Goal: Information Seeking & Learning: Learn about a topic

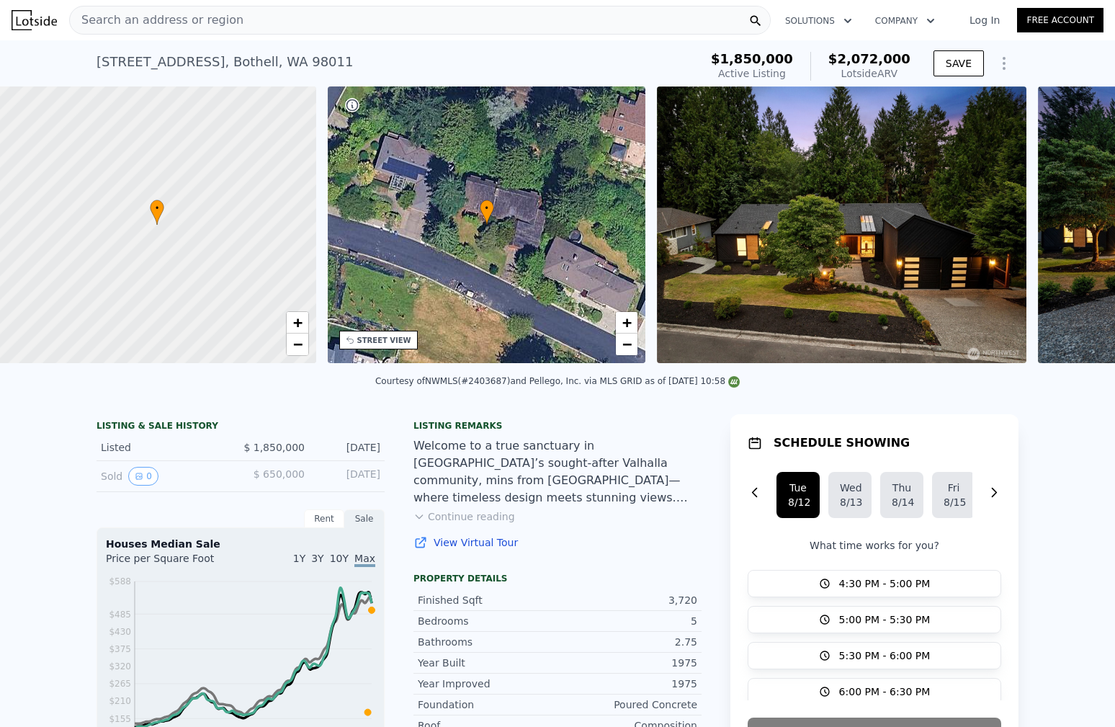
scroll to position [0, 6]
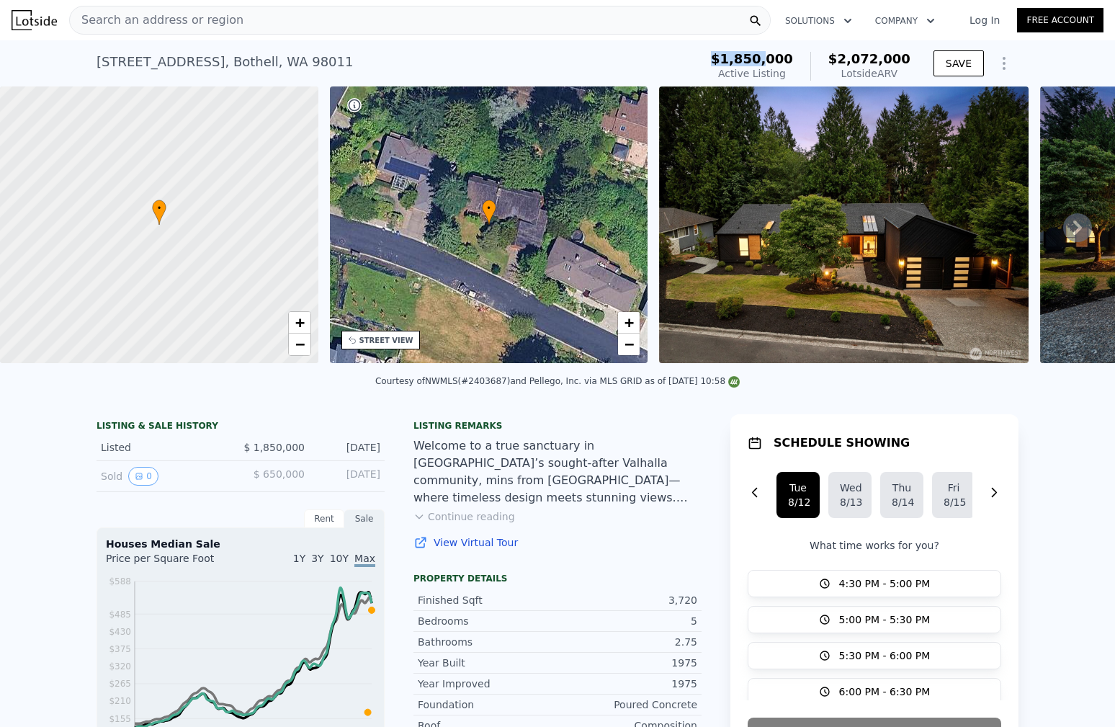
drag, startPoint x: 759, startPoint y: 61, endPoint x: 780, endPoint y: 63, distance: 20.9
click at [780, 63] on div "$1,850,000 Active Listing $2,072,000 Lotside ARV" at bounding box center [810, 66] width 211 height 40
click at [780, 63] on span "$1,850,000" at bounding box center [752, 58] width 82 height 15
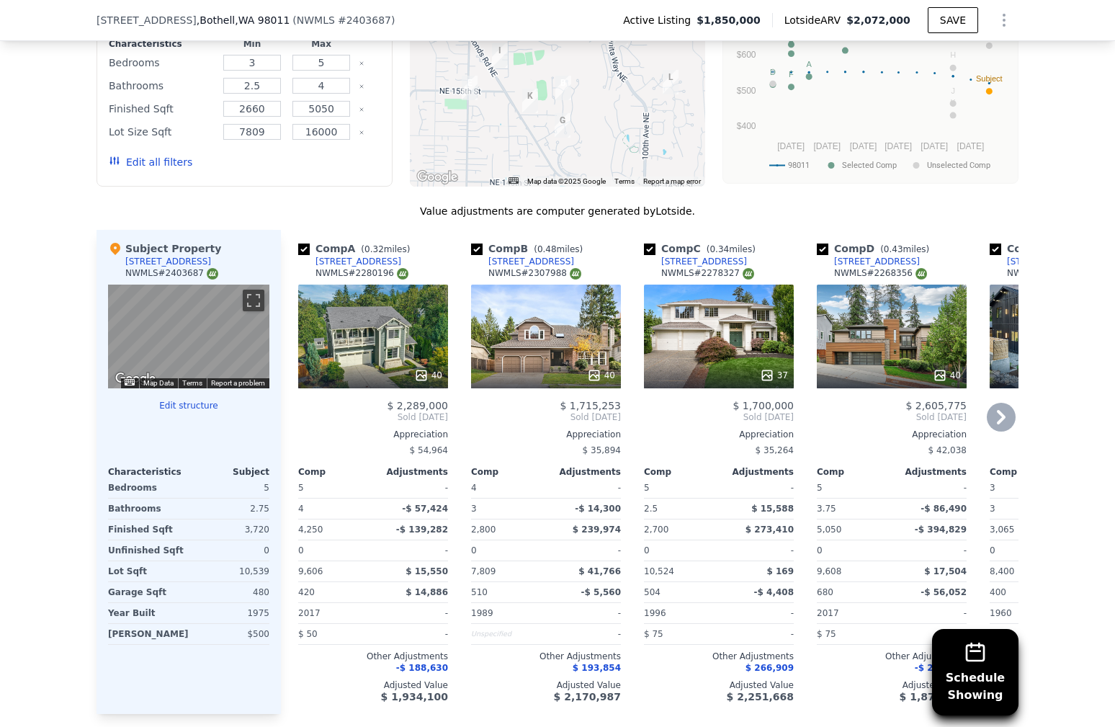
scroll to position [1617, 0]
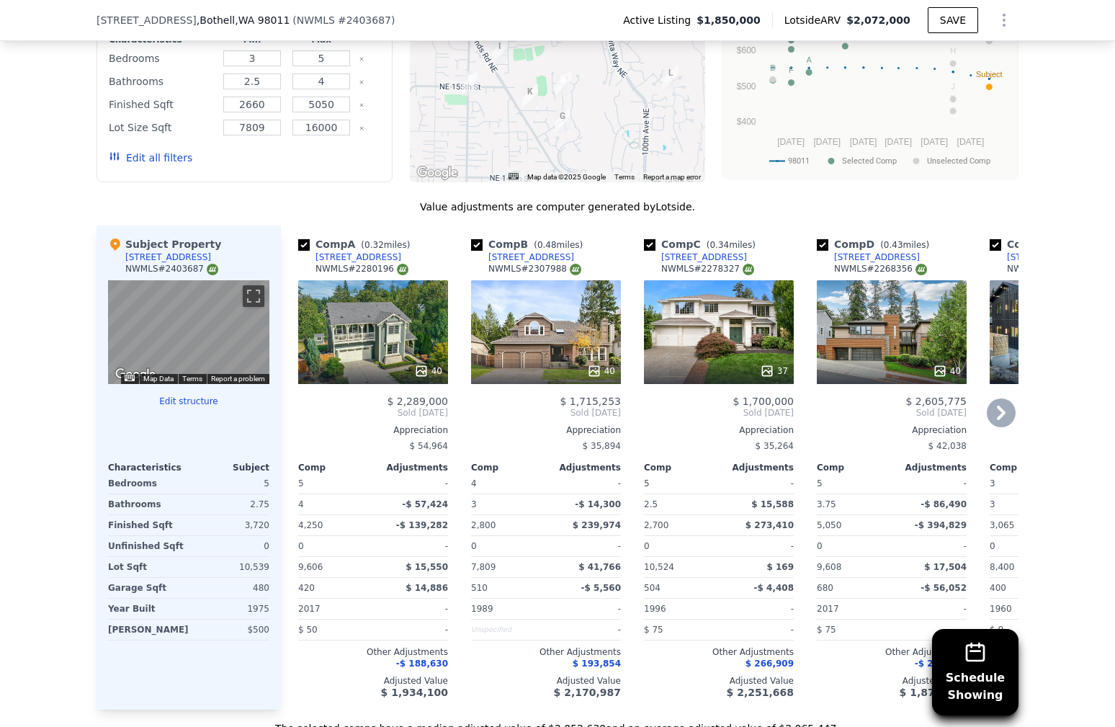
click at [472, 239] on input "checkbox" at bounding box center [477, 245] width 12 height 12
checkbox input "false"
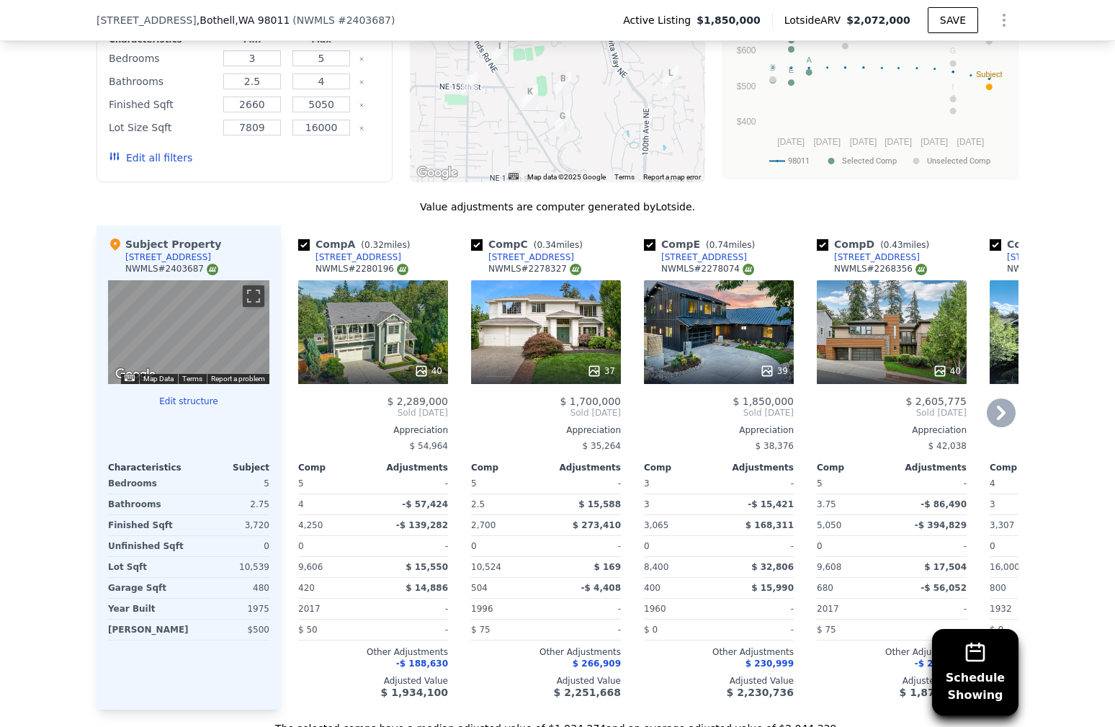
click at [475, 239] on input "checkbox" at bounding box center [477, 245] width 12 height 12
checkbox input "false"
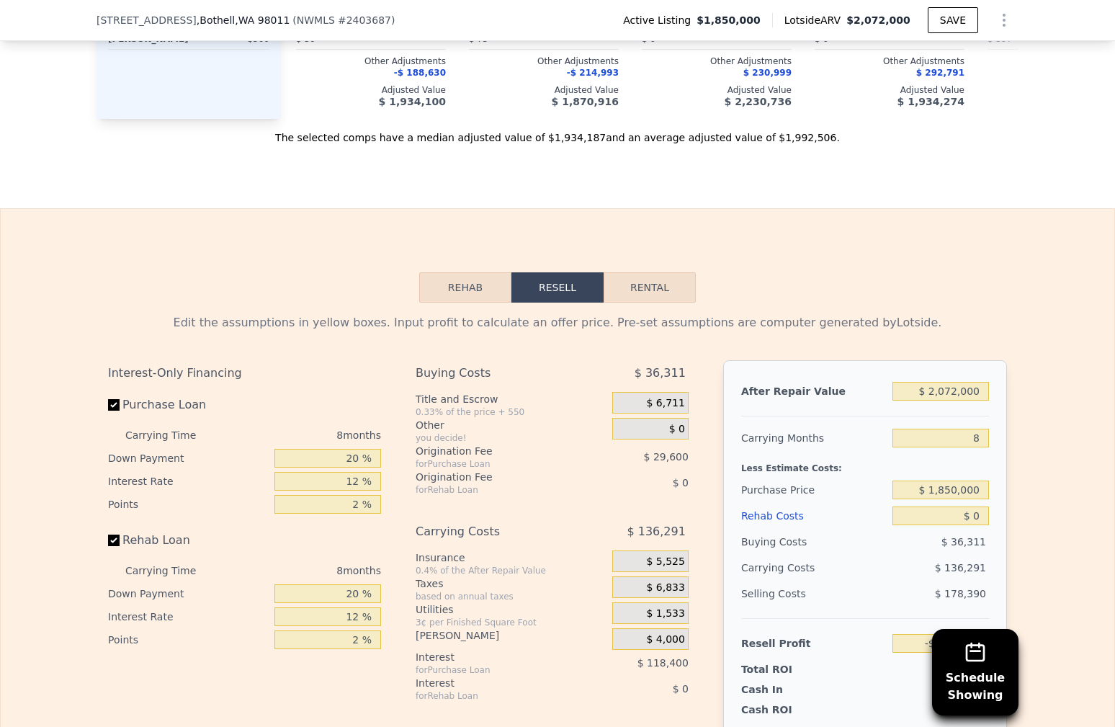
scroll to position [2229, 0]
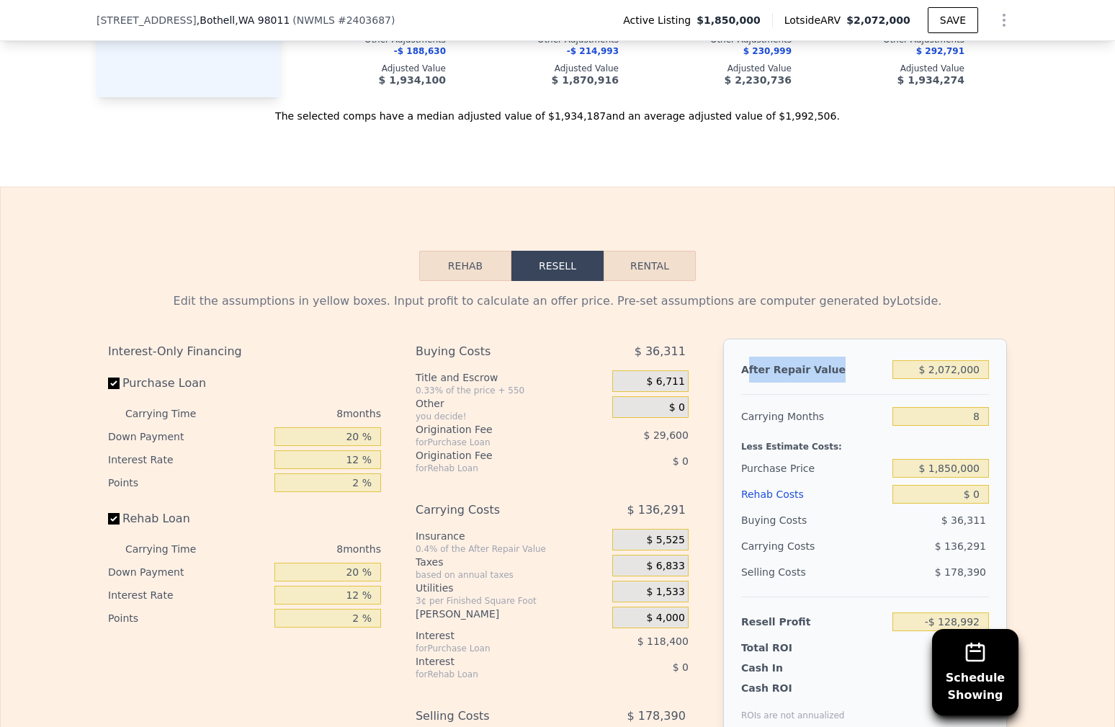
drag, startPoint x: 753, startPoint y: 351, endPoint x: 842, endPoint y: 349, distance: 89.3
click at [842, 356] on div "After Repair Value" at bounding box center [813, 369] width 145 height 26
click at [925, 360] on input "$ 2,072,000" at bounding box center [940, 369] width 96 height 19
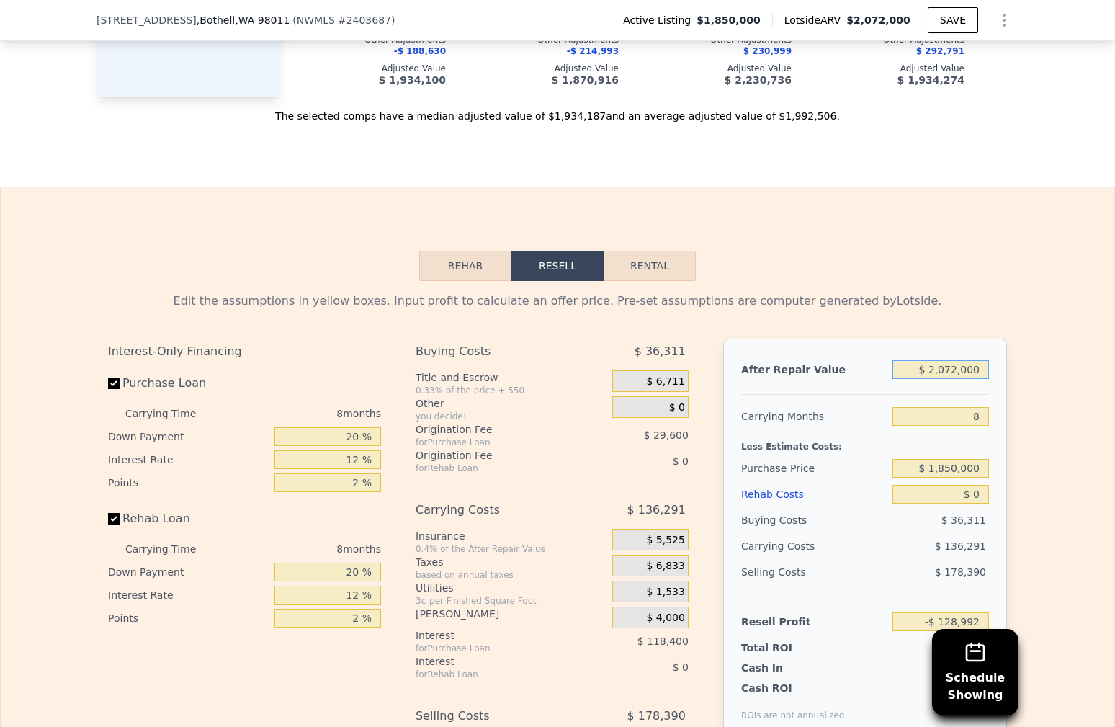
click at [925, 360] on input "$ 2,072,000" at bounding box center [940, 369] width 96 height 19
type input "$ 1"
type input "-$ 2,017,626"
type input "$ 17"
type input "-$ 2,017,611"
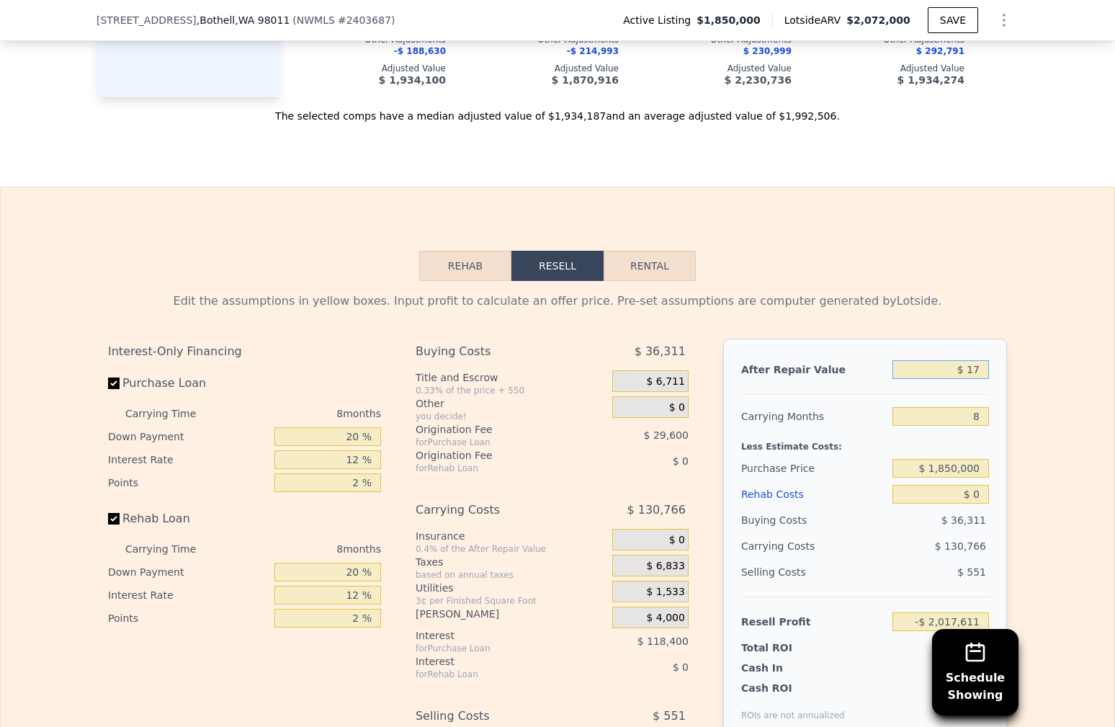
type input "$ 170"
type input "-$ 2,017,472"
type input "$ 170,000"
type input "-$ 1,862,671"
type input "$ 1,700,000"
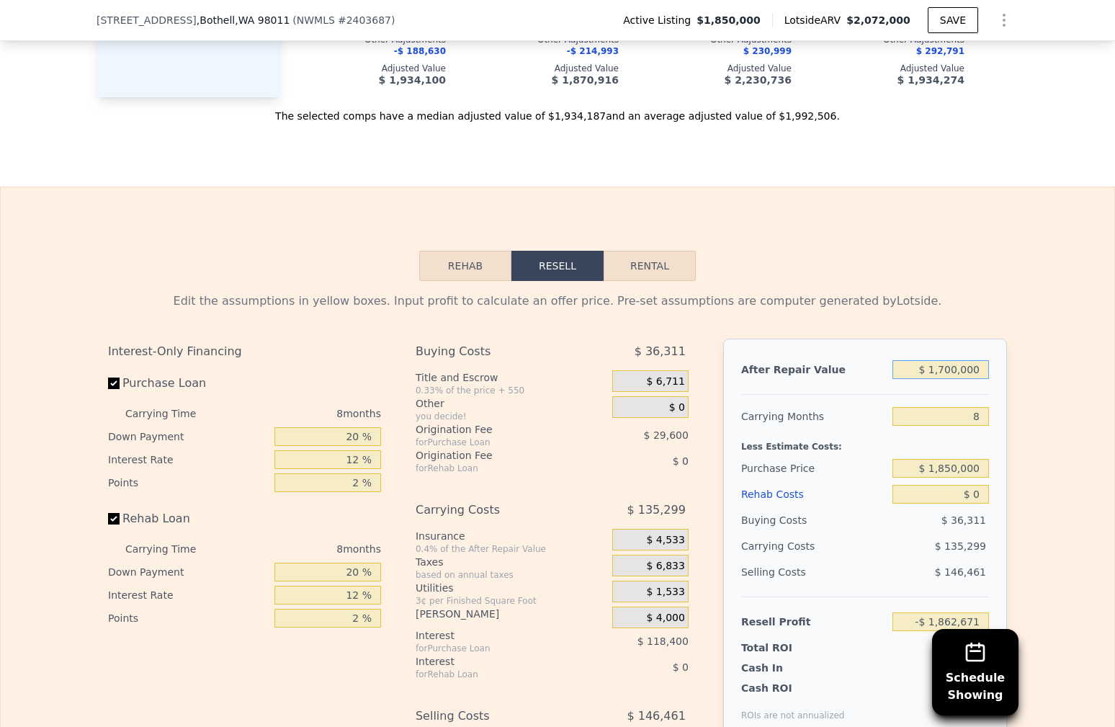
type input "-$ 468,071"
type input "$ 1,700,000"
click at [929, 315] on div "Edit the assumptions in yellow boxes. Input profit to calculate an offer price.…" at bounding box center [557, 565] width 899 height 546
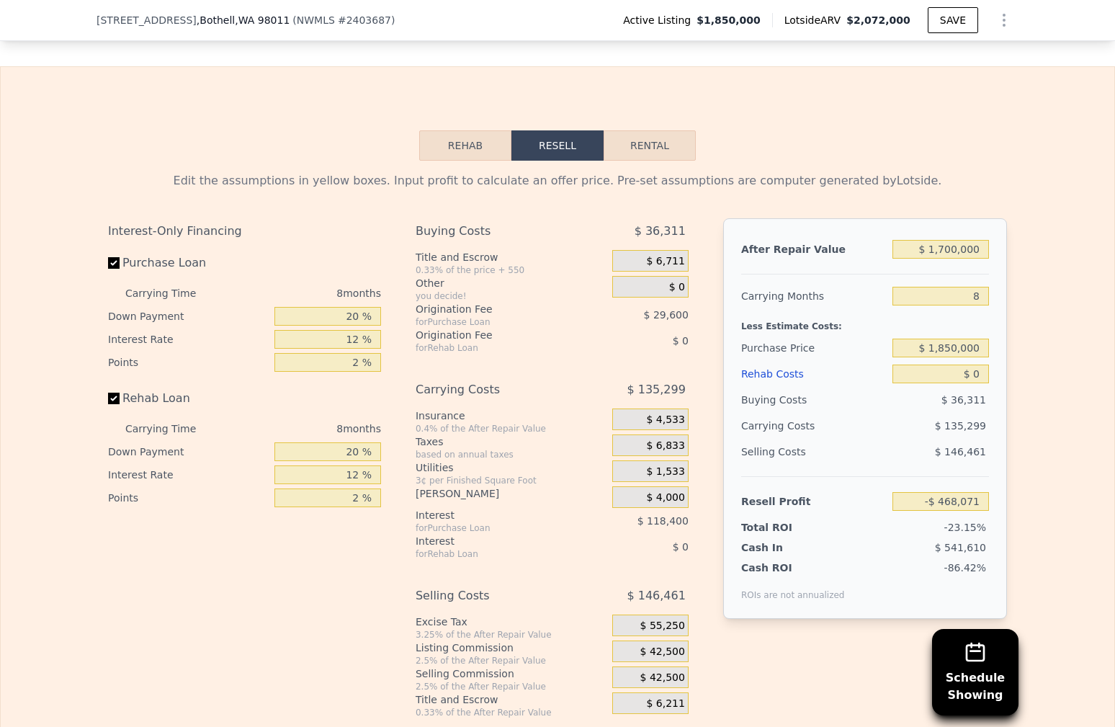
scroll to position [2349, 0]
click at [482, 131] on button "Rehab" at bounding box center [465, 146] width 92 height 30
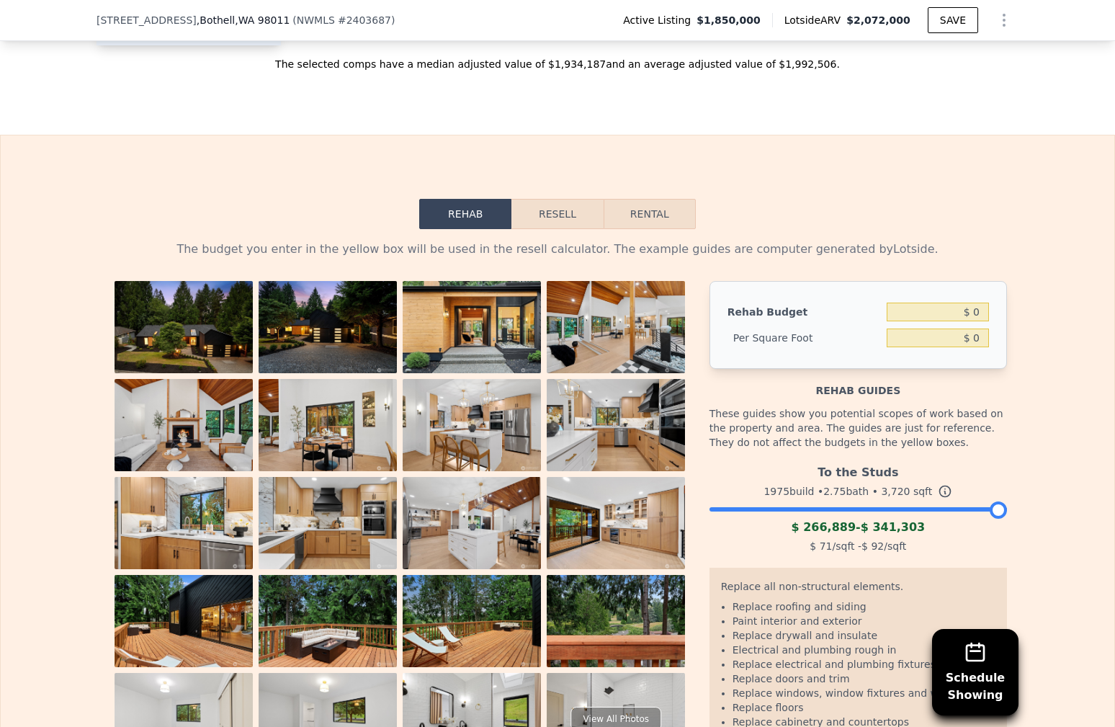
scroll to position [2269, 0]
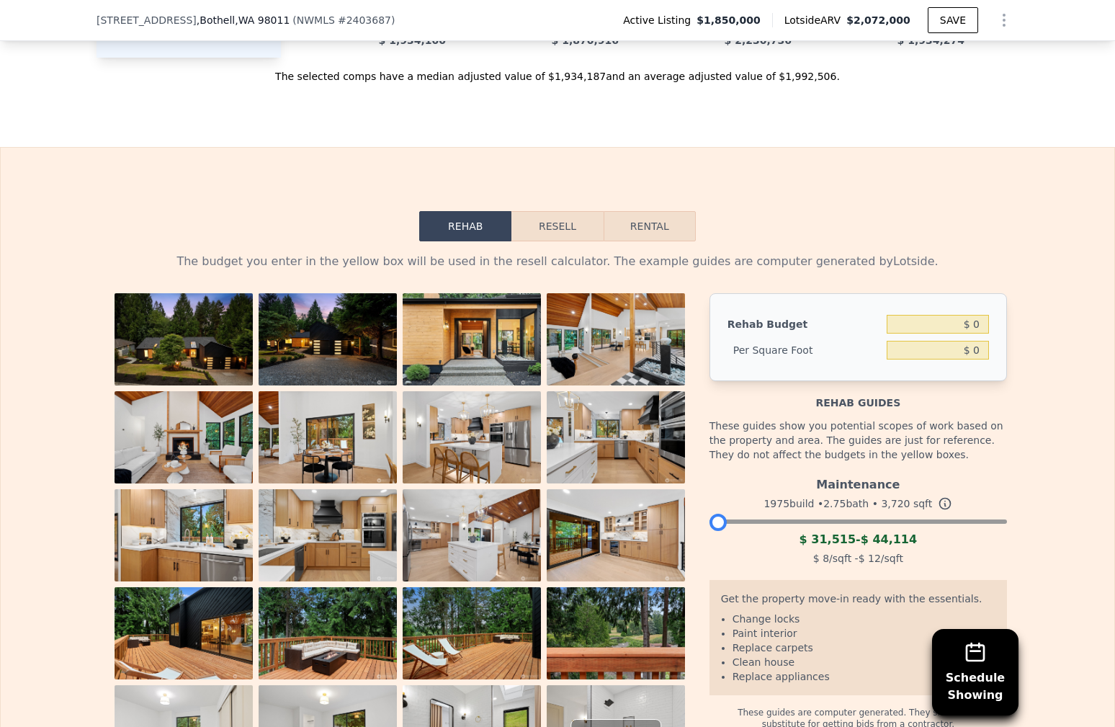
drag, startPoint x: 979, startPoint y: 502, endPoint x: 701, endPoint y: 498, distance: 278.7
click at [701, 498] on div "View All Photos Rehab Budget $ 0 Per Square Foot $ 0 Rehab guides These guides …" at bounding box center [557, 535] width 899 height 484
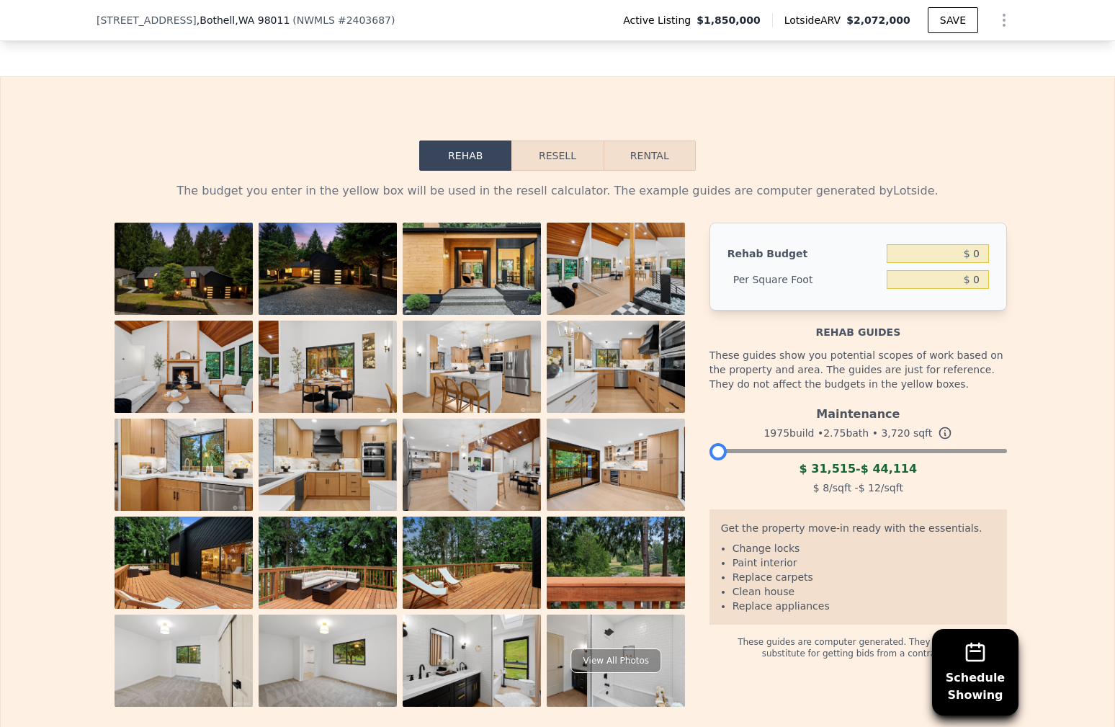
scroll to position [2342, 0]
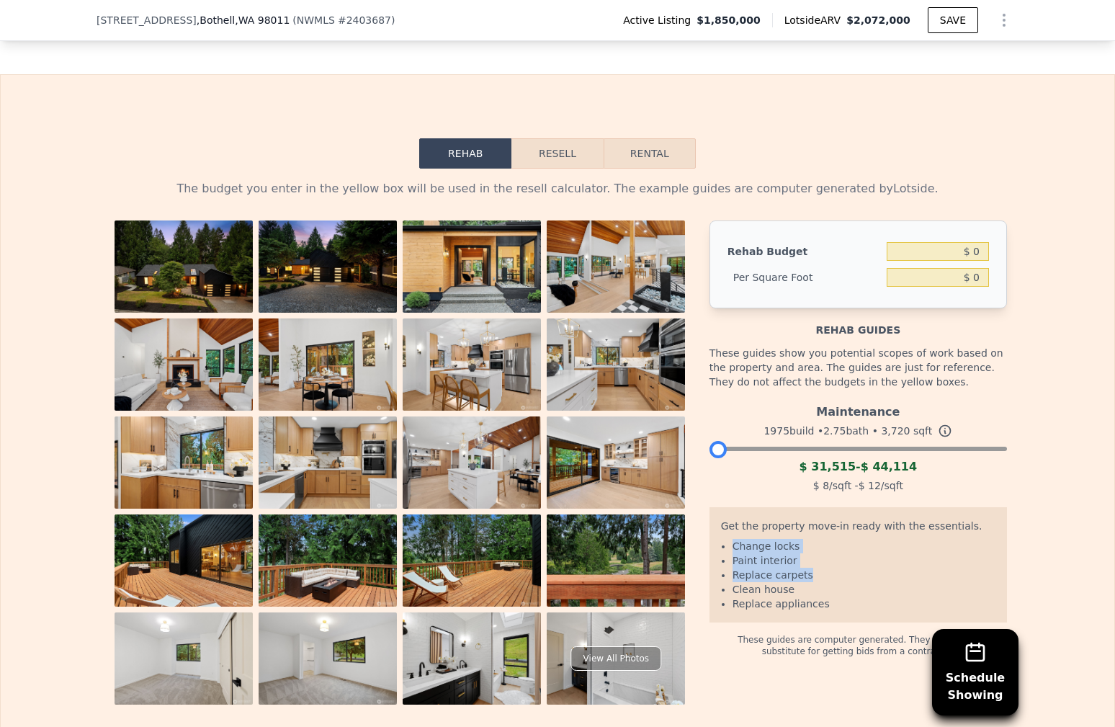
drag, startPoint x: 732, startPoint y: 522, endPoint x: 825, endPoint y: 555, distance: 99.3
click at [825, 555] on ul "Change locks Paint interior Replace carpets Clean house Replace appliances" at bounding box center [858, 575] width 274 height 72
click at [825, 567] on li "Replace carpets" at bounding box center [863, 574] width 263 height 14
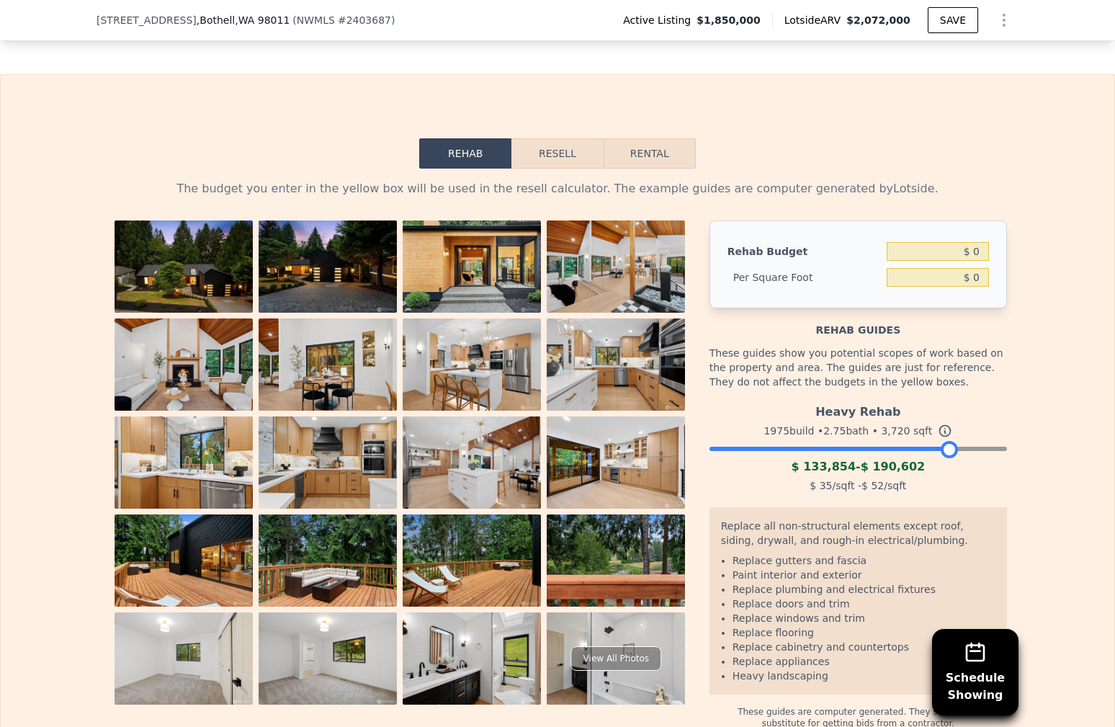
drag, startPoint x: 723, startPoint y: 424, endPoint x: 929, endPoint y: 425, distance: 206.0
click at [952, 441] on div at bounding box center [948, 449] width 17 height 17
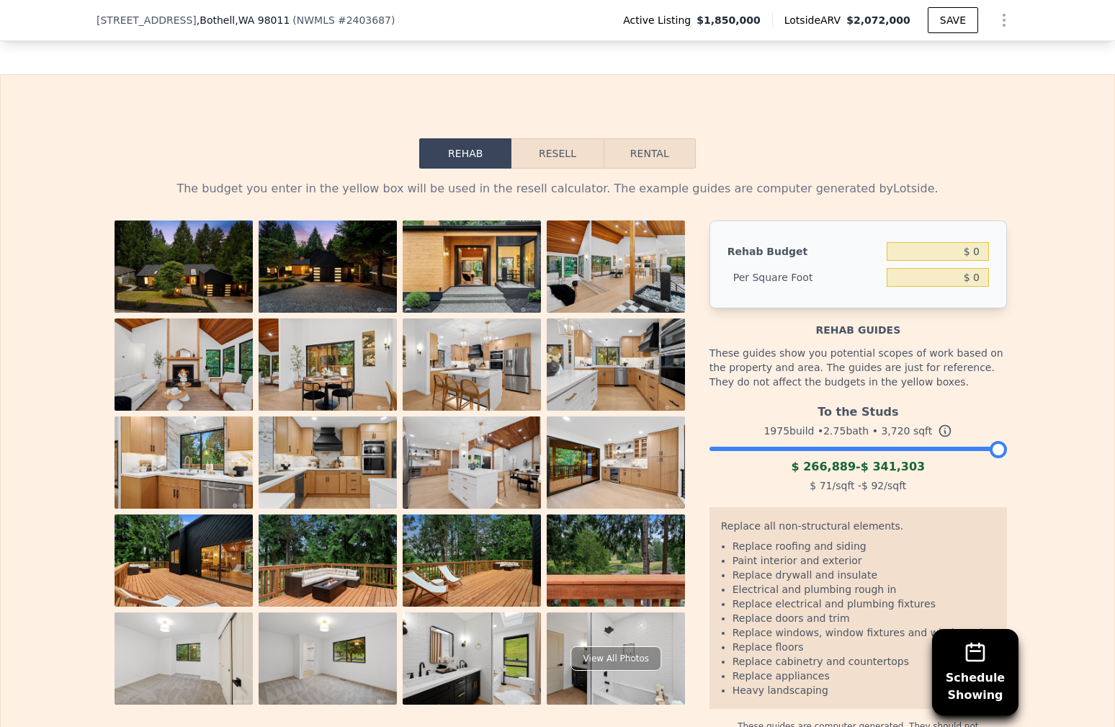
drag, startPoint x: 946, startPoint y: 429, endPoint x: 886, endPoint y: 384, distance: 75.0
click at [1005, 431] on div "To the Studs 1975 build • 2.75 bath • 3,720 sqft $ 266,889 - $ 341,303 $ 71 /sq…" at bounding box center [857, 447] width 297 height 98
drag, startPoint x: 866, startPoint y: 464, endPoint x: 887, endPoint y: 466, distance: 20.9
click at [887, 475] on div "$ 71 /sqft - $ 92 /sqft" at bounding box center [857, 485] width 297 height 20
drag, startPoint x: 887, startPoint y: 466, endPoint x: 876, endPoint y: 464, distance: 10.9
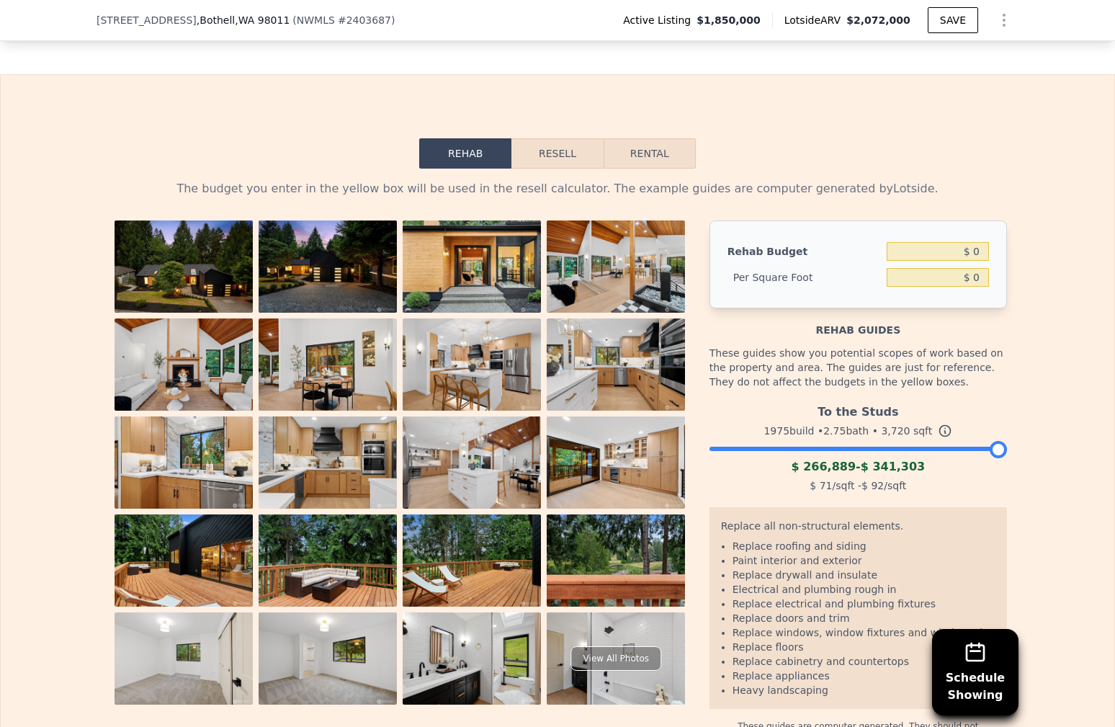
click at [885, 475] on div "$ 71 /sqft - $ 92 /sqft" at bounding box center [857, 485] width 297 height 20
drag, startPoint x: 858, startPoint y: 463, endPoint x: 904, endPoint y: 464, distance: 46.1
click at [904, 475] on div "$ 71 /sqft - $ 92 /sqft" at bounding box center [857, 485] width 297 height 20
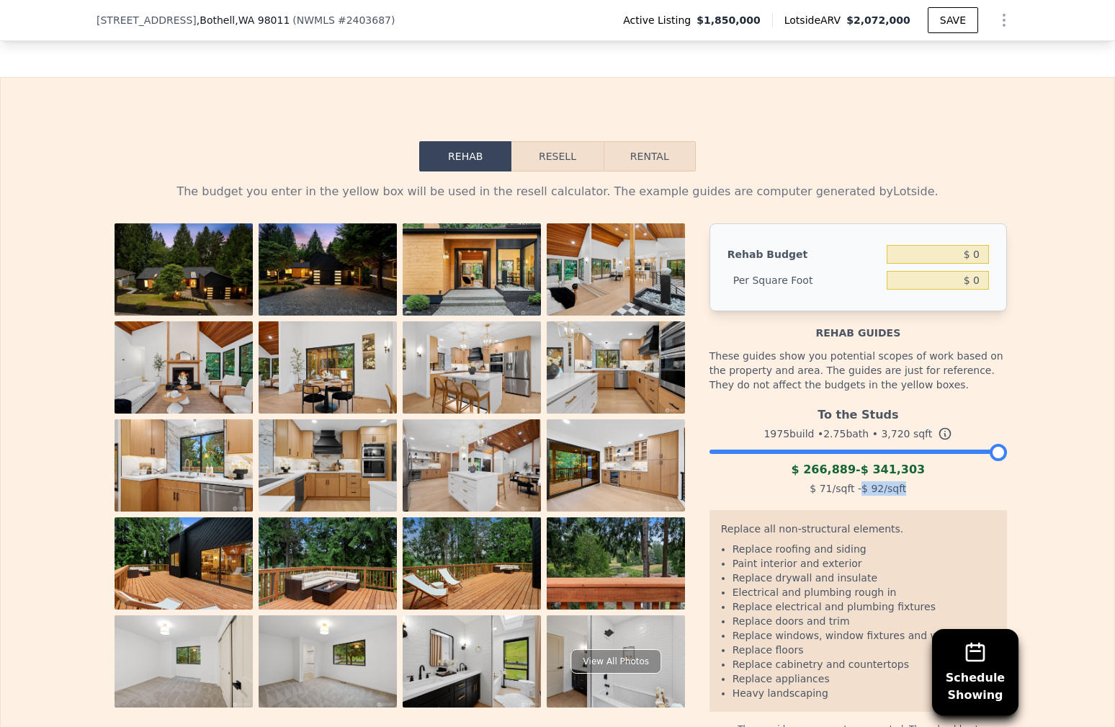
click at [911, 478] on div "$ 71 /sqft - $ 92 /sqft" at bounding box center [857, 488] width 297 height 20
drag, startPoint x: 909, startPoint y: 470, endPoint x: 871, endPoint y: 465, distance: 38.4
click at [871, 478] on div "$ 71 /sqft - $ 92 /sqft" at bounding box center [857, 488] width 297 height 20
click at [861, 478] on div "$ 71 /sqft - $ 92 /sqft" at bounding box center [857, 488] width 297 height 20
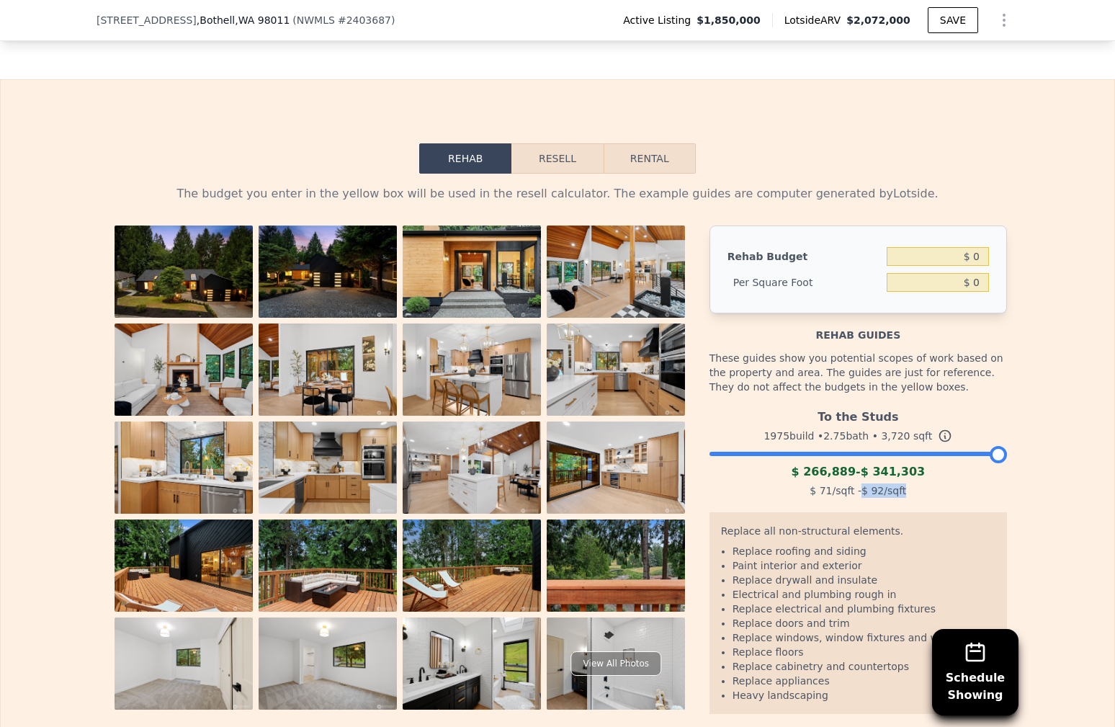
drag, startPoint x: 859, startPoint y: 468, endPoint x: 905, endPoint y: 470, distance: 46.1
click at [905, 480] on div "$ 71 /sqft - $ 92 /sqft" at bounding box center [857, 490] width 297 height 20
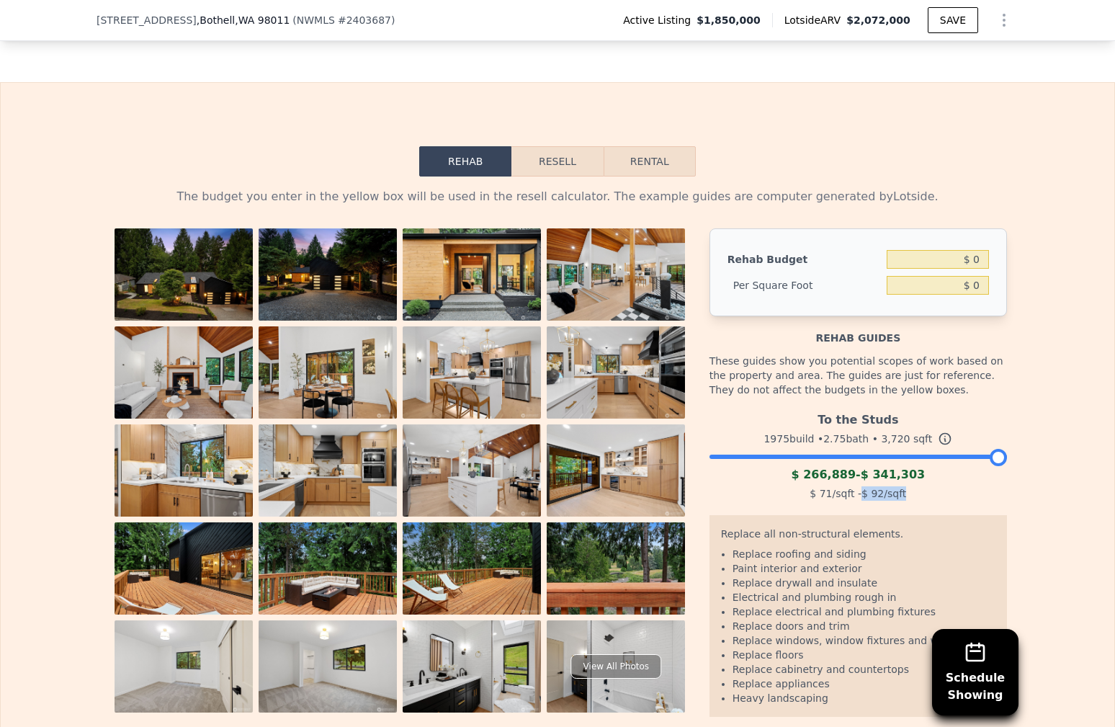
click at [905, 483] on div "$ 71 /sqft - $ 92 /sqft" at bounding box center [857, 493] width 297 height 20
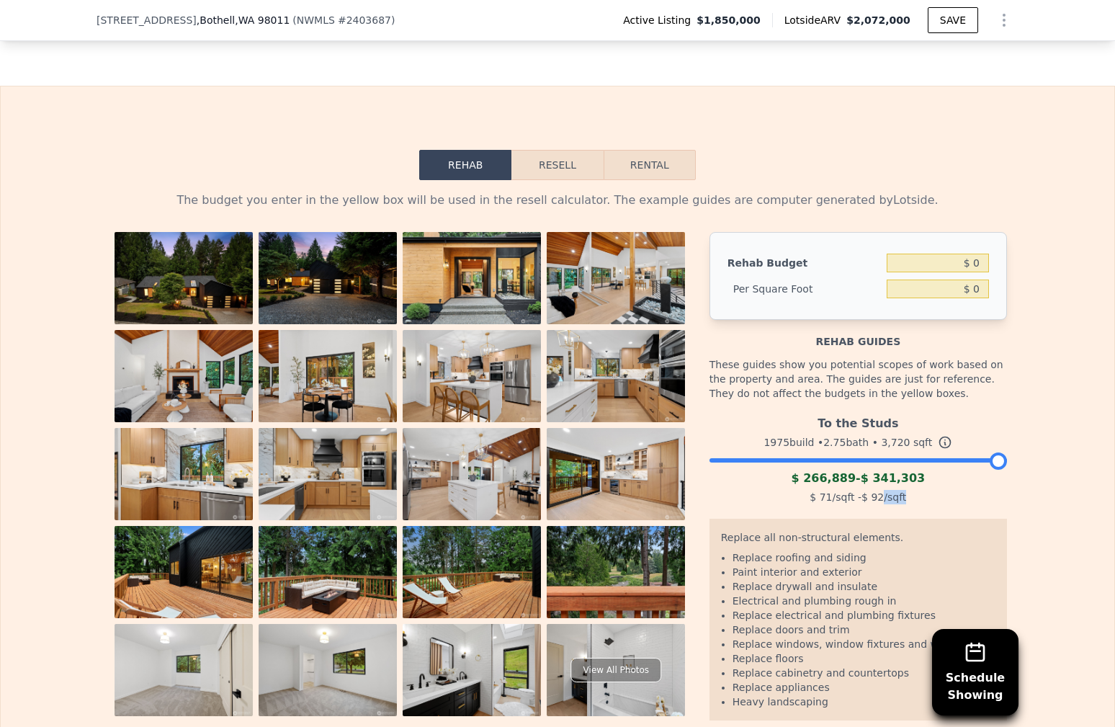
drag, startPoint x: 900, startPoint y: 474, endPoint x: 880, endPoint y: 475, distance: 20.2
click at [880, 487] on div "$ 71 /sqft - $ 92 /sqft" at bounding box center [857, 497] width 297 height 20
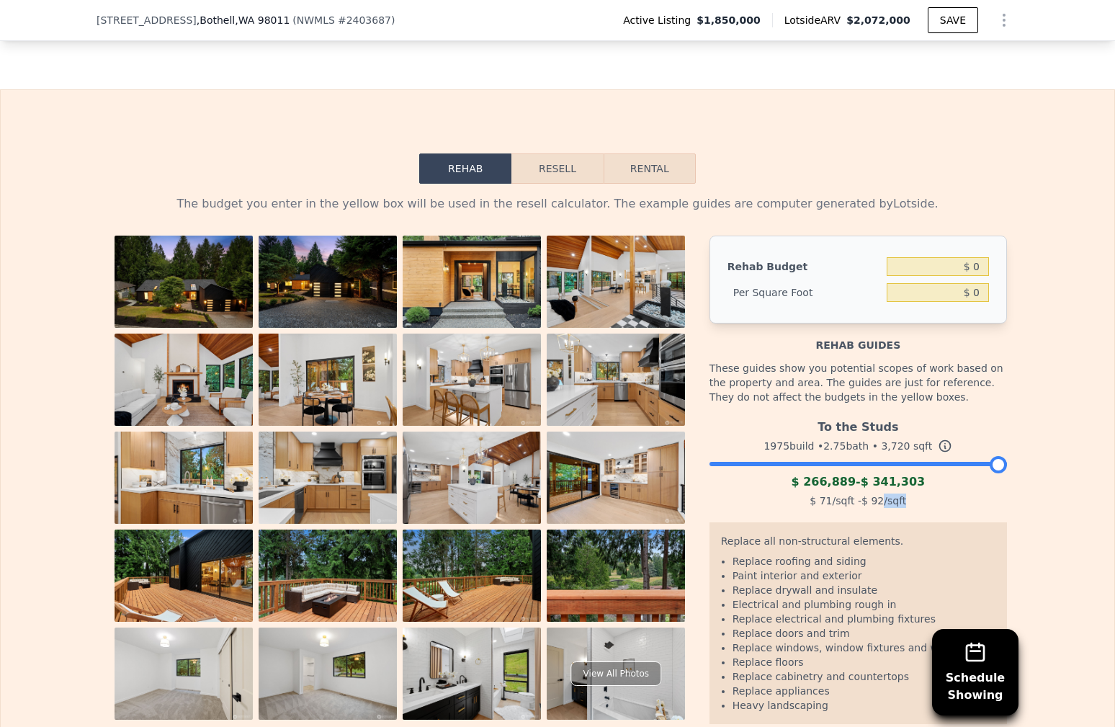
click at [880, 495] on span "$ 92" at bounding box center [872, 501] width 22 height 12
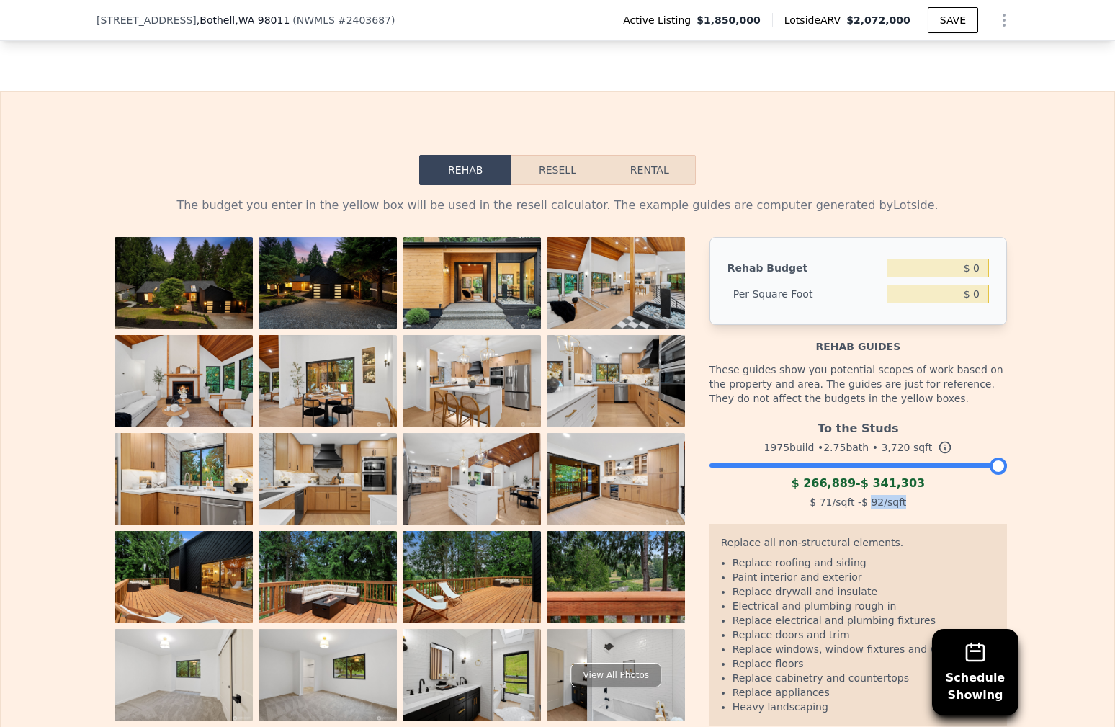
drag, startPoint x: 910, startPoint y: 481, endPoint x: 870, endPoint y: 479, distance: 39.7
click at [870, 492] on div "$ 71 /sqft - $ 92 /sqft" at bounding box center [857, 502] width 297 height 20
click at [870, 496] on span "$ 92" at bounding box center [872, 502] width 22 height 12
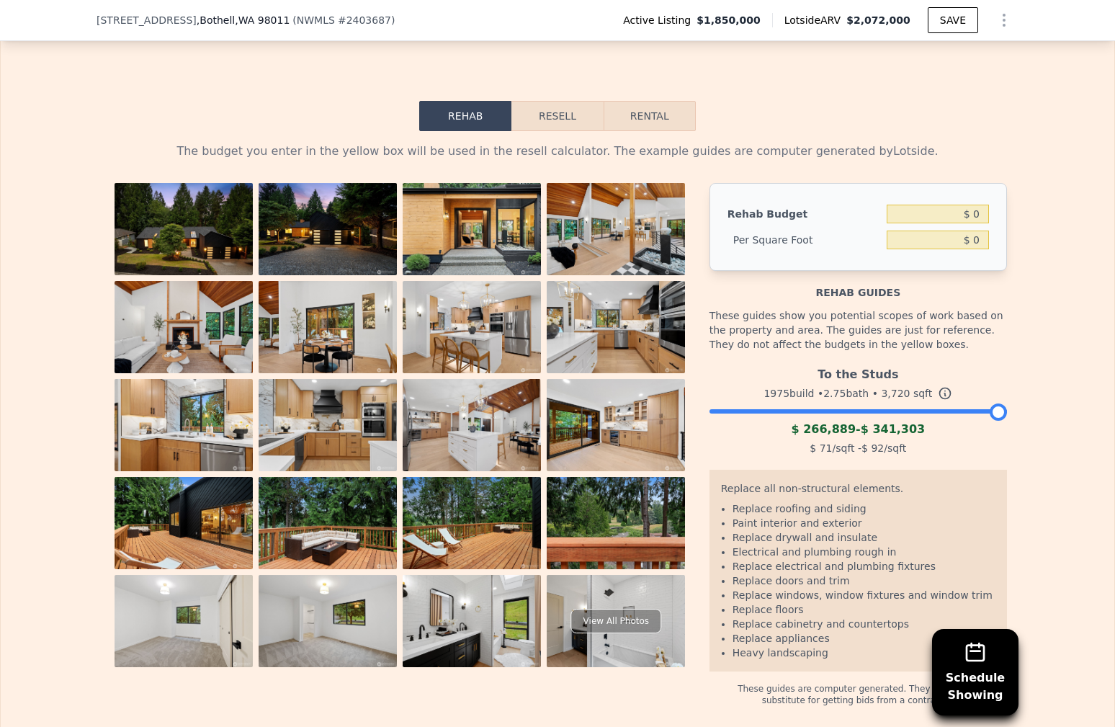
scroll to position [2392, 0]
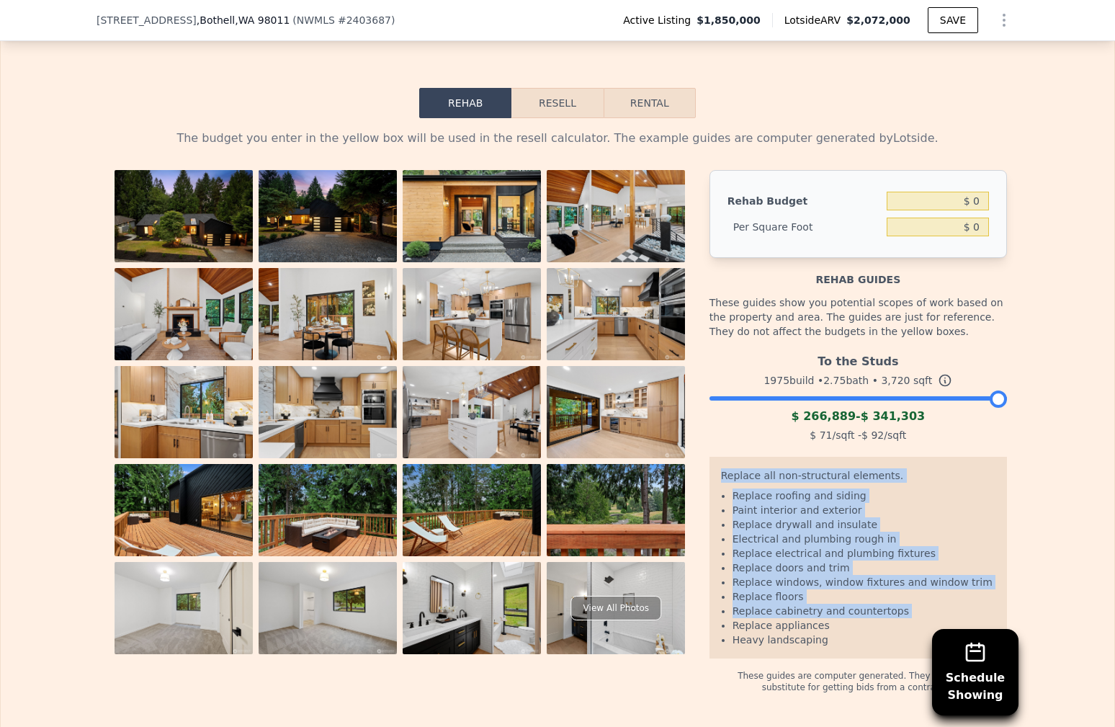
drag, startPoint x: 720, startPoint y: 452, endPoint x: 926, endPoint y: 596, distance: 251.7
click at [926, 596] on div "Replace all non-structural elements. Replace roofing and siding Paint interior …" at bounding box center [857, 558] width 297 height 202
click at [925, 596] on ul "Replace roofing and siding Paint interior and exterior Replace drywall and insu…" at bounding box center [858, 567] width 274 height 158
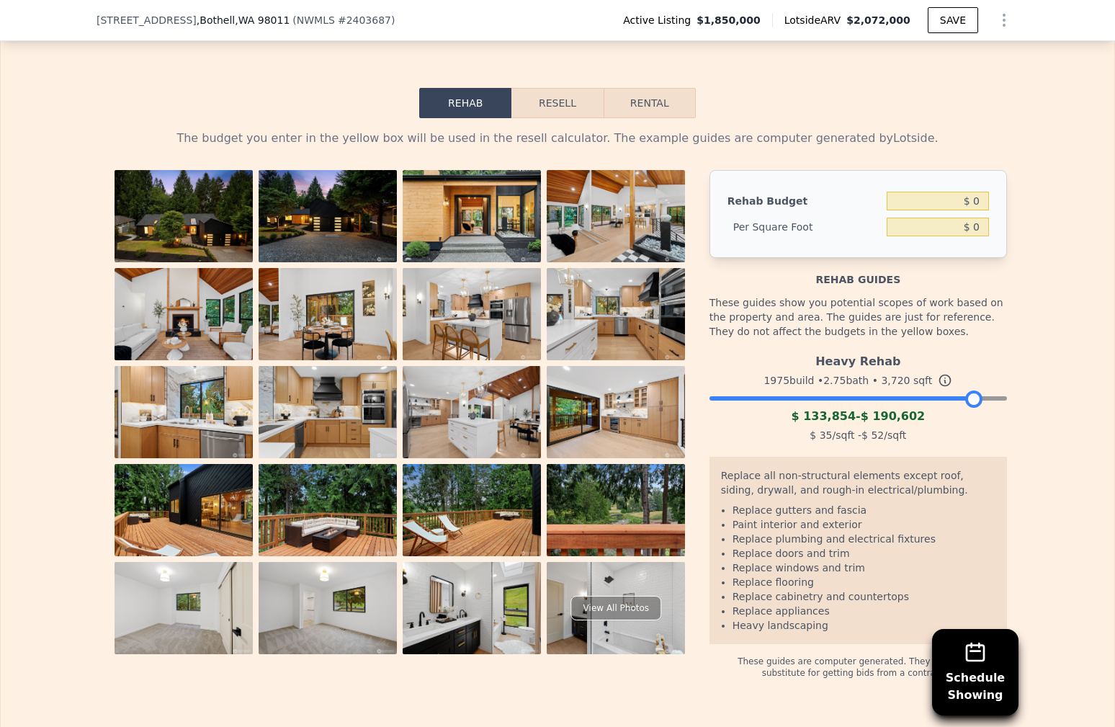
drag, startPoint x: 1001, startPoint y: 377, endPoint x: 978, endPoint y: 376, distance: 23.1
click at [978, 390] on div at bounding box center [973, 398] width 17 height 17
drag, startPoint x: 909, startPoint y: 413, endPoint x: 865, endPoint y: 411, distance: 44.0
click at [865, 425] on div "$ 35 /sqft - $ 52 /sqft" at bounding box center [857, 435] width 297 height 20
click at [864, 429] on span "$ 52" at bounding box center [872, 435] width 22 height 12
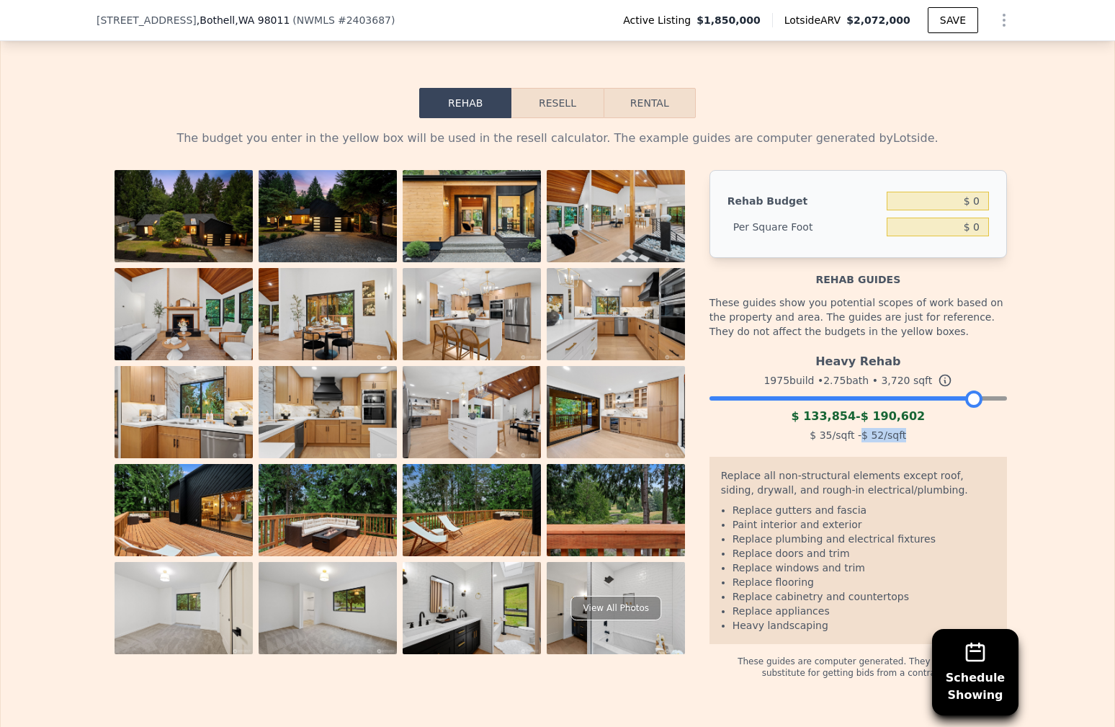
drag, startPoint x: 884, startPoint y: 415, endPoint x: 921, endPoint y: 415, distance: 36.7
click at [921, 425] on div "$ 35 /sqft - $ 52 /sqft" at bounding box center [857, 435] width 297 height 20
click at [920, 425] on div "$ 35 /sqft - $ 52 /sqft" at bounding box center [857, 435] width 297 height 20
drag, startPoint x: 870, startPoint y: 413, endPoint x: 861, endPoint y: 413, distance: 9.4
click at [861, 425] on div "$ 35 /sqft - $ 52 /sqft" at bounding box center [857, 435] width 297 height 20
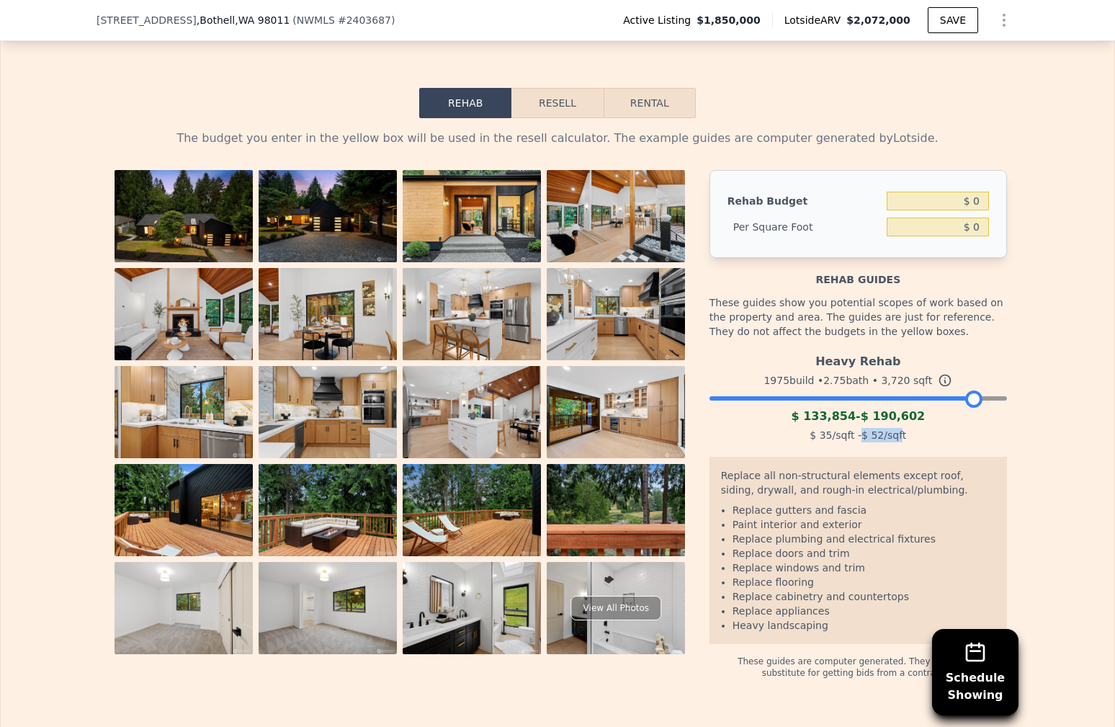
click at [861, 425] on div "$ 35 /sqft - $ 52 /sqft" at bounding box center [857, 435] width 297 height 20
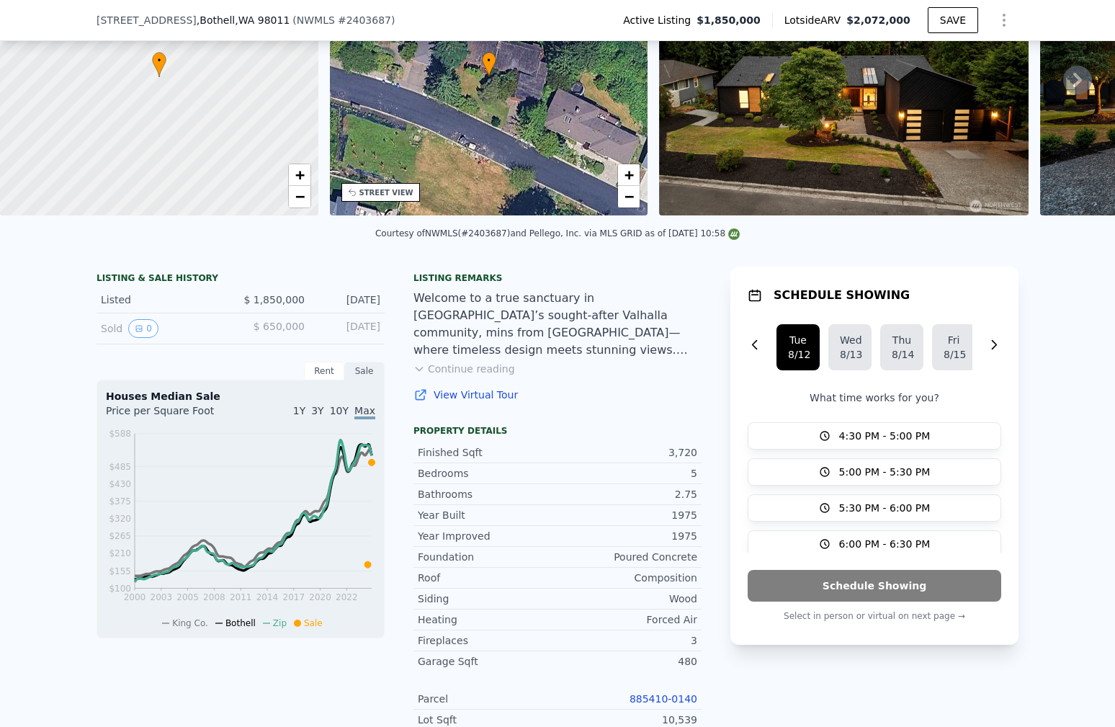
scroll to position [0, 0]
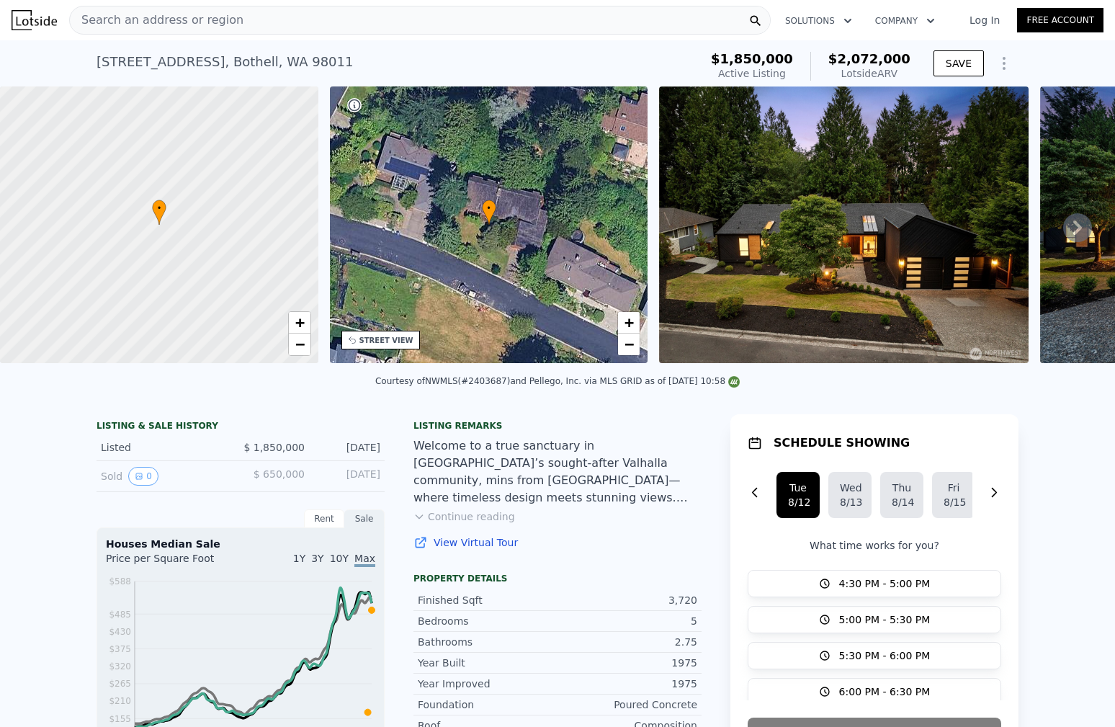
click at [252, 66] on div "[STREET_ADDRESS]" at bounding box center [224, 62] width 256 height 20
click at [252, 64] on div "[STREET_ADDRESS]" at bounding box center [224, 62] width 256 height 20
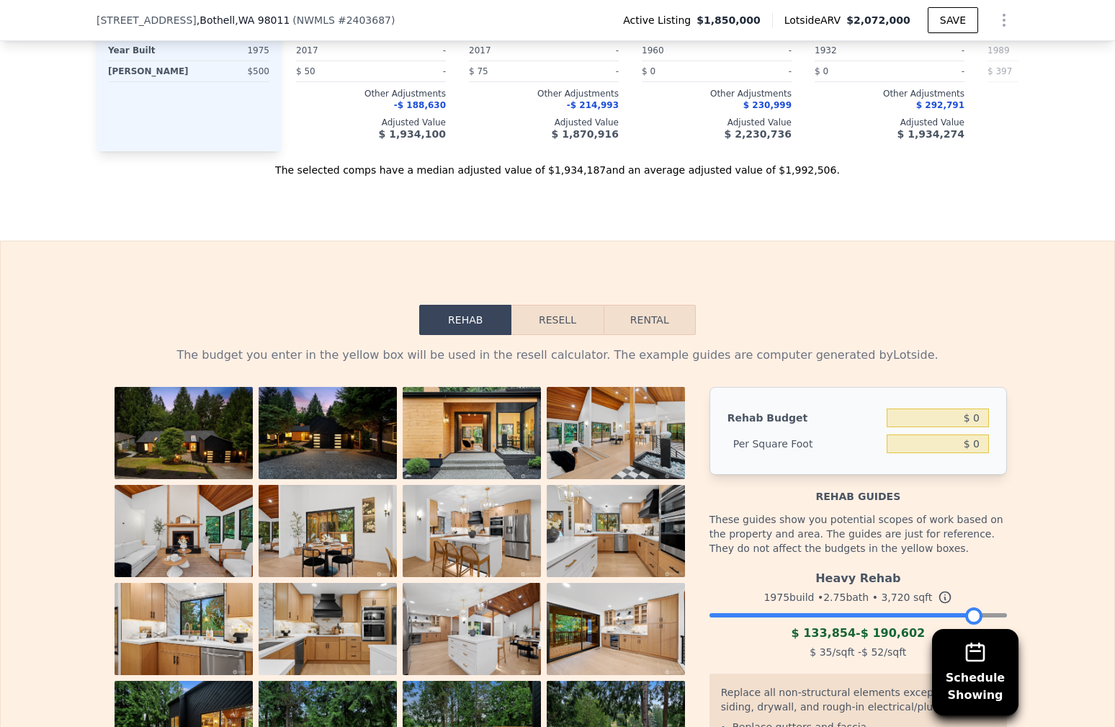
scroll to position [2330, 0]
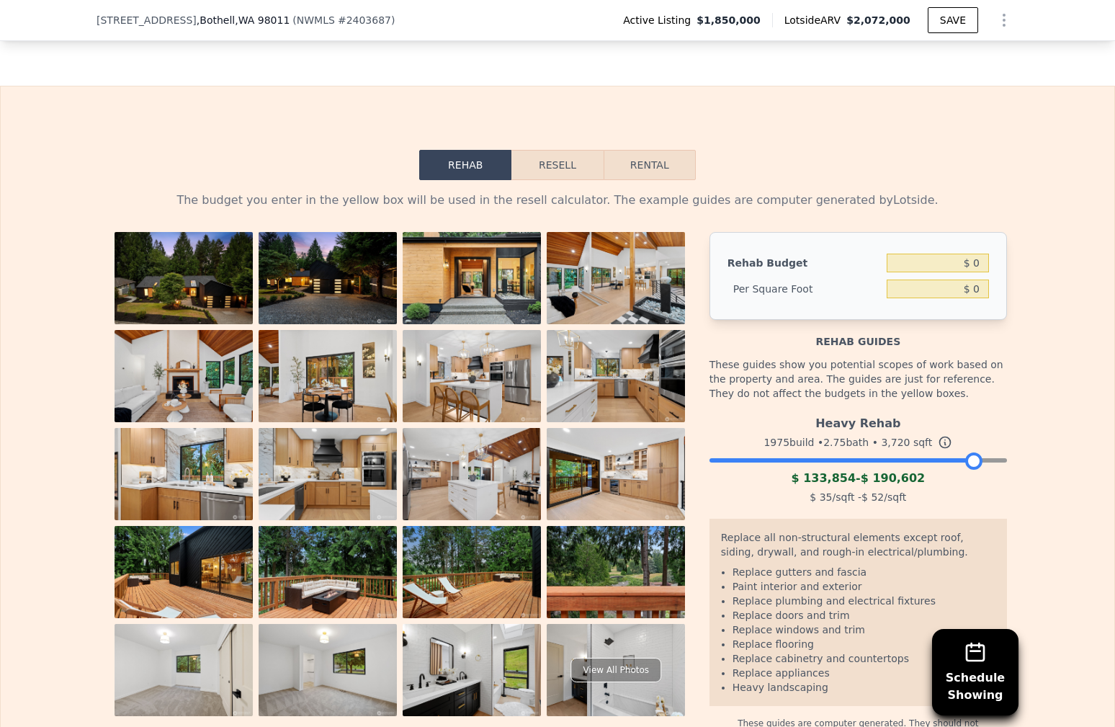
click at [565, 150] on button "Resell" at bounding box center [556, 165] width 91 height 30
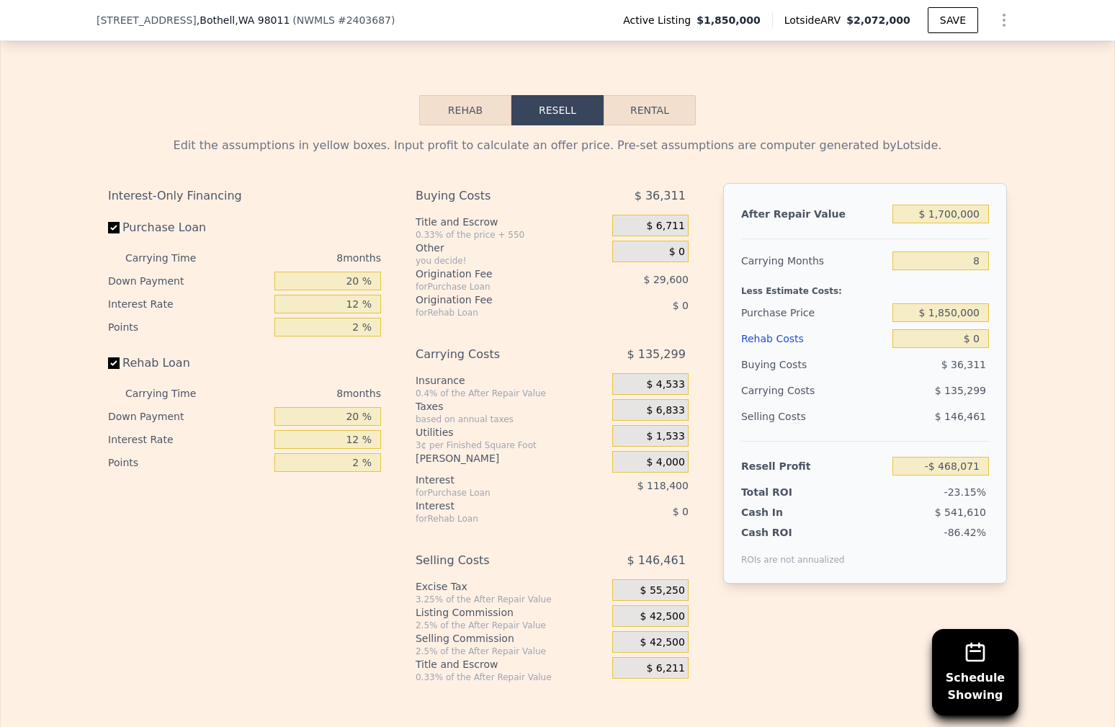
scroll to position [2407, 0]
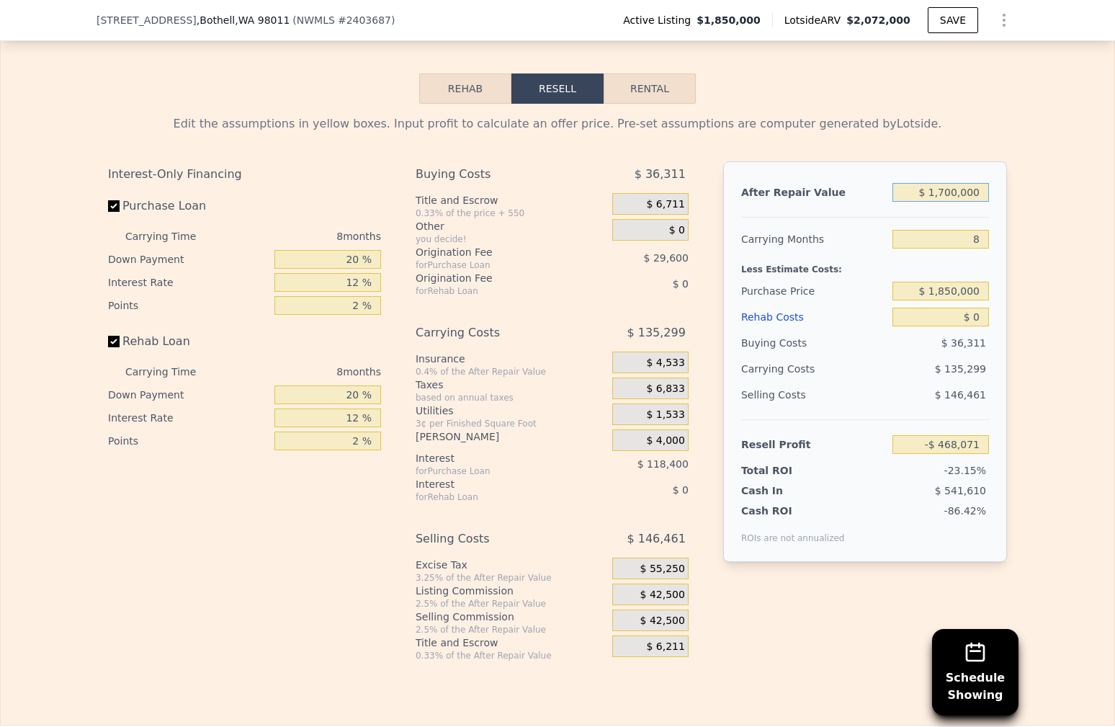
click at [936, 183] on input "$ 1,700,000" at bounding box center [940, 192] width 96 height 19
click at [969, 161] on div "After Repair Value $ 1,700,000 Carrying Months 8 Less Estimate Costs: Purchase …" at bounding box center [865, 361] width 284 height 400
click at [961, 230] on input "8" at bounding box center [940, 239] width 96 height 19
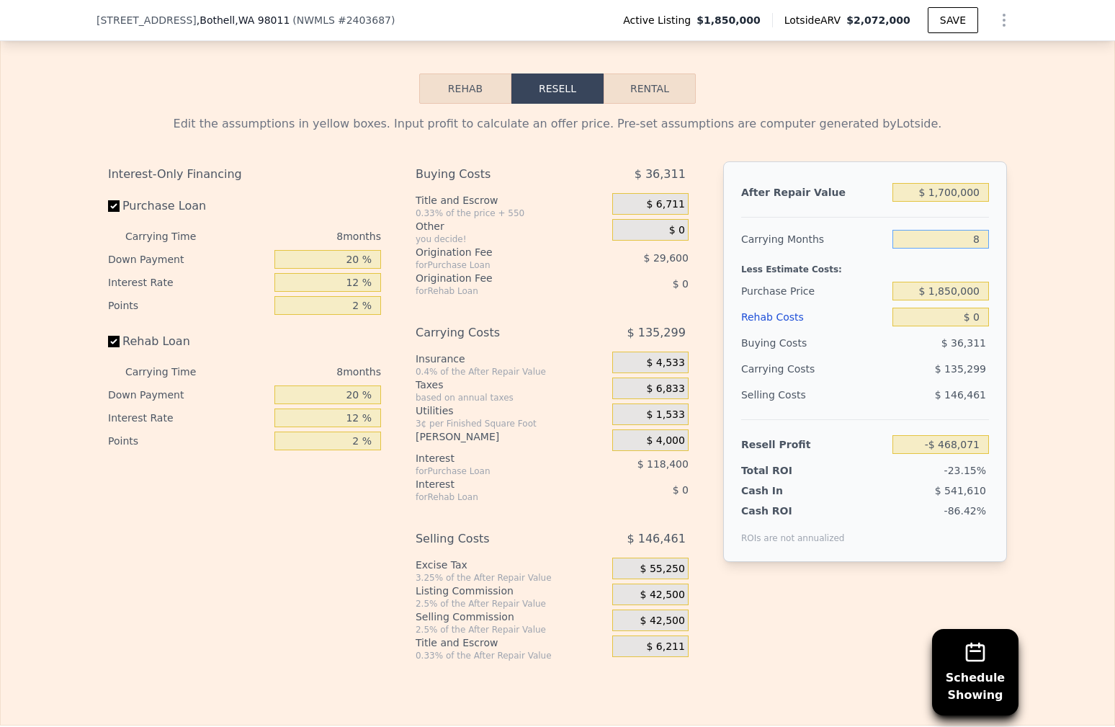
click at [961, 230] on input "8" at bounding box center [940, 239] width 96 height 19
click at [940, 205] on div at bounding box center [865, 211] width 248 height 12
click at [938, 282] on input "$ 1,850,000" at bounding box center [940, 291] width 96 height 19
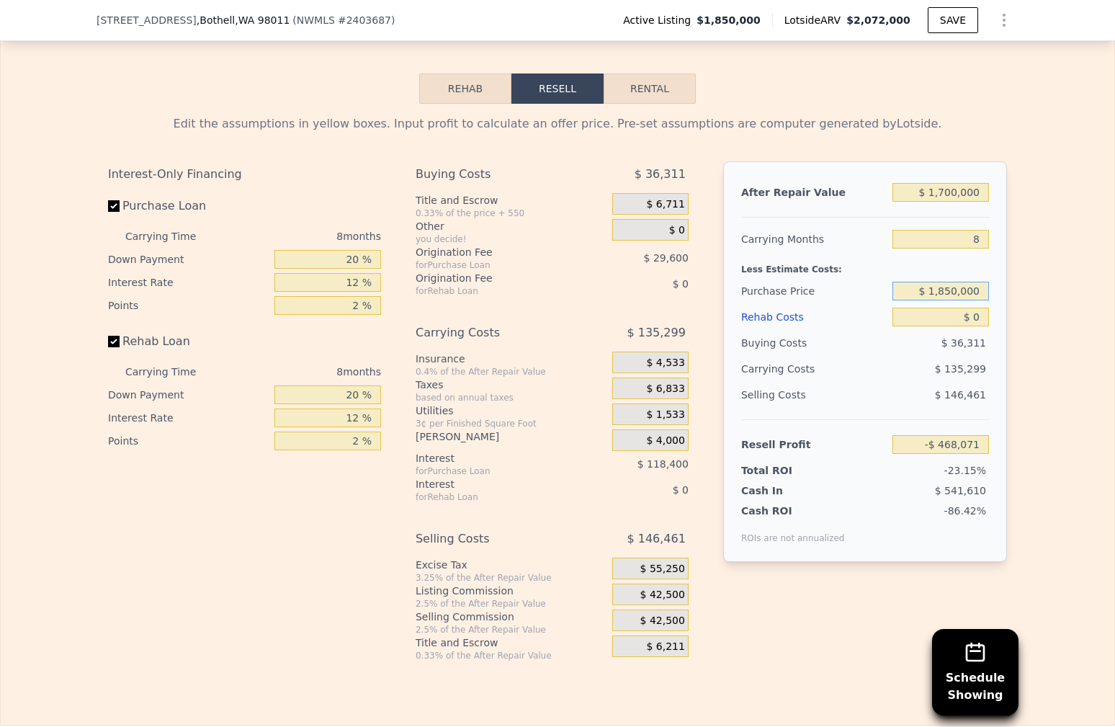
click at [938, 282] on input "$ 1,850,000" at bounding box center [940, 291] width 96 height 19
type input "$ 650,000"
click at [951, 252] on div "Less Estimate Costs:" at bounding box center [865, 265] width 248 height 26
type input "$ 831,925"
click at [975, 307] on input "$ 0" at bounding box center [940, 316] width 96 height 19
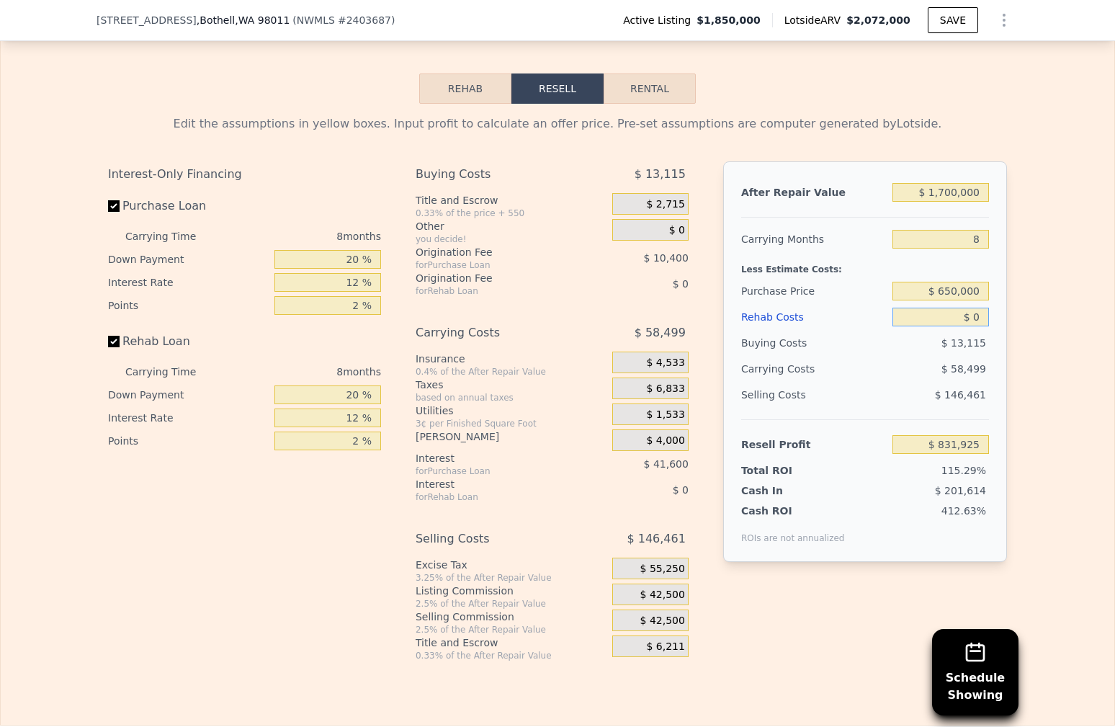
click at [975, 307] on input "$ 0" at bounding box center [940, 316] width 96 height 19
type input "$ 200"
type input "$ 831,905"
type input "$ 2,000"
type input "$ 829,765"
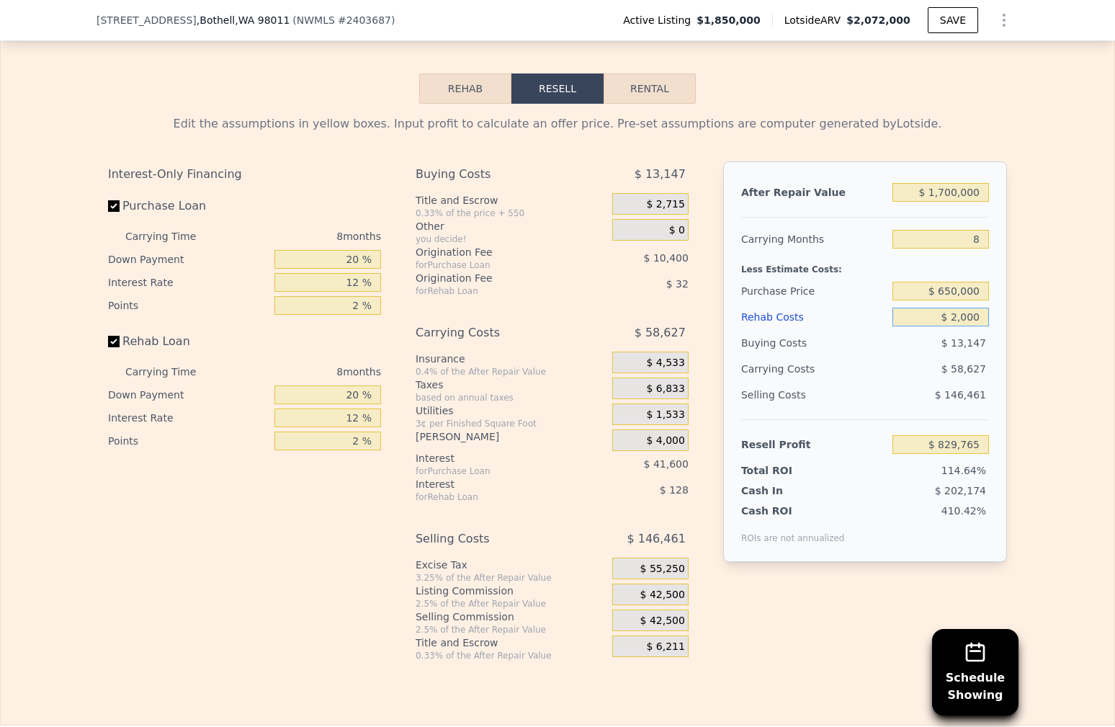
type input "$ 20,000"
type input "$ 810,325"
type input "$ 200,000"
type input "$ 615,925"
type input "$ 20,000"
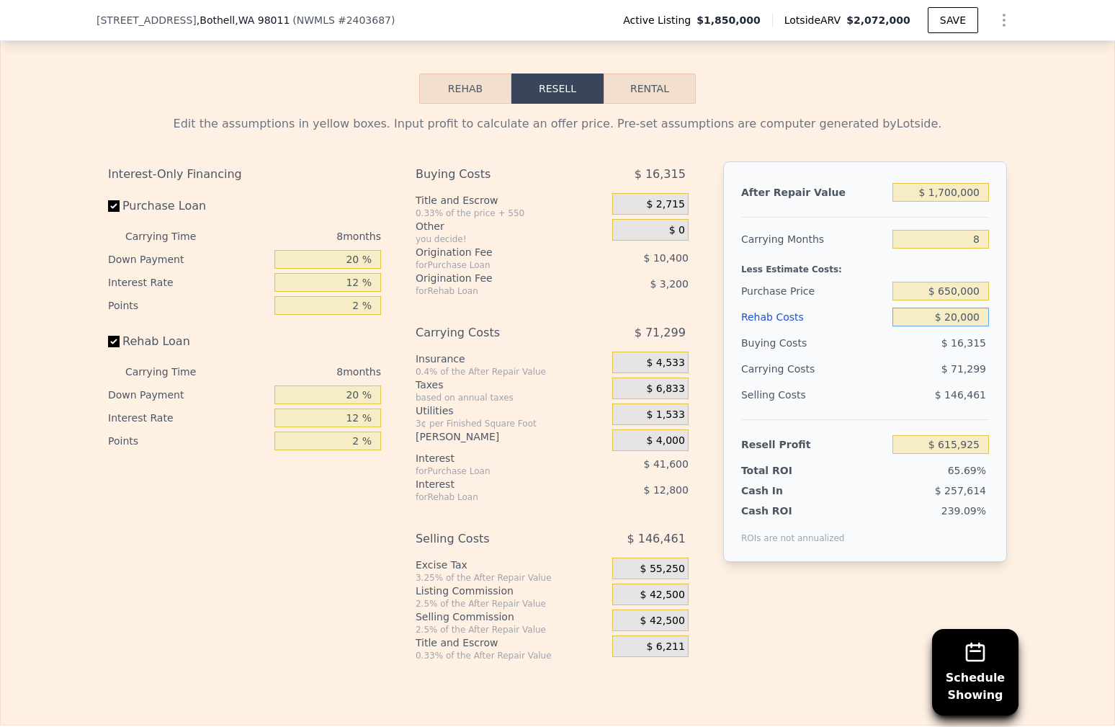
type input "$ 810,325"
type input "$ 200,000"
type input "$ 615,925"
type input "$ 200,000"
drag, startPoint x: 758, startPoint y: 418, endPoint x: 819, endPoint y: 416, distance: 61.2
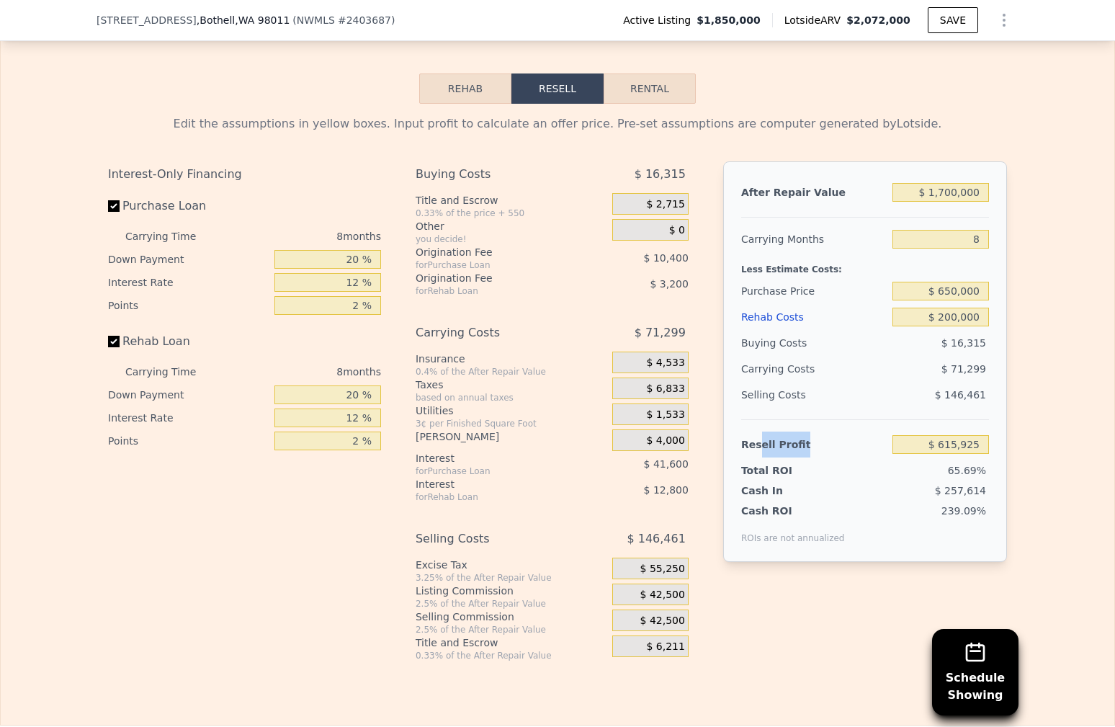
click at [819, 431] on div "Resell Profit" at bounding box center [813, 444] width 145 height 26
drag, startPoint x: 743, startPoint y: 449, endPoint x: 987, endPoint y: 450, distance: 244.1
click at [987, 457] on div "Total ROI 65.69%" at bounding box center [865, 467] width 248 height 20
click at [987, 463] on div "65.69%" at bounding box center [913, 470] width 152 height 14
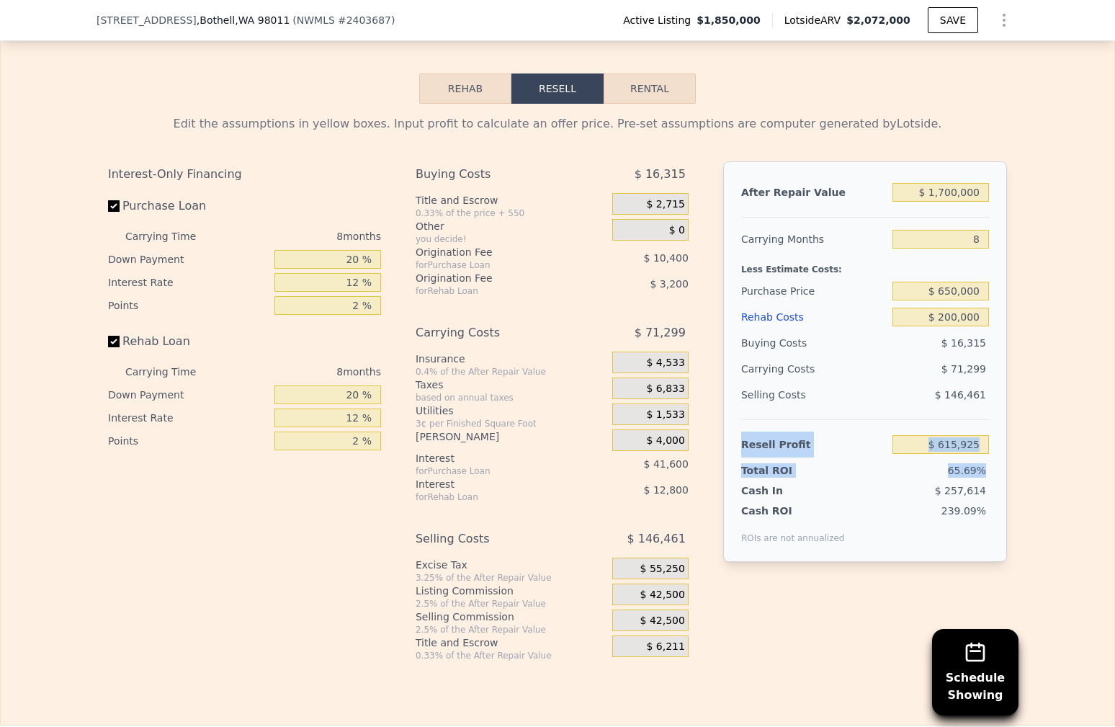
drag, startPoint x: 984, startPoint y: 449, endPoint x: 735, endPoint y: 417, distance: 251.2
click at [735, 417] on div "After Repair Value $ 1,700,000 Carrying Months 8 Less Estimate Costs: Purchase …" at bounding box center [865, 361] width 284 height 400
click at [735, 416] on div "After Repair Value $ 1,700,000 Carrying Months 8 Less Estimate Costs: Purchase …" at bounding box center [865, 361] width 284 height 400
drag, startPoint x: 745, startPoint y: 449, endPoint x: 984, endPoint y: 448, distance: 239.1
click at [984, 457] on div "Total ROI 65.69%" at bounding box center [865, 467] width 248 height 20
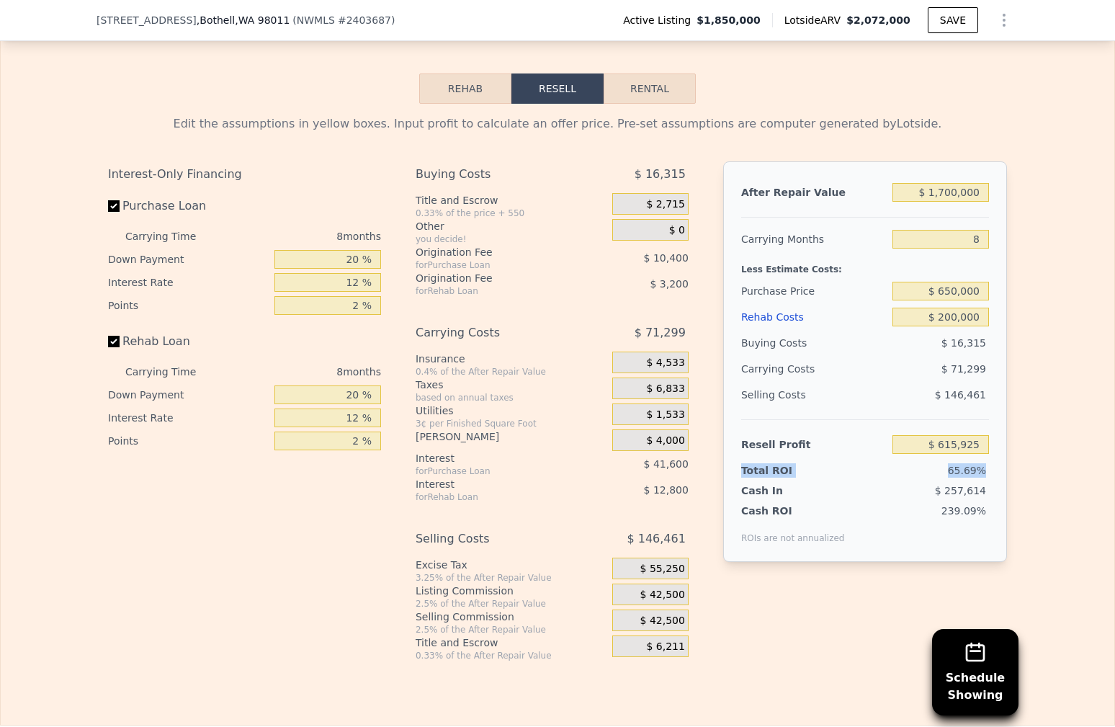
click at [984, 464] on span "65.69%" at bounding box center [967, 470] width 38 height 12
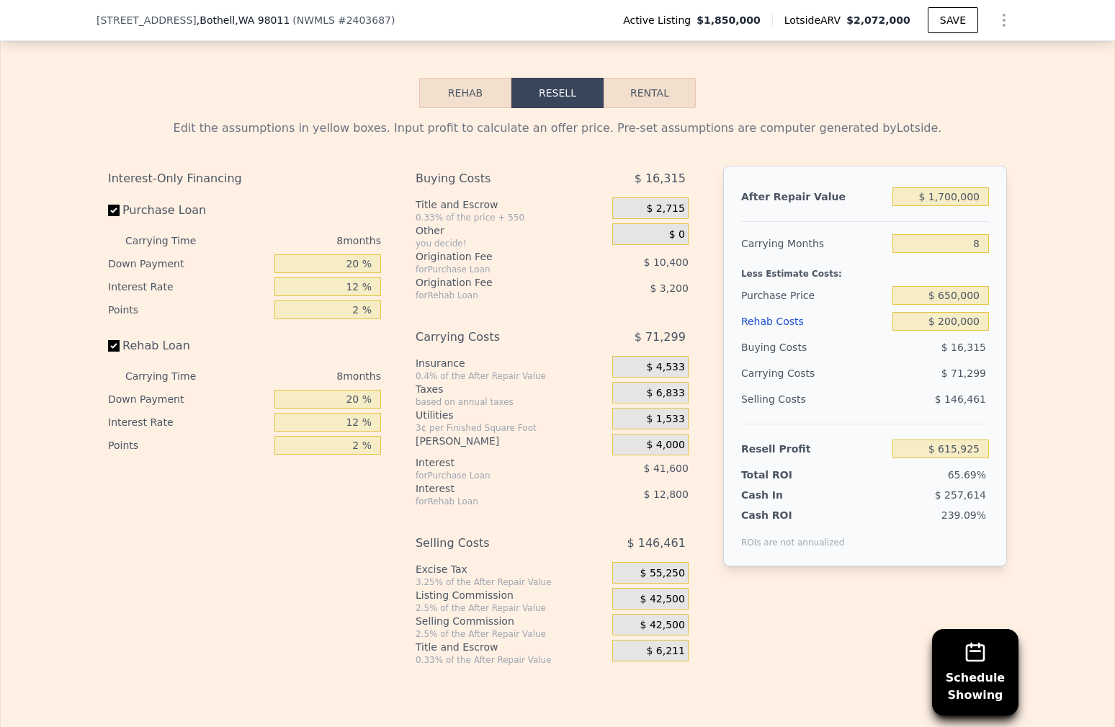
scroll to position [2420, 0]
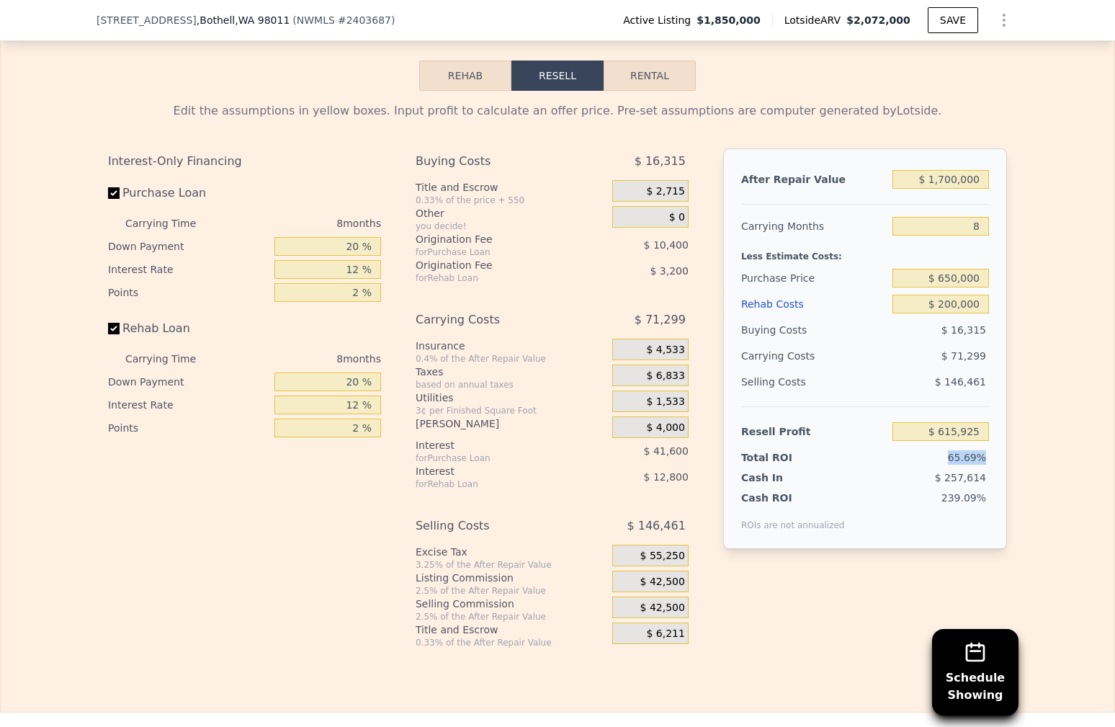
drag, startPoint x: 984, startPoint y: 435, endPoint x: 948, endPoint y: 436, distance: 35.3
click at [948, 450] on div "65.69%" at bounding box center [913, 457] width 152 height 14
drag, startPoint x: 745, startPoint y: 157, endPoint x: 987, endPoint y: 161, distance: 241.3
click at [986, 166] on div "After Repair Value $ 1,700,000" at bounding box center [865, 179] width 248 height 26
drag, startPoint x: 948, startPoint y: 438, endPoint x: 994, endPoint y: 434, distance: 46.9
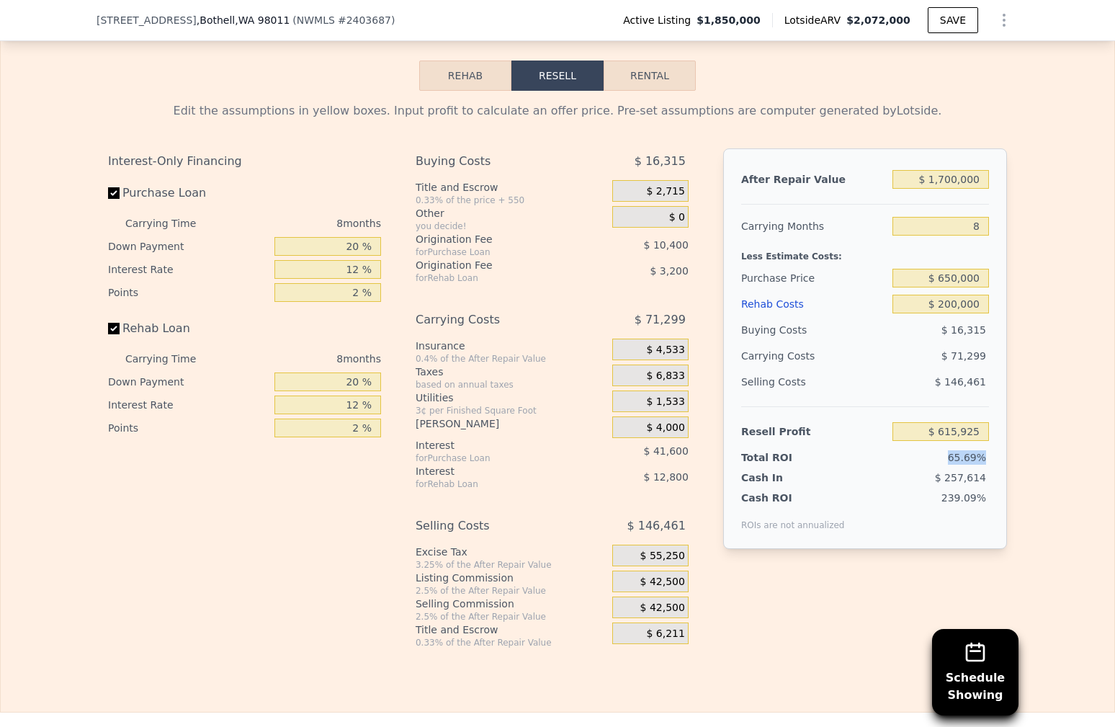
click at [996, 435] on div "After Repair Value $ 1,700,000 Carrying Months 8 Less Estimate Costs: Purchase …" at bounding box center [865, 348] width 284 height 400
click at [994, 434] on div "After Repair Value $ 1,700,000 Carrying Months 8 Less Estimate Costs: Purchase …" at bounding box center [865, 348] width 284 height 400
drag, startPoint x: 949, startPoint y: 435, endPoint x: 997, endPoint y: 436, distance: 48.3
click at [997, 436] on div "After Repair Value $ 1,700,000 Carrying Months 8 Less Estimate Costs: Purchase …" at bounding box center [865, 348] width 284 height 400
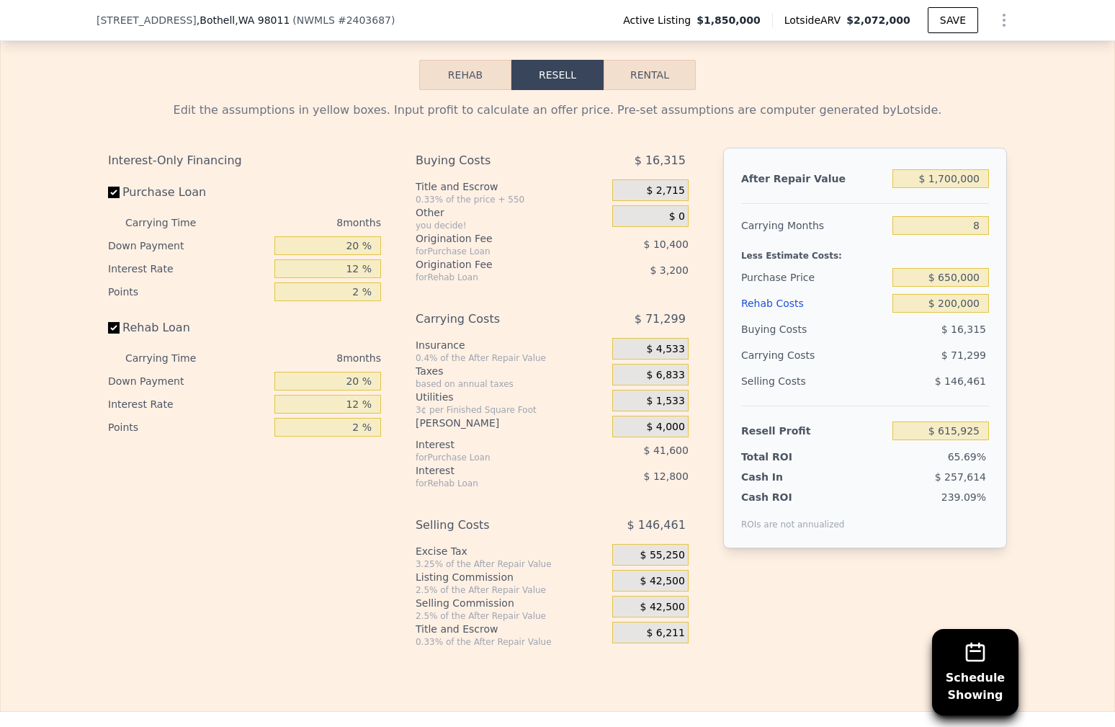
click at [995, 436] on div "After Repair Value $ 1,700,000 Carrying Months 8 Less Estimate Costs: Purchase …" at bounding box center [865, 348] width 284 height 400
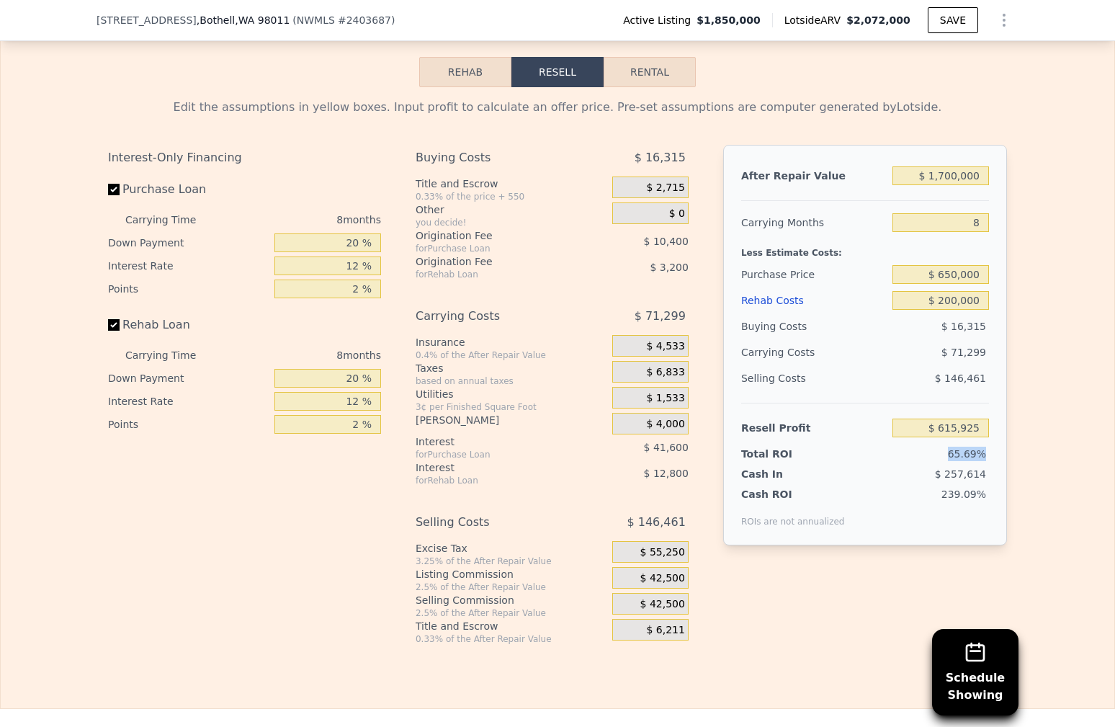
drag, startPoint x: 992, startPoint y: 436, endPoint x: 924, endPoint y: 434, distance: 68.5
click at [924, 434] on div "After Repair Value $ 1,700,000 Carrying Months 8 Less Estimate Costs: Purchase …" at bounding box center [865, 345] width 284 height 400
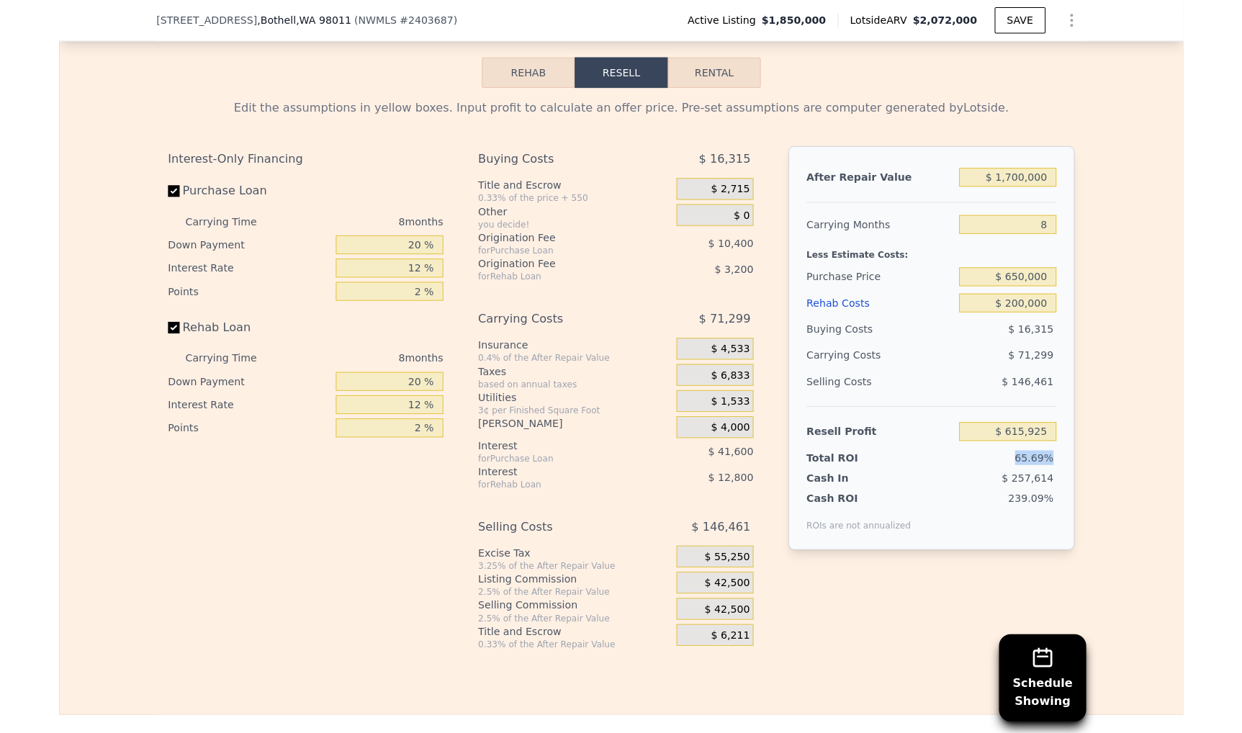
scroll to position [2422, 0]
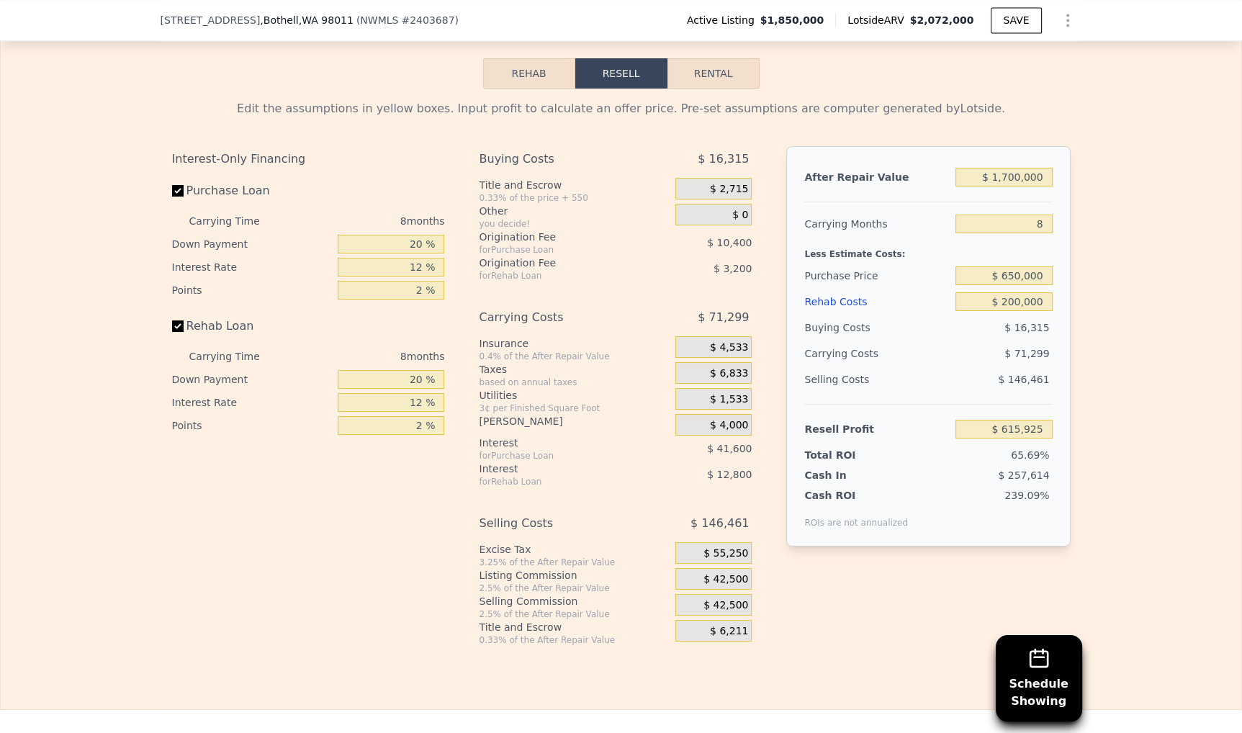
click at [1031, 449] on span "65.69%" at bounding box center [1030, 455] width 38 height 12
click at [1020, 449] on span "65.69%" at bounding box center [1030, 455] width 38 height 12
drag, startPoint x: 1008, startPoint y: 434, endPoint x: 1055, endPoint y: 431, distance: 46.9
click at [1055, 431] on div "After Repair Value $ 1,700,000 Carrying Months 8 Less Estimate Costs: Purchase …" at bounding box center [928, 346] width 284 height 400
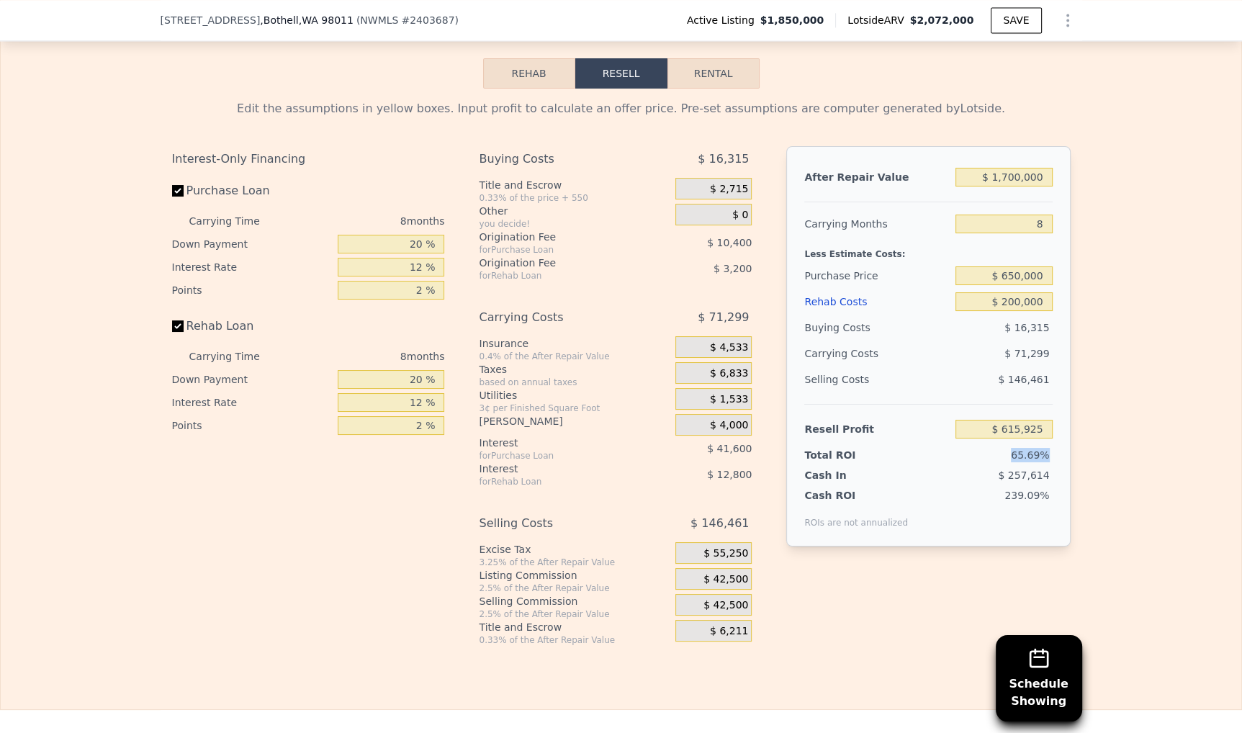
drag, startPoint x: 1053, startPoint y: 431, endPoint x: 1015, endPoint y: 434, distance: 37.6
click at [1015, 434] on div "After Repair Value $ 1,700,000 Carrying Months 8 Less Estimate Costs: Purchase …" at bounding box center [928, 346] width 284 height 400
click at [1015, 449] on span "65.69%" at bounding box center [1030, 455] width 38 height 12
drag, startPoint x: 1015, startPoint y: 433, endPoint x: 1048, endPoint y: 434, distance: 33.1
click at [1048, 449] on span "65.69%" at bounding box center [1030, 455] width 38 height 12
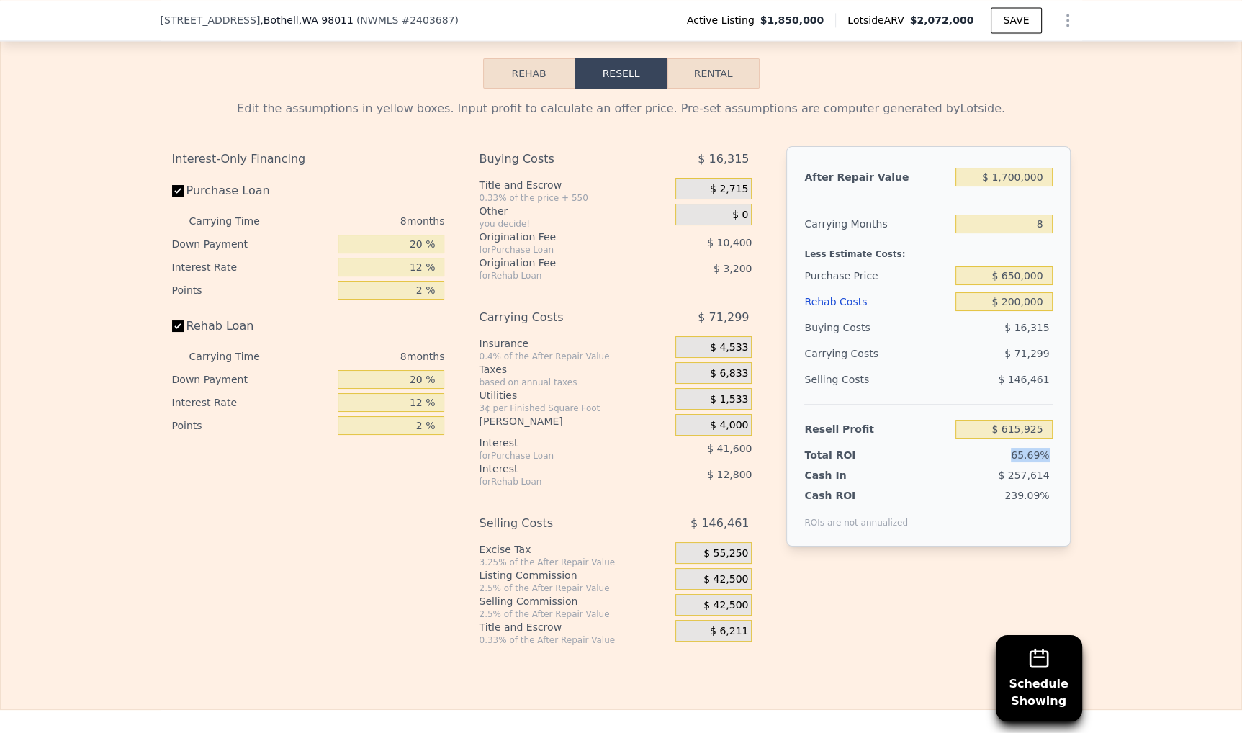
click at [1038, 449] on span "65.69%" at bounding box center [1030, 455] width 38 height 12
click at [991, 266] on input "$ 650,000" at bounding box center [1004, 275] width 96 height 19
drag, startPoint x: 1004, startPoint y: 433, endPoint x: 1049, endPoint y: 434, distance: 45.4
click at [1049, 448] on div "65.69%" at bounding box center [977, 455] width 152 height 14
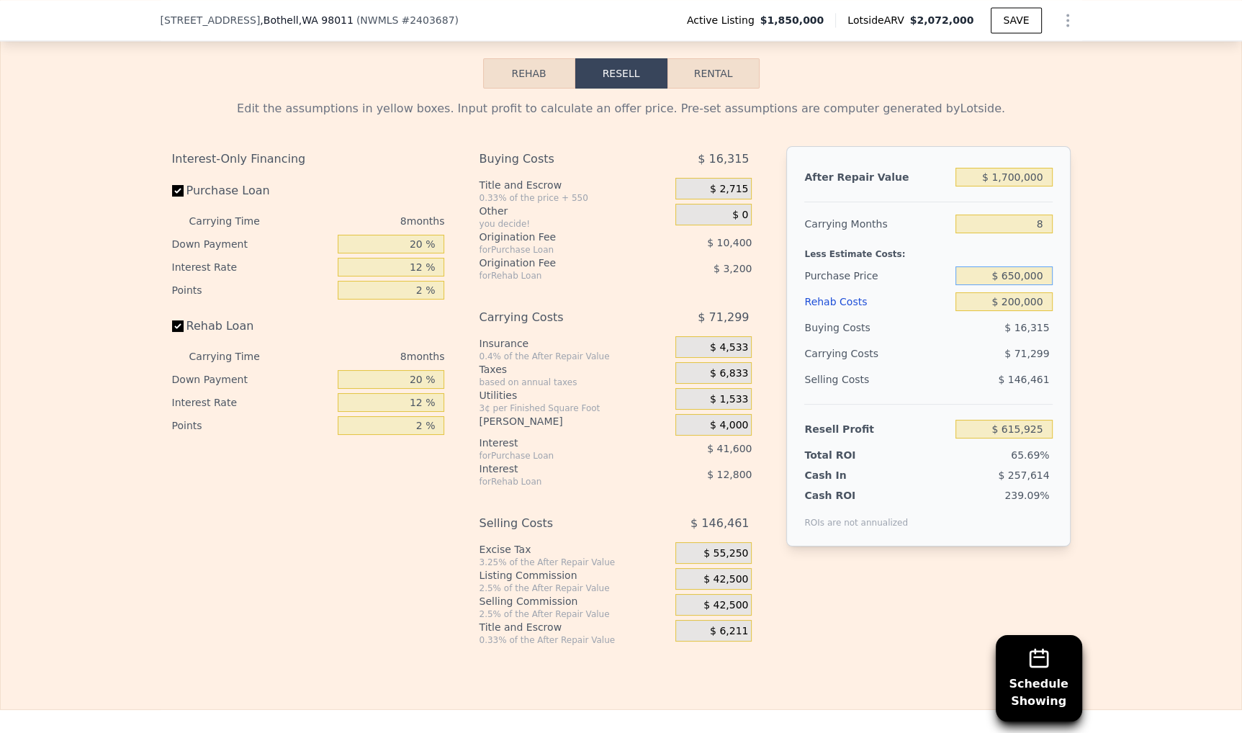
click at [1014, 266] on input "$ 650,000" at bounding box center [1004, 275] width 96 height 19
type input "$ 1,000,000"
click at [974, 237] on div "Less Estimate Costs:" at bounding box center [928, 250] width 248 height 26
type input "$ 236,760"
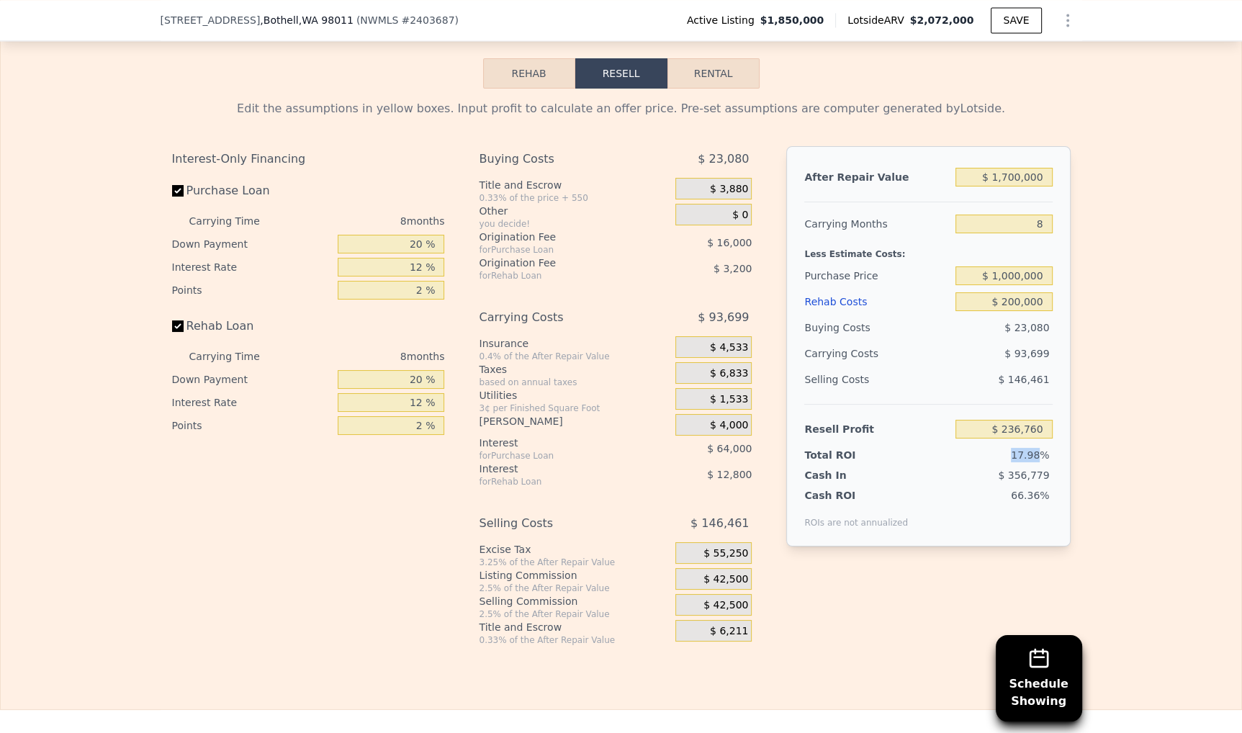
drag, startPoint x: 1013, startPoint y: 437, endPoint x: 1043, endPoint y: 435, distance: 29.6
click at [1043, 448] on div "17.98%" at bounding box center [977, 455] width 152 height 14
click at [1043, 449] on span "17.98%" at bounding box center [1030, 455] width 38 height 12
click at [1026, 266] on input "$ 1,000,000" at bounding box center [1004, 275] width 96 height 19
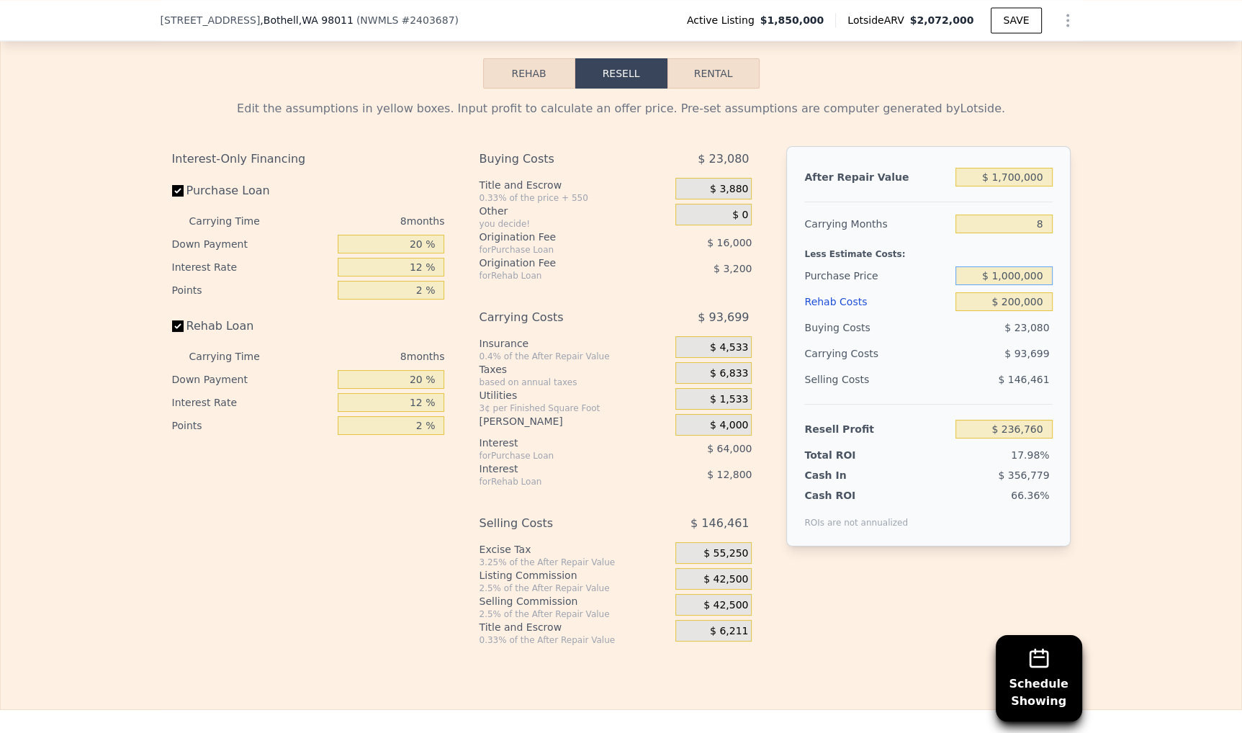
click at [1025, 266] on input "$ 1,000,000" at bounding box center [1004, 275] width 96 height 19
type input "$ 1,100,000"
click at [1008, 237] on div "Less Estimate Costs:" at bounding box center [928, 250] width 248 height 26
type input "$ 128,427"
drag, startPoint x: 982, startPoint y: 249, endPoint x: 1052, endPoint y: 256, distance: 70.9
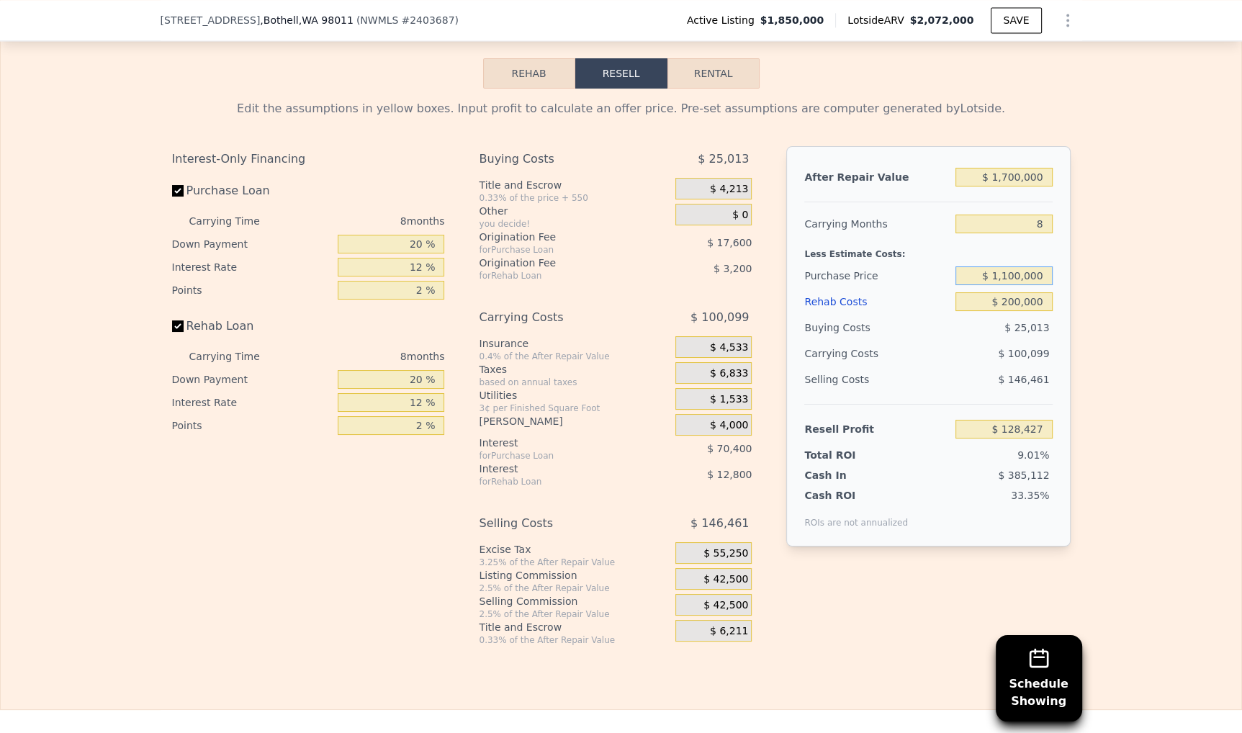
click at [1052, 256] on div "After Repair Value $ 1,700,000 Carrying Months 8 Less Estimate Costs: Purchase …" at bounding box center [928, 346] width 284 height 400
drag, startPoint x: 987, startPoint y: 250, endPoint x: 1028, endPoint y: 258, distance: 41.8
click at [1028, 266] on input "$ 1,100,000" at bounding box center [1004, 275] width 96 height 19
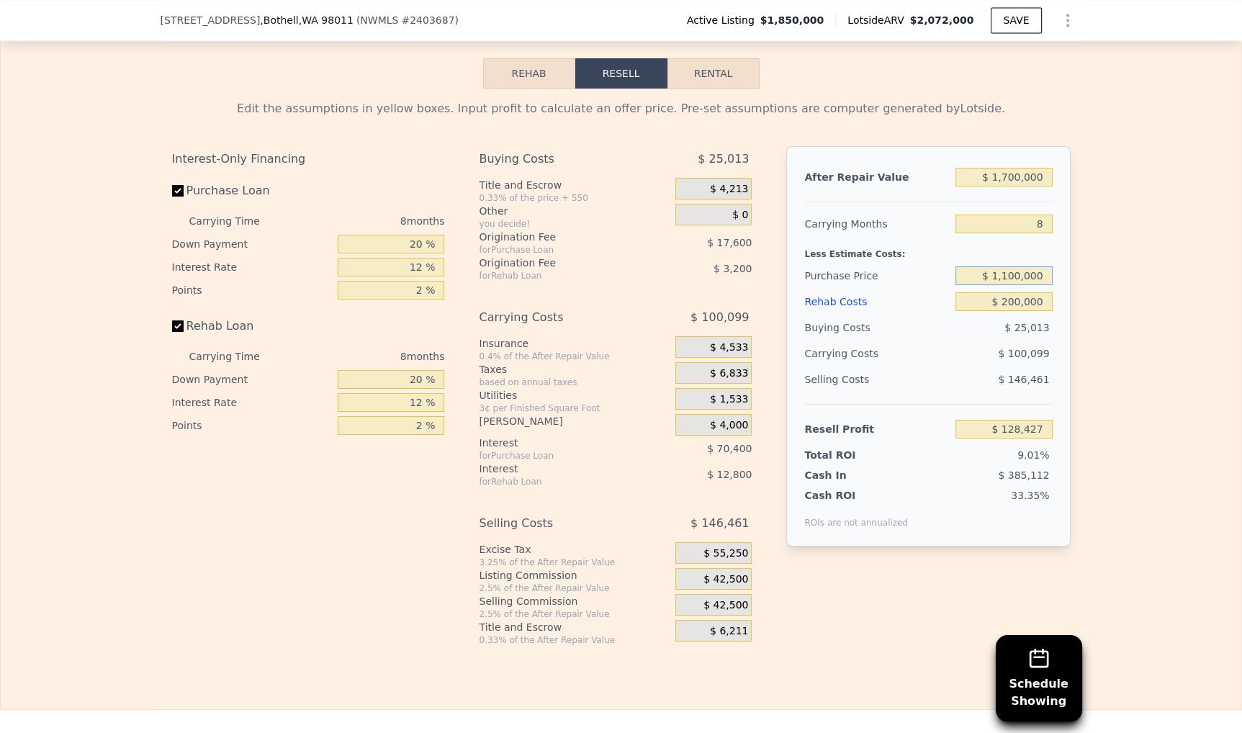
scroll to position [2420, 0]
click at [1040, 450] on div "9.01%" at bounding box center [977, 457] width 152 height 14
click at [1040, 452] on span "9.01%" at bounding box center [1034, 458] width 32 height 12
drag, startPoint x: 1054, startPoint y: 437, endPoint x: 1019, endPoint y: 436, distance: 35.3
click at [1020, 437] on div "After Repair Value $ 1,700,000 Carrying Months 8 Less Estimate Costs: Purchase …" at bounding box center [928, 348] width 284 height 400
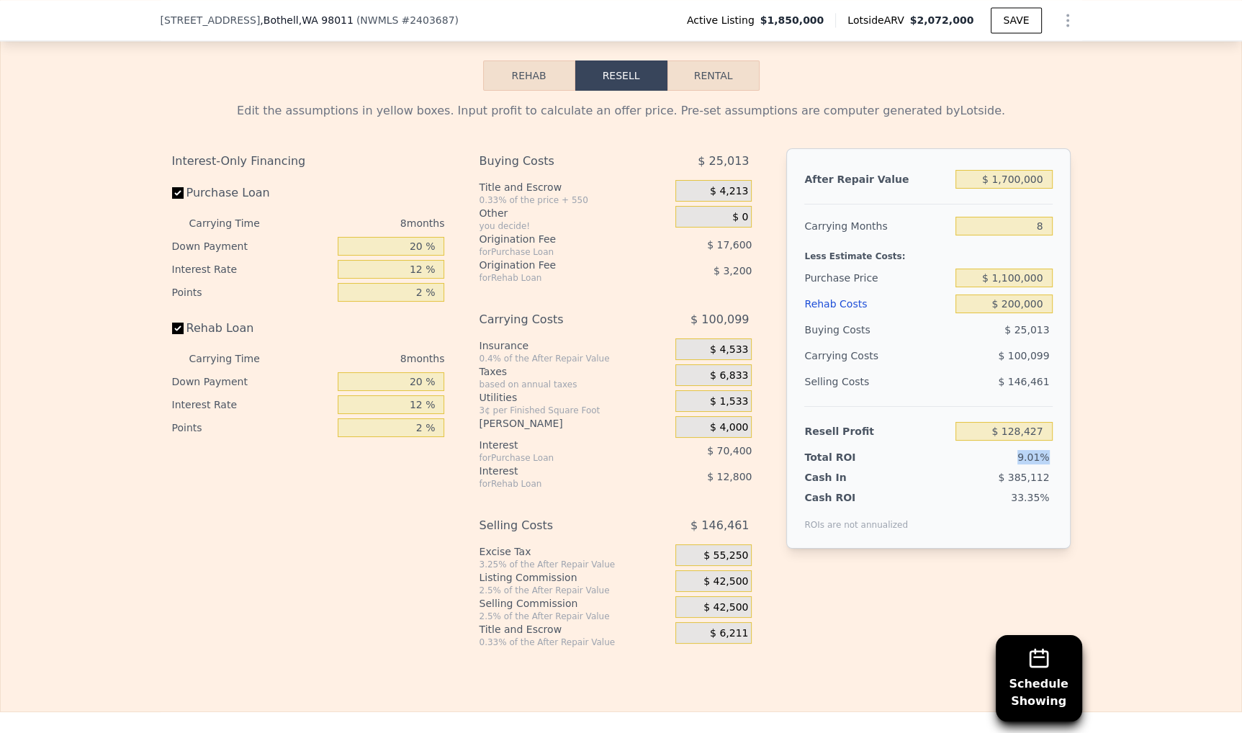
click at [1019, 450] on div "9.01%" at bounding box center [977, 457] width 152 height 14
drag, startPoint x: 914, startPoint y: 153, endPoint x: 1045, endPoint y: 153, distance: 131.1
click at [1050, 166] on div "After Repair Value $ 1,700,000" at bounding box center [928, 179] width 248 height 26
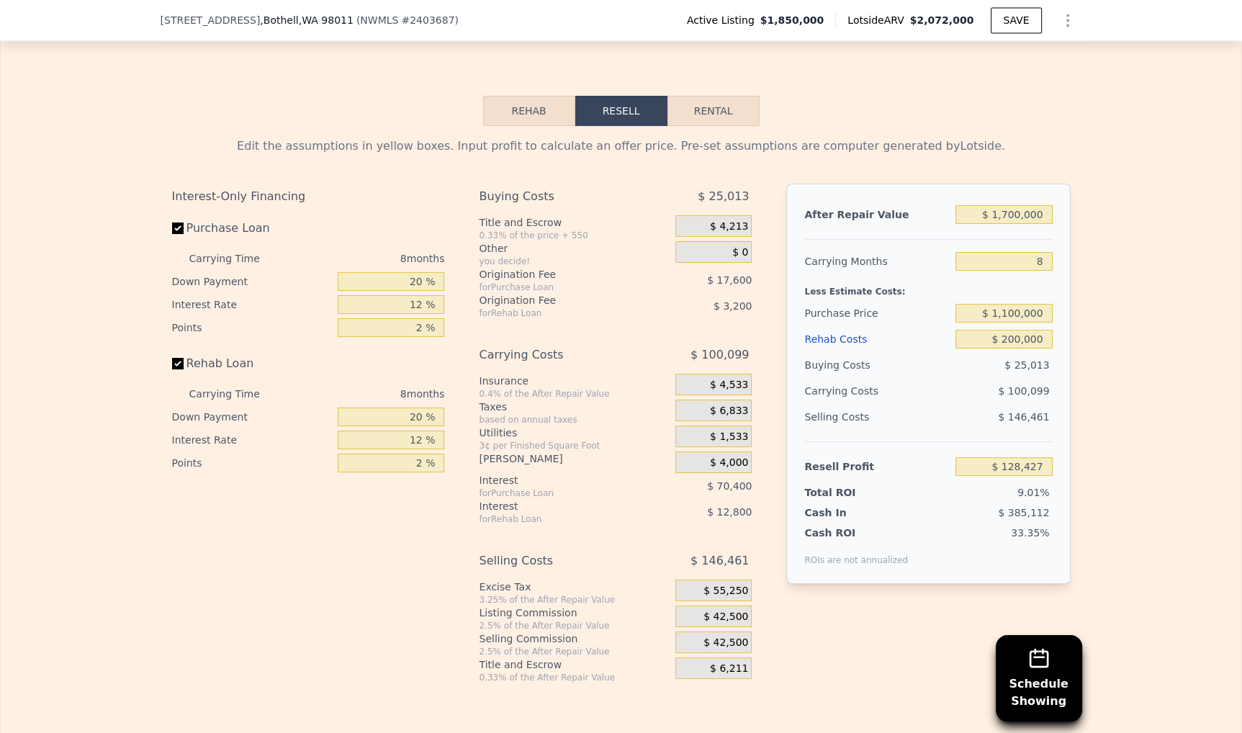
scroll to position [2376, 0]
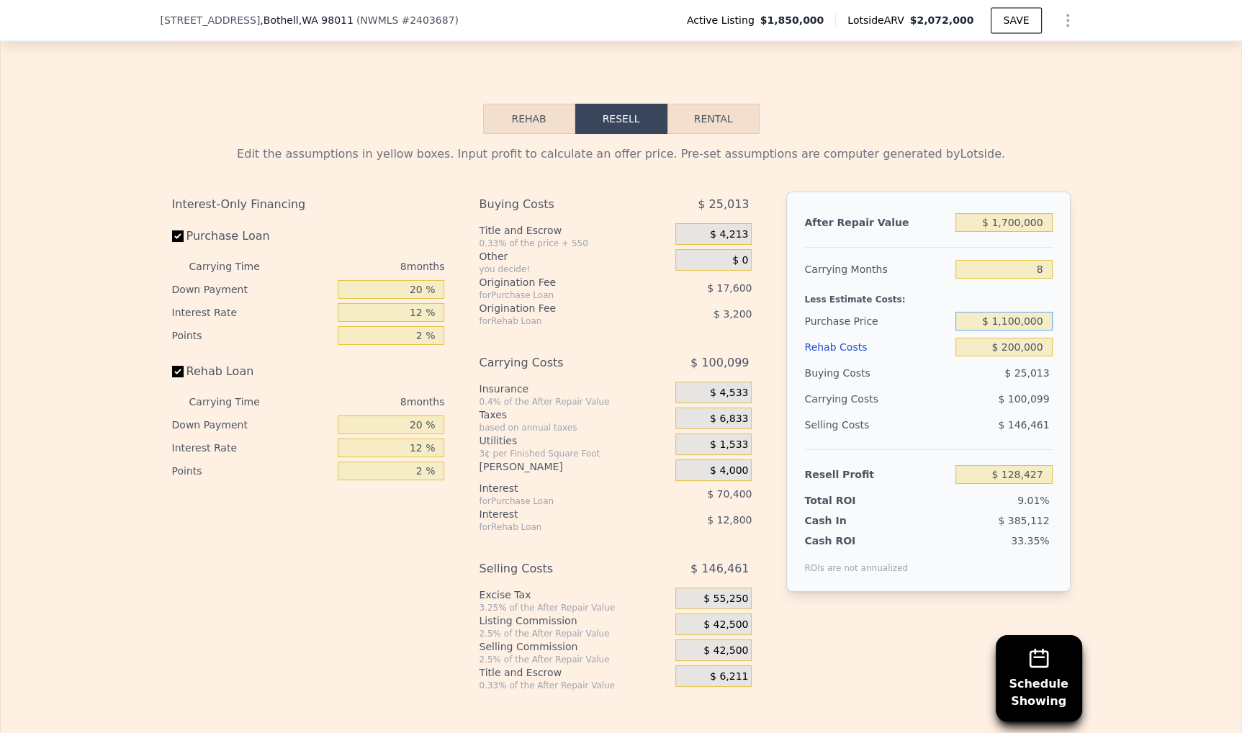
click at [999, 312] on input "$ 1,100,000" at bounding box center [1004, 321] width 96 height 19
click at [998, 312] on input "$ 1,100,000" at bounding box center [1004, 321] width 96 height 19
click at [997, 312] on input "$ 1,100,000" at bounding box center [1004, 321] width 96 height 19
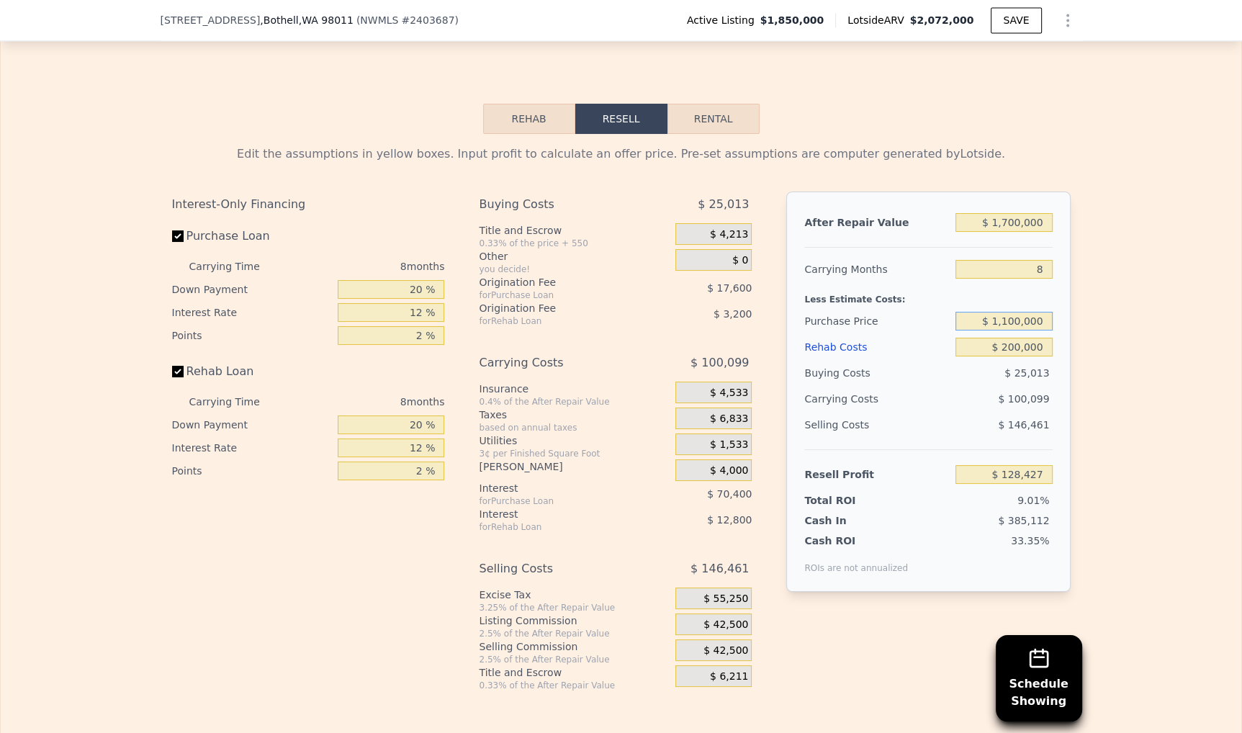
click at [997, 312] on input "$ 1,100,000" at bounding box center [1004, 321] width 96 height 19
click at [976, 312] on input "$ 1,100,000" at bounding box center [1004, 321] width 96 height 19
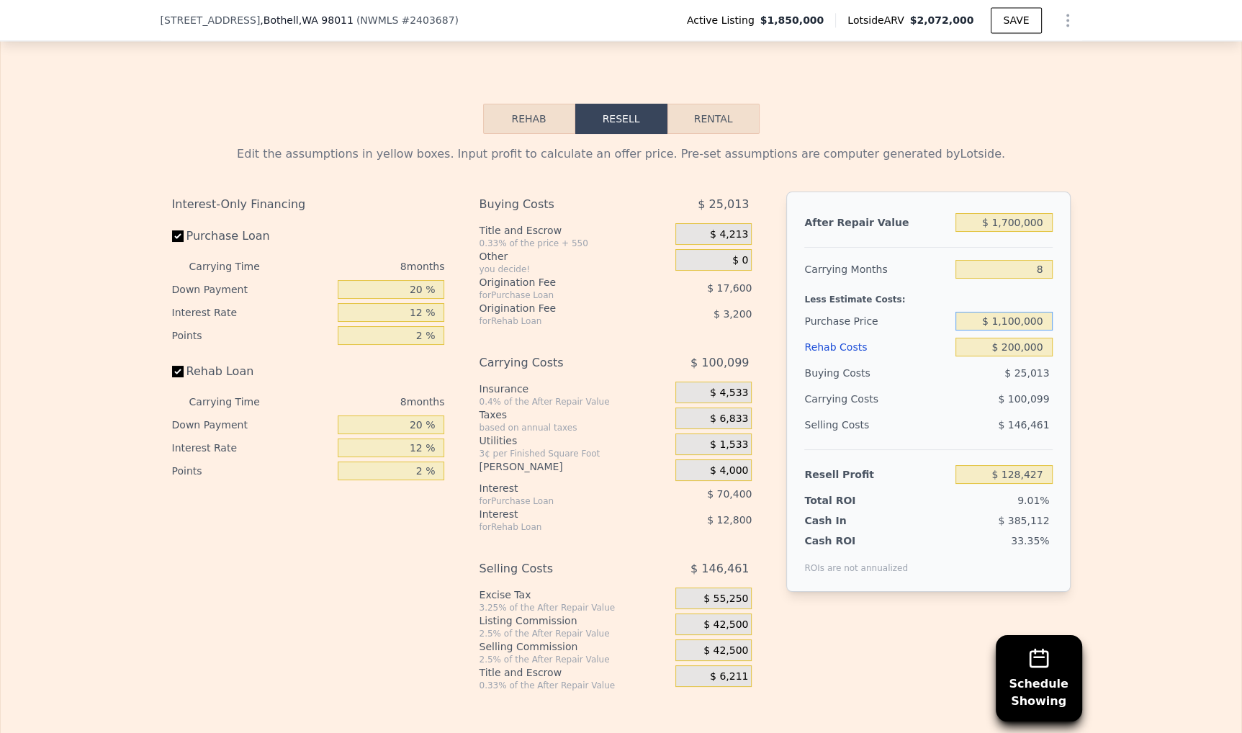
click at [976, 312] on input "$ 1,100,000" at bounding box center [1004, 321] width 96 height 19
drag, startPoint x: 1049, startPoint y: 478, endPoint x: 1018, endPoint y: 478, distance: 31.7
click at [1018, 493] on div "9.01%" at bounding box center [977, 500] width 152 height 14
click at [1016, 493] on div "9.01%" at bounding box center [977, 500] width 152 height 14
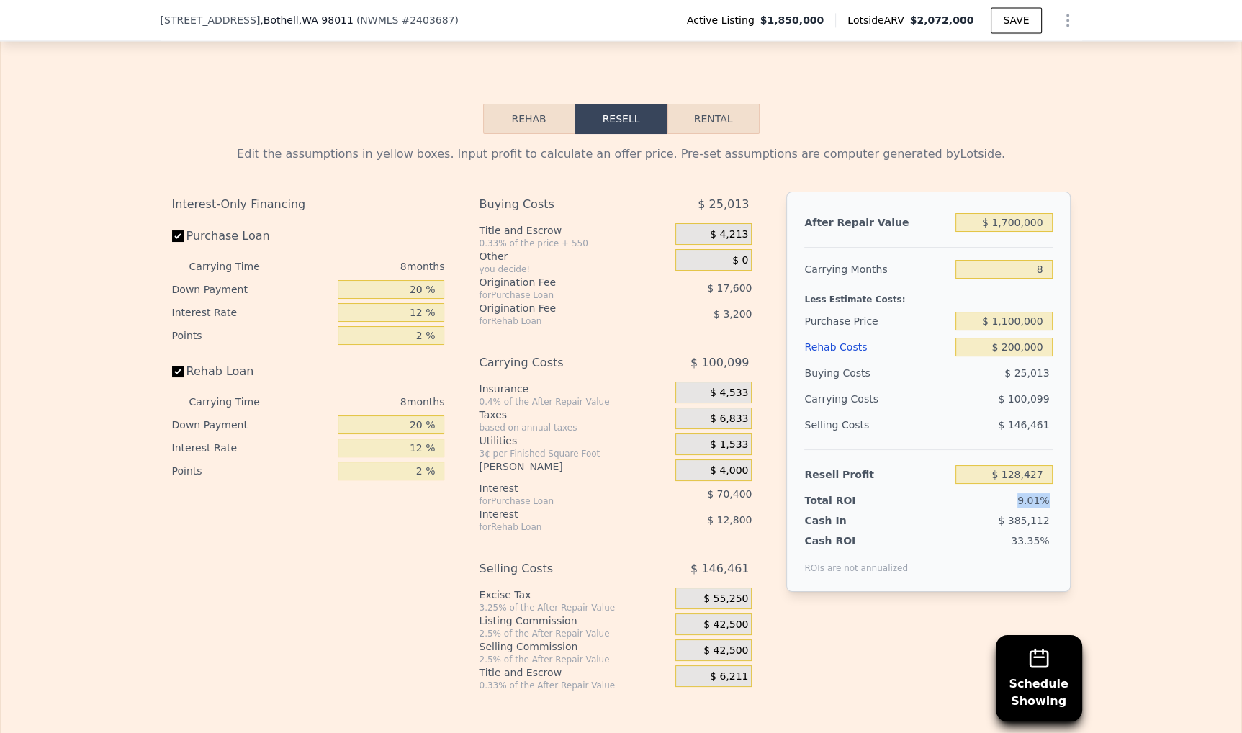
drag, startPoint x: 1017, startPoint y: 478, endPoint x: 1049, endPoint y: 482, distance: 32.6
click at [1049, 493] on div "9.01%" at bounding box center [977, 500] width 152 height 14
click at [1049, 495] on span "9.01%" at bounding box center [1034, 501] width 32 height 12
drag, startPoint x: 1051, startPoint y: 483, endPoint x: 1020, endPoint y: 482, distance: 31.0
click at [1020, 493] on div "9.01%" at bounding box center [977, 500] width 152 height 14
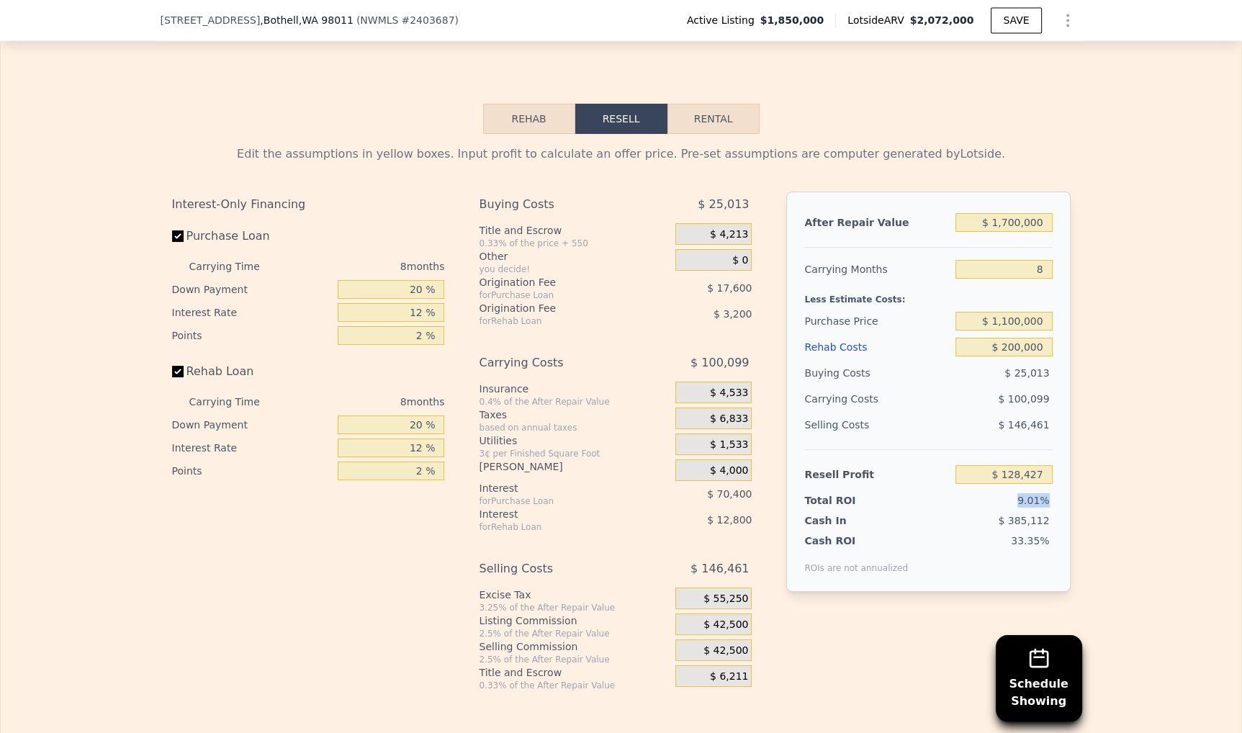
click at [1020, 493] on div "9.01%" at bounding box center [977, 500] width 152 height 14
drag, startPoint x: 1024, startPoint y: 478, endPoint x: 1047, endPoint y: 480, distance: 23.1
click at [1047, 495] on span "9.01%" at bounding box center [1034, 501] width 32 height 12
drag, startPoint x: 1047, startPoint y: 480, endPoint x: 1024, endPoint y: 478, distance: 23.1
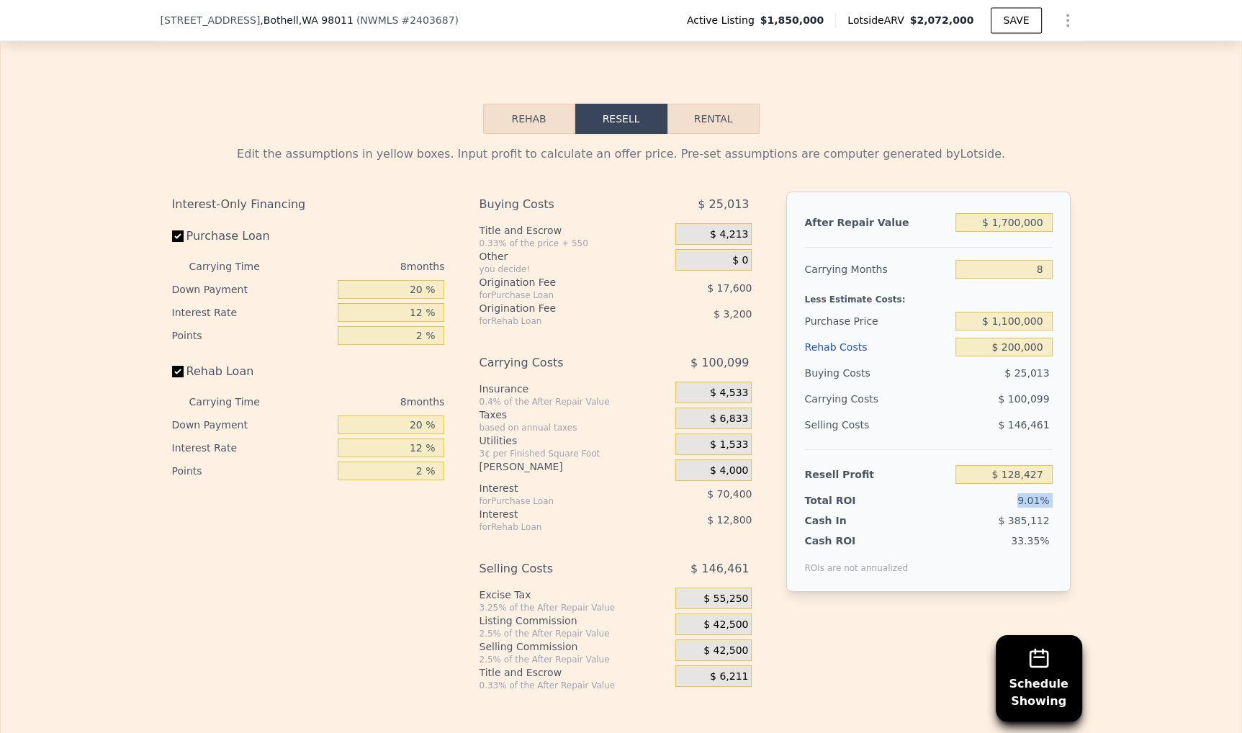
click at [1024, 495] on span "9.01%" at bounding box center [1034, 501] width 32 height 12
click at [1038, 312] on input "$ 1,100,000" at bounding box center [1004, 321] width 96 height 19
drag, startPoint x: 1044, startPoint y: 480, endPoint x: 1033, endPoint y: 481, distance: 11.5
click at [1033, 495] on span "9.01%" at bounding box center [1034, 501] width 32 height 12
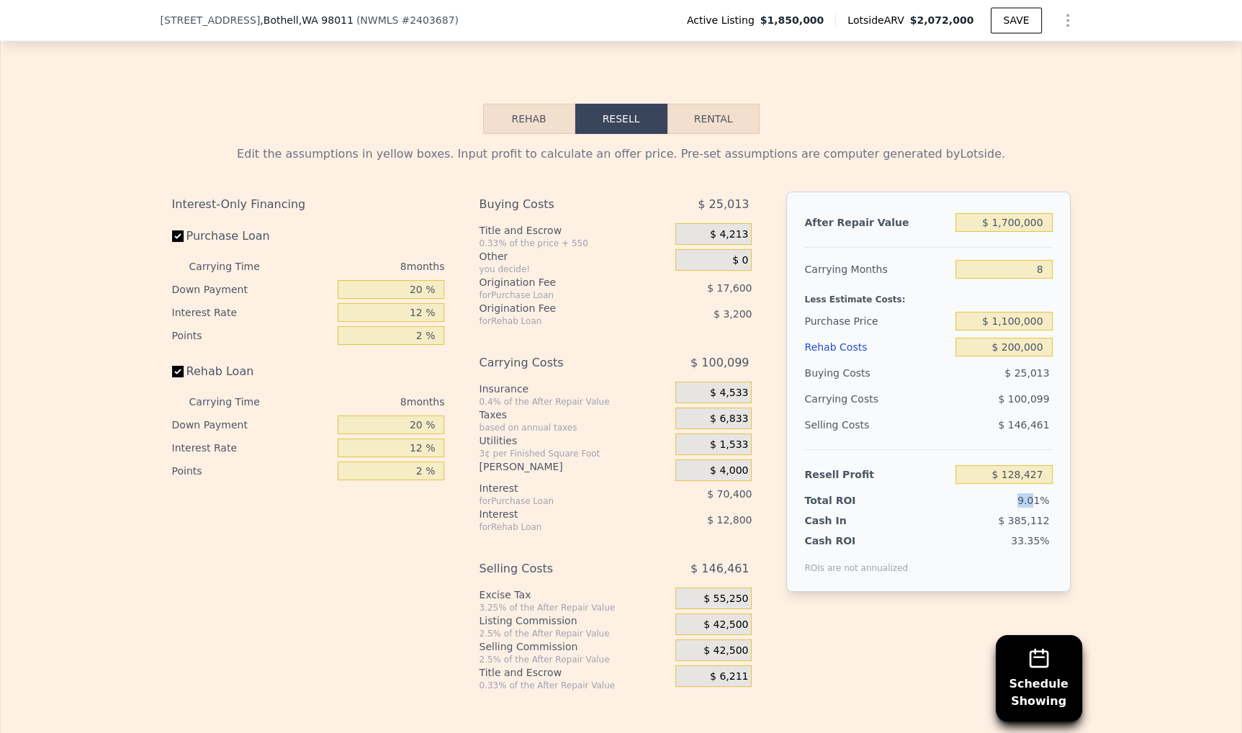
click at [1033, 495] on span "9.01%" at bounding box center [1034, 501] width 32 height 12
click at [1019, 312] on input "$ 1,100,000" at bounding box center [1004, 321] width 96 height 19
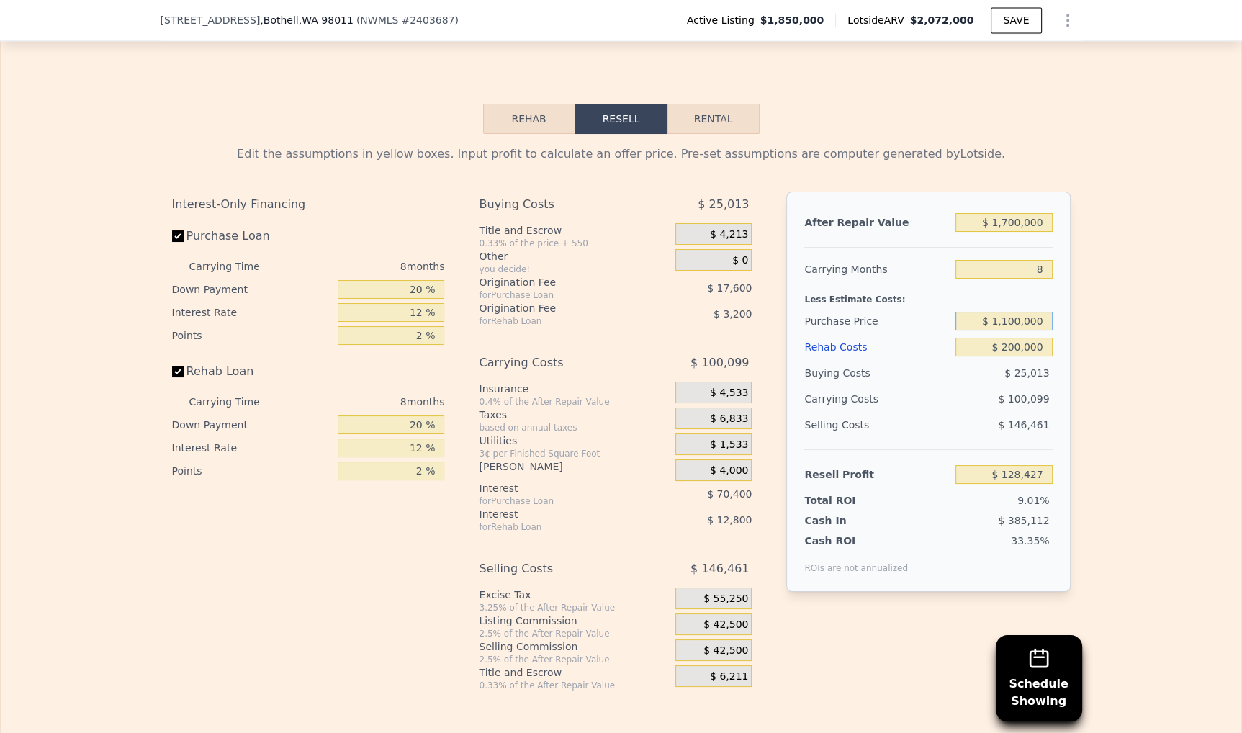
click at [1019, 312] on input "$ 1,100,000" at bounding box center [1004, 321] width 96 height 19
type input "$ 1,050,000"
click at [1106, 261] on div "Edit the assumptions in yellow boxes. Input profit to calculate an offer price.…" at bounding box center [621, 412] width 1241 height 557
type input "$ 182,593"
drag, startPoint x: 1012, startPoint y: 481, endPoint x: 1046, endPoint y: 478, distance: 34.0
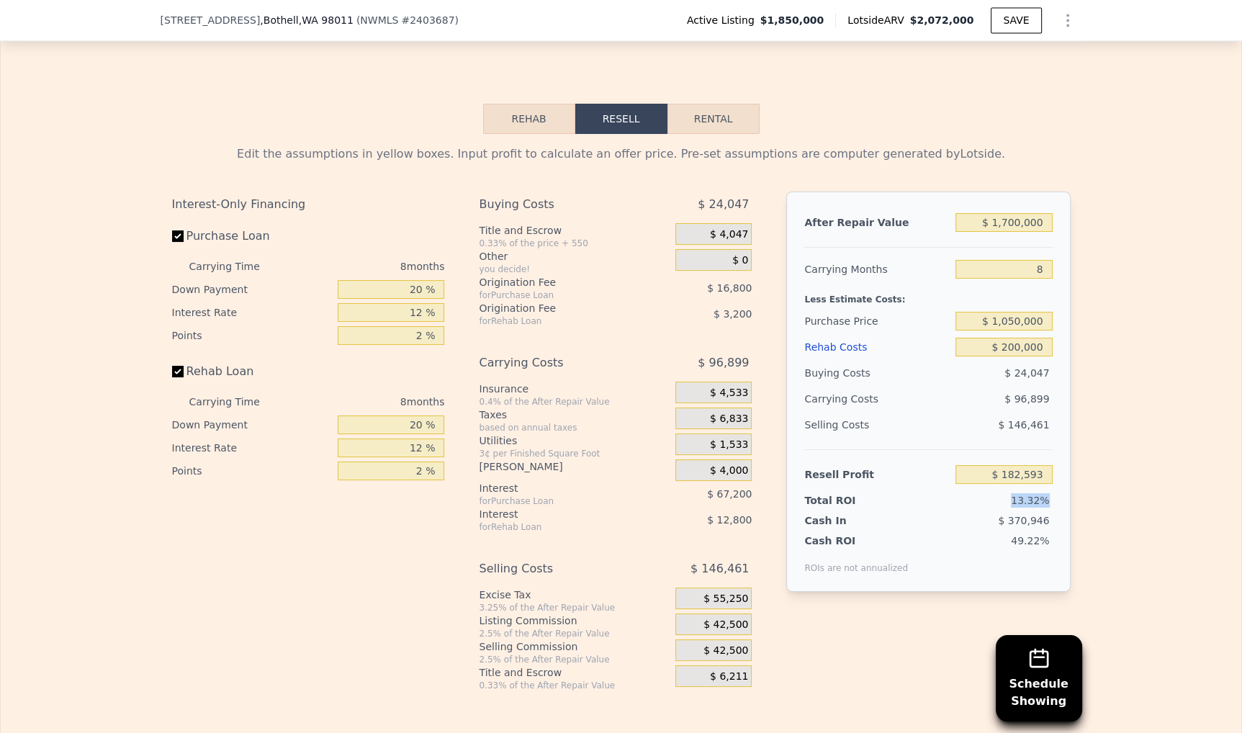
click at [1046, 493] on div "13.32%" at bounding box center [977, 500] width 152 height 14
click at [1045, 495] on span "13.32%" at bounding box center [1030, 501] width 38 height 12
click at [1007, 312] on input "$ 1,050,000" at bounding box center [1004, 321] width 96 height 19
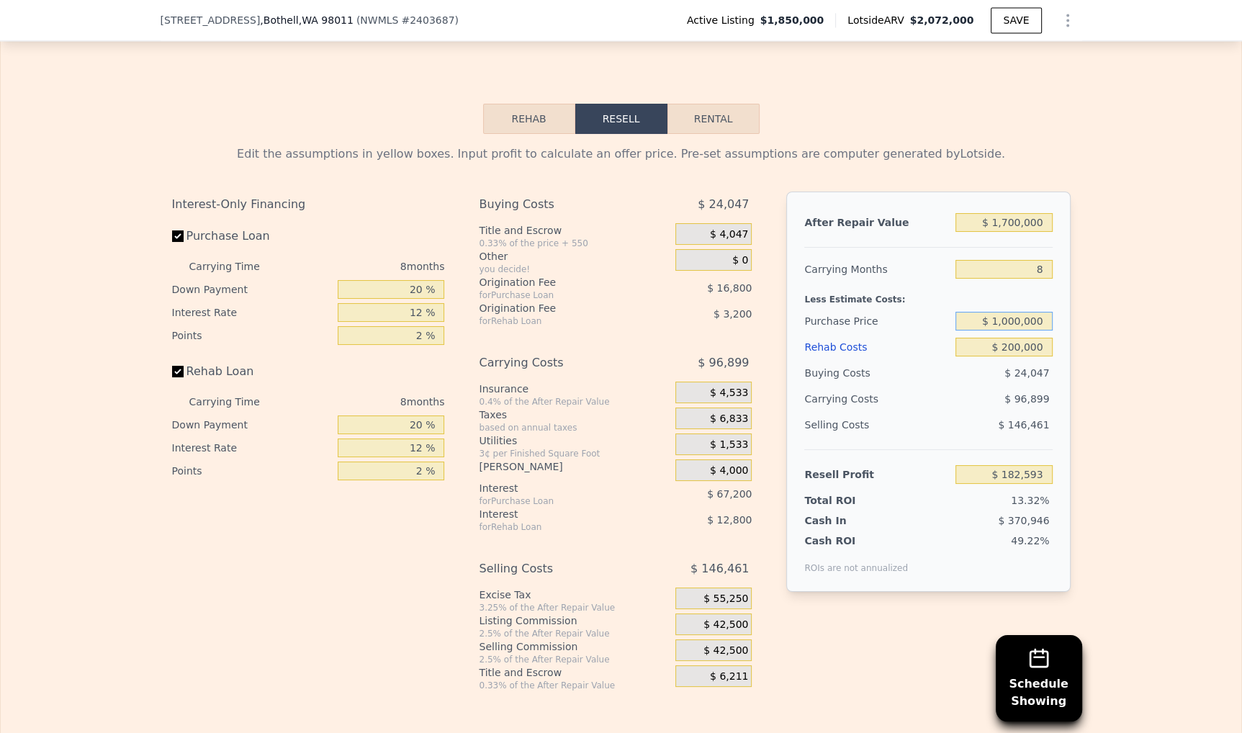
type input "$ 1,000,000"
click at [1090, 278] on div "Edit the assumptions in yellow boxes. Input profit to calculate an offer price.…" at bounding box center [621, 412] width 1241 height 557
type input "$ 236,760"
drag, startPoint x: 1018, startPoint y: 480, endPoint x: 1036, endPoint y: 477, distance: 18.9
click at [1036, 495] on span "17.98%" at bounding box center [1030, 501] width 38 height 12
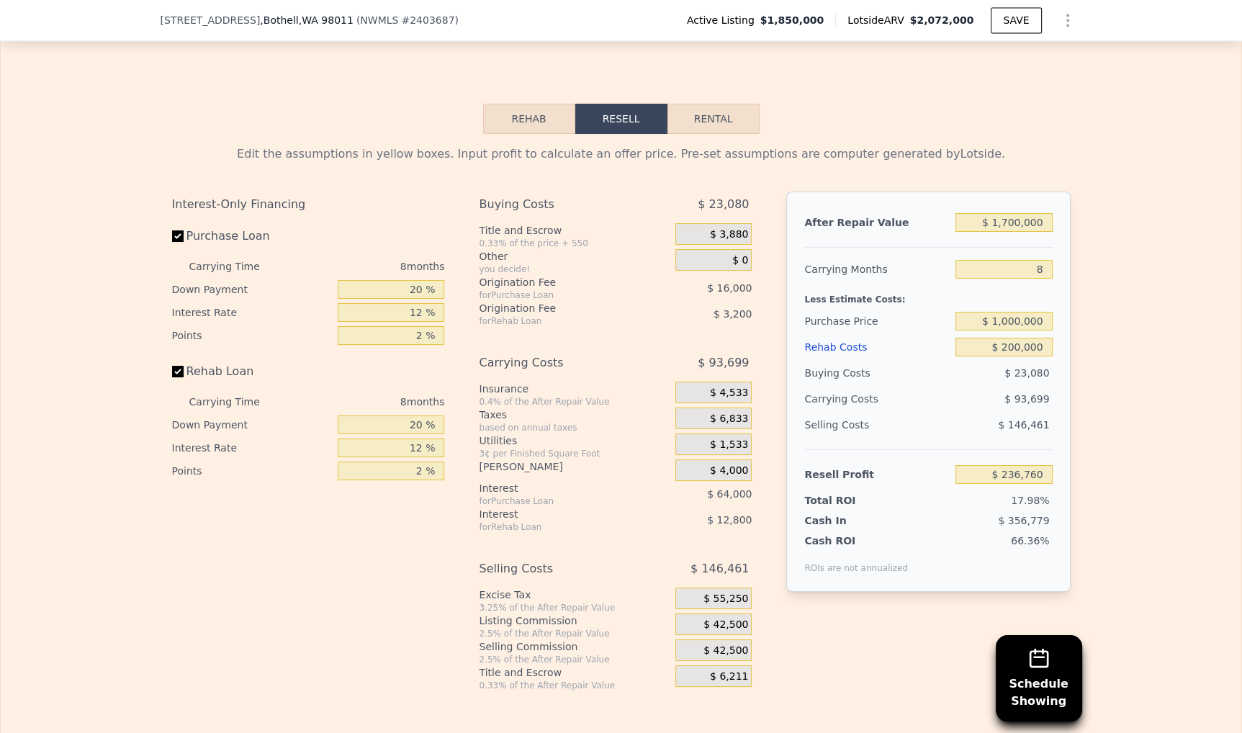
click at [1036, 495] on span "17.98%" at bounding box center [1030, 501] width 38 height 12
drag, startPoint x: 1037, startPoint y: 479, endPoint x: 982, endPoint y: 478, distance: 55.5
click at [982, 493] on div "17.98%" at bounding box center [977, 500] width 152 height 14
drag, startPoint x: 1003, startPoint y: 479, endPoint x: 1050, endPoint y: 482, distance: 46.9
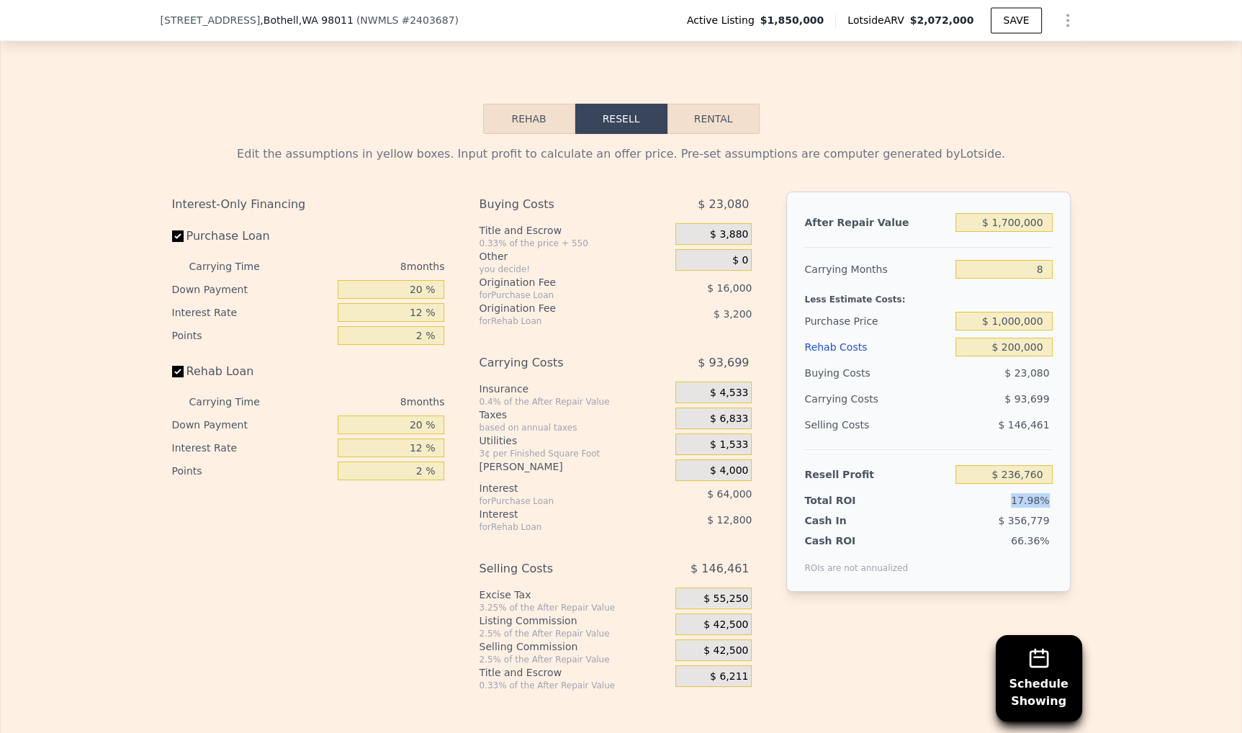
click at [1050, 493] on div "17.98%" at bounding box center [977, 500] width 152 height 14
click at [1049, 493] on div "17.98%" at bounding box center [977, 500] width 152 height 14
drag, startPoint x: 1048, startPoint y: 481, endPoint x: 1010, endPoint y: 477, distance: 39.1
click at [1010, 493] on div "17.98%" at bounding box center [977, 500] width 152 height 14
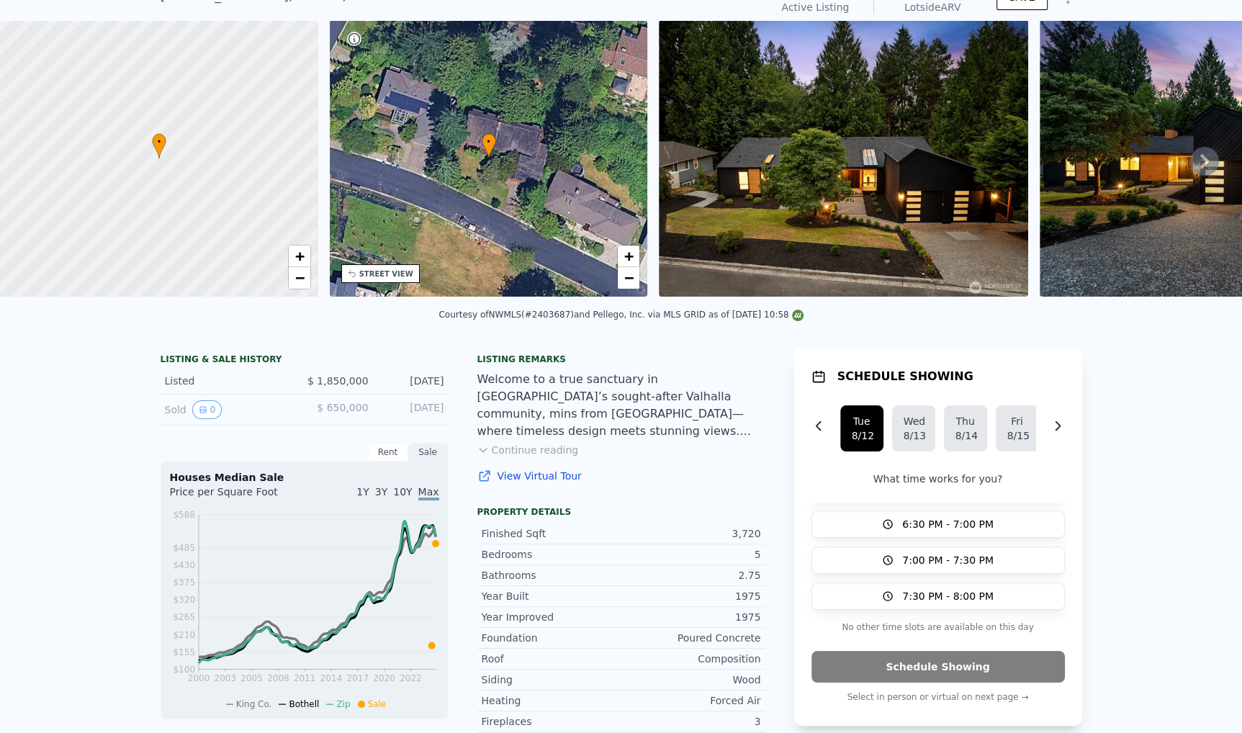
scroll to position [5, 0]
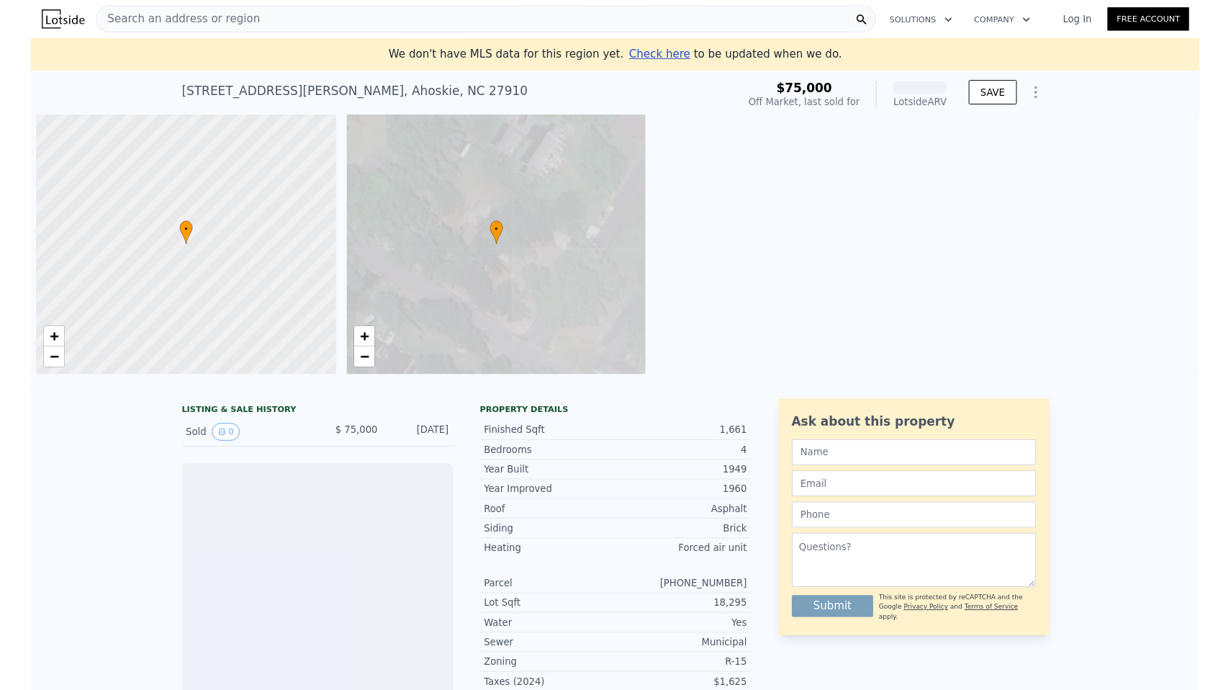
scroll to position [0, 6]
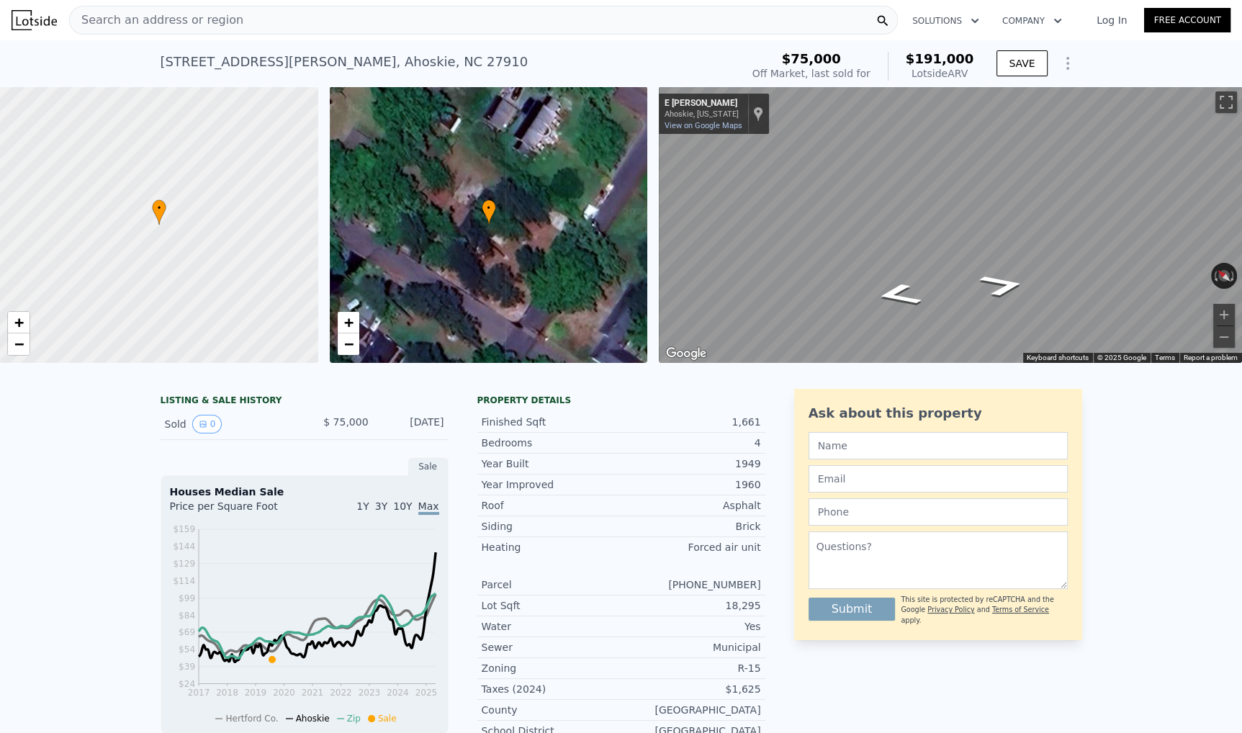
click at [212, 54] on div "501 Curtis St N , Ahoskie , NC 27910" at bounding box center [345, 62] width 368 height 20
click at [212, 55] on div "501 Curtis St N , Ahoskie , NC 27910" at bounding box center [345, 62] width 368 height 20
click at [212, 54] on div "501 Curtis St N , Ahoskie , NC 27910" at bounding box center [345, 62] width 368 height 20
copy div "501 Curtis St N , Ahoskie , NC 27910 Sold Oct 2019 for $75k (~ARV $191k )"
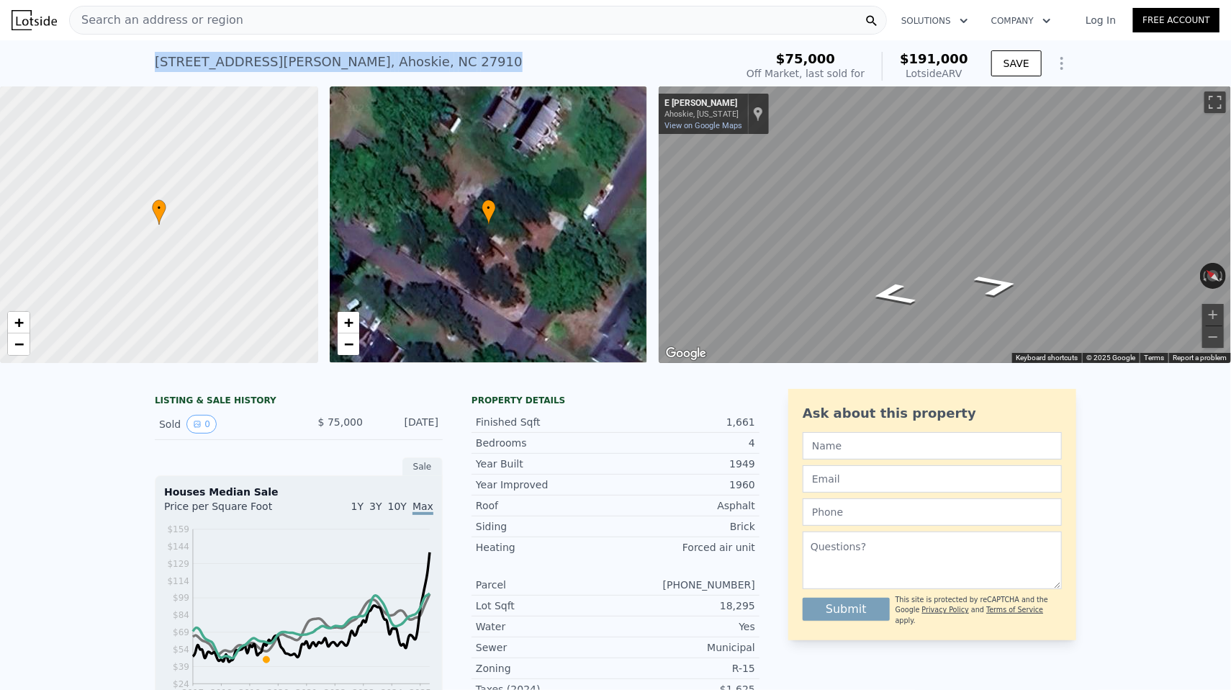
copy div "501 Curtis St N , Ahoskie , NC 27910 Sold Oct 2019 for $75k (~ARV $191k )"
click at [719, 400] on div "Property details" at bounding box center [616, 401] width 288 height 12
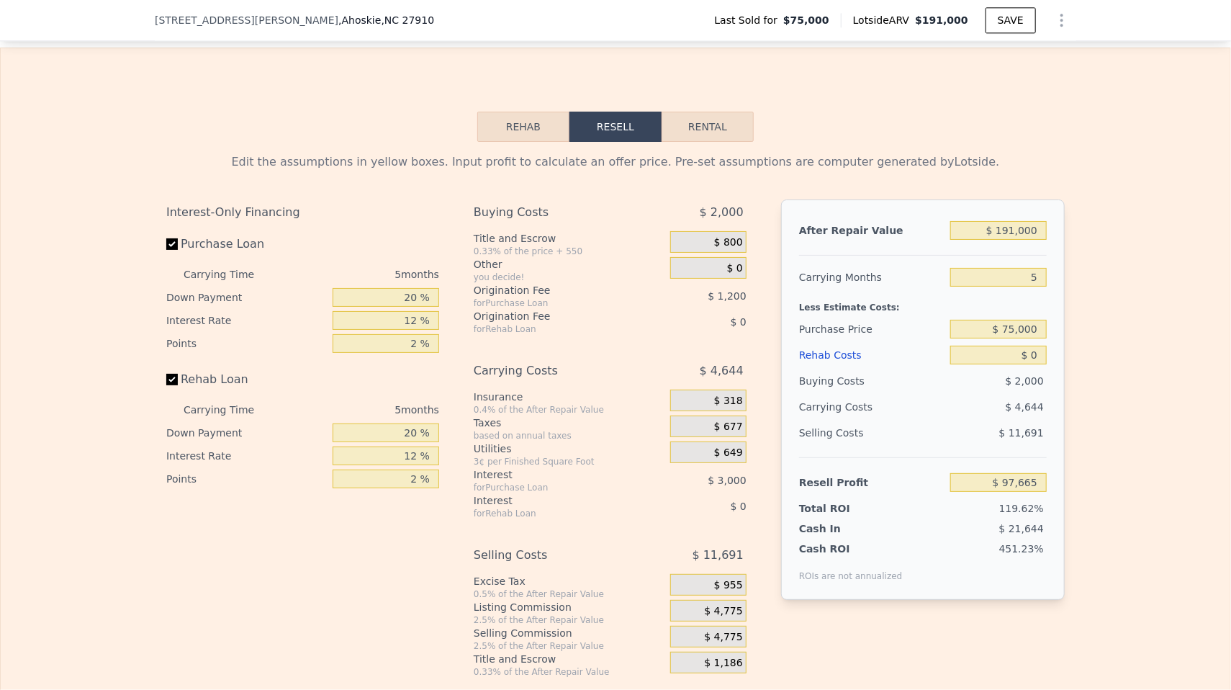
scroll to position [1941, 0]
click at [1004, 222] on input "$ 191,000" at bounding box center [999, 229] width 96 height 19
type input "$ 2"
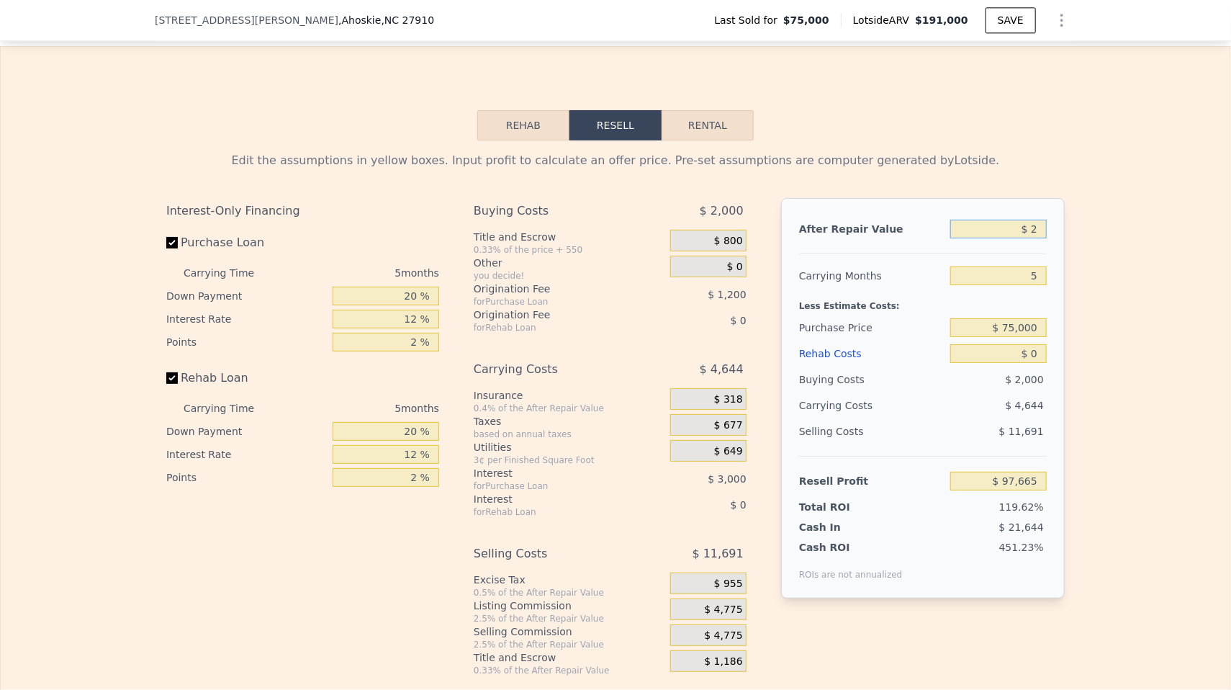
type input "-$ 81,874"
type input "$ 22"
type input "-$ 81,856"
type input "$ 225"
type input "-$ 81,665"
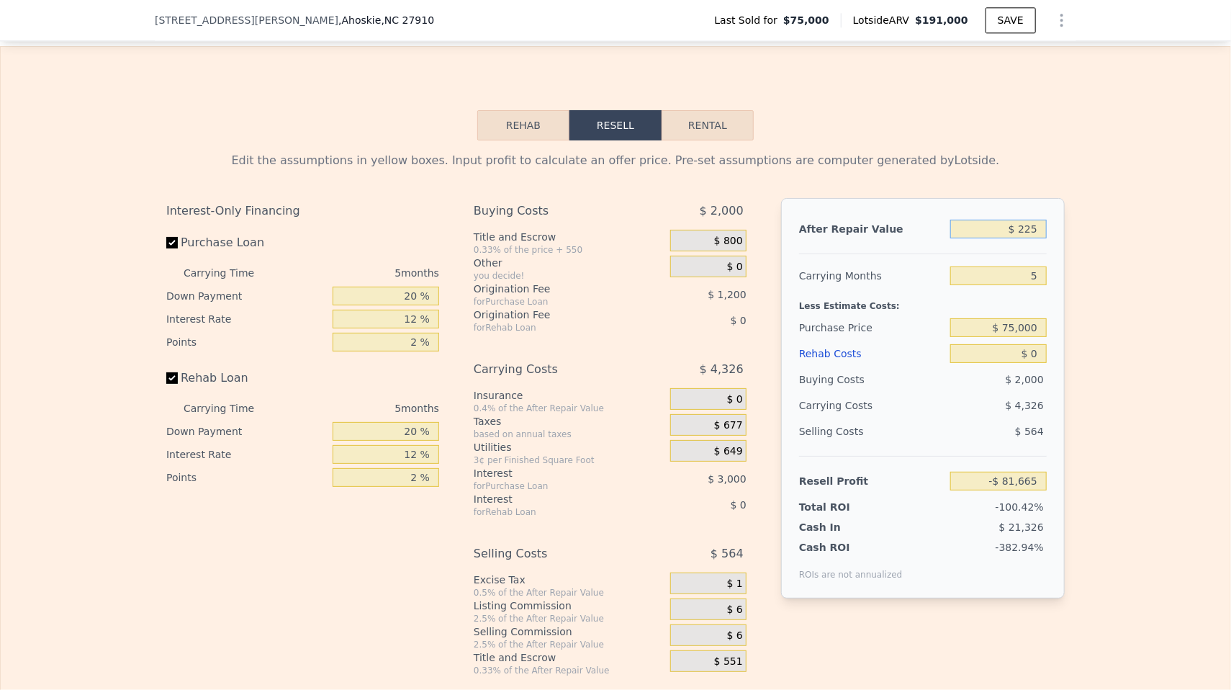
type input "$ 2,250"
type input "-$ 79,760"
type input "$ 22,500"
type input "-$ 60,728"
type input "$ 225,000"
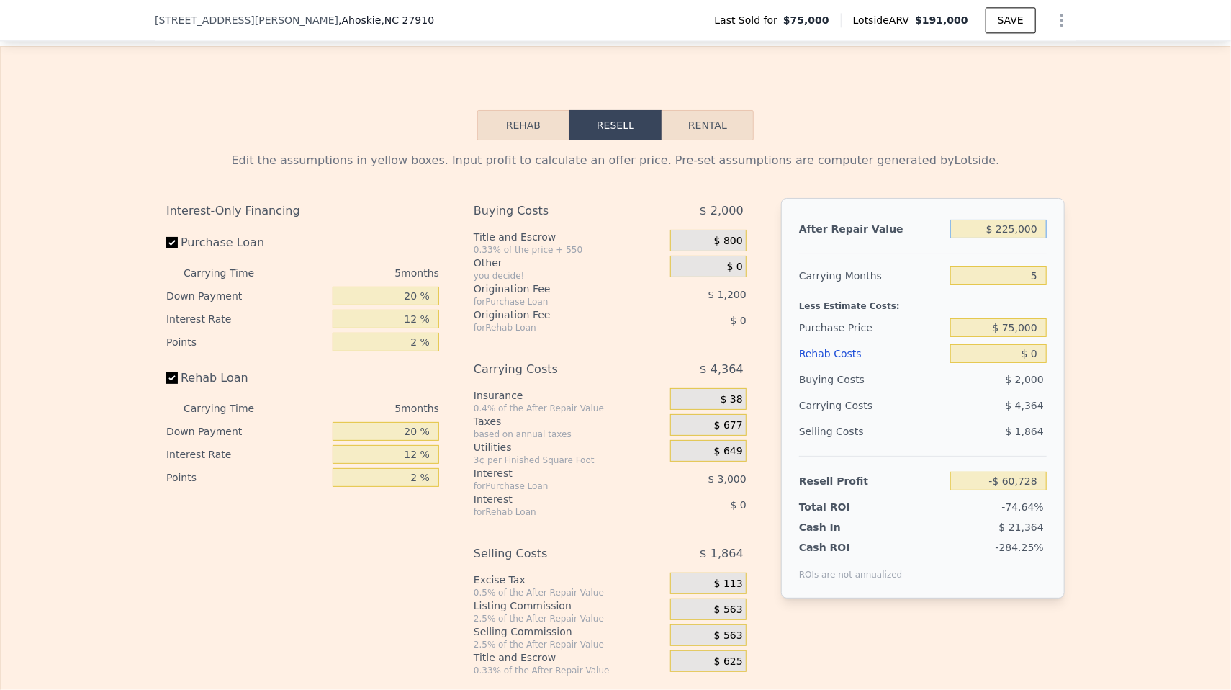
type input "$ 129,625"
type input "$ 2,250,000"
type input "$ 2,033,131"
type input "$ 225,000"
type input "$ 129,625"
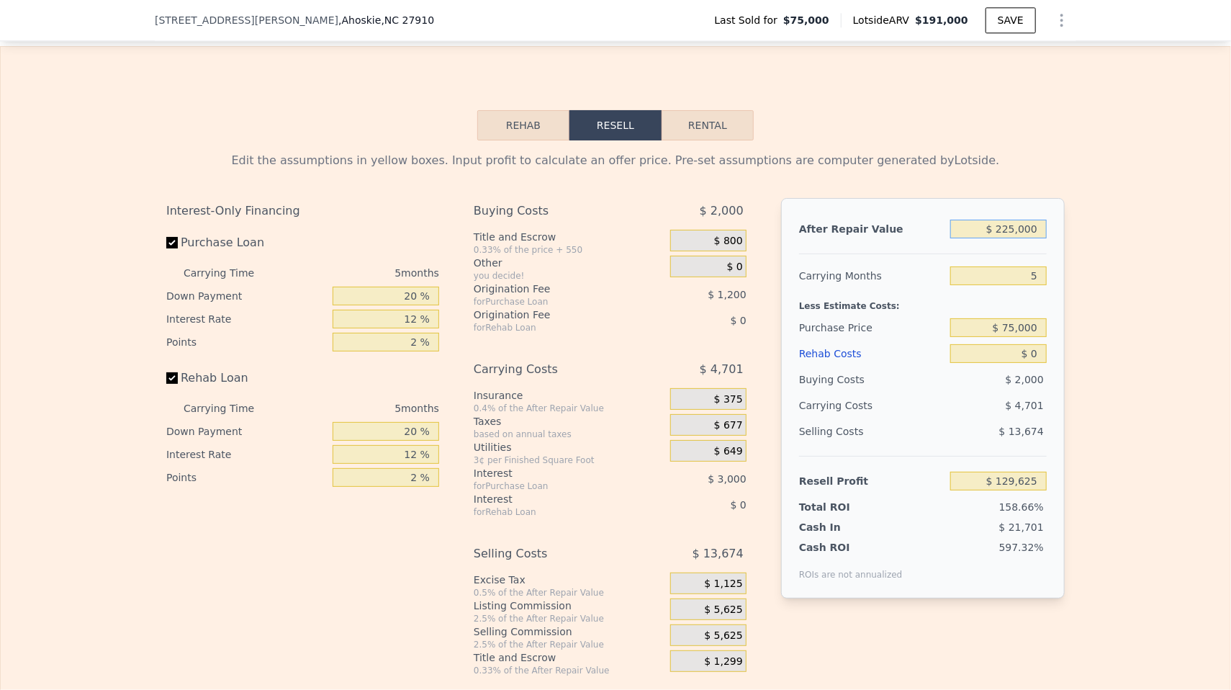
type input "$ 225,000"
click at [1033, 175] on div "Edit the assumptions in yellow boxes. Input profit to calculate an offer price.…" at bounding box center [615, 414] width 899 height 524
click at [982, 275] on input "5" at bounding box center [999, 275] width 96 height 19
click at [1059, 271] on div "After Repair Value $ 225,000 Carrying Months 5 Less Estimate Costs: Purchase Pr…" at bounding box center [923, 398] width 284 height 400
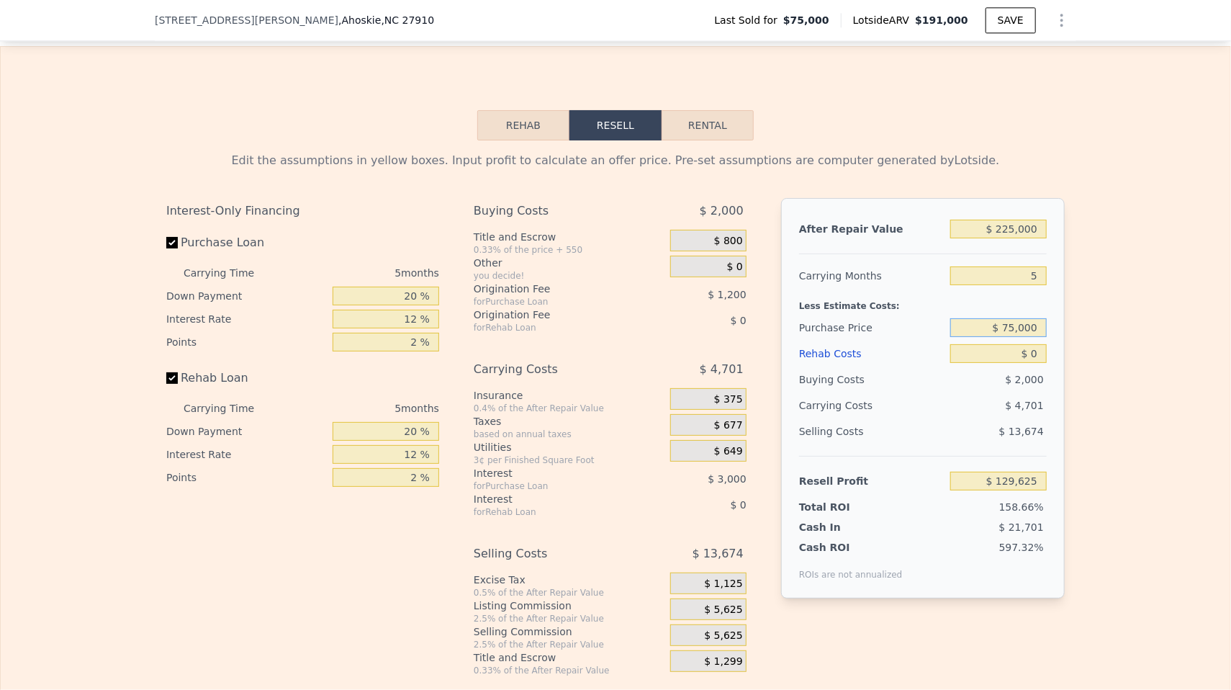
click at [1022, 328] on input "$ 75,000" at bounding box center [999, 327] width 96 height 19
type input "$ 120,000"
type input "$ 81,955"
click at [1027, 305] on div "Less Estimate Costs:" at bounding box center [923, 302] width 248 height 26
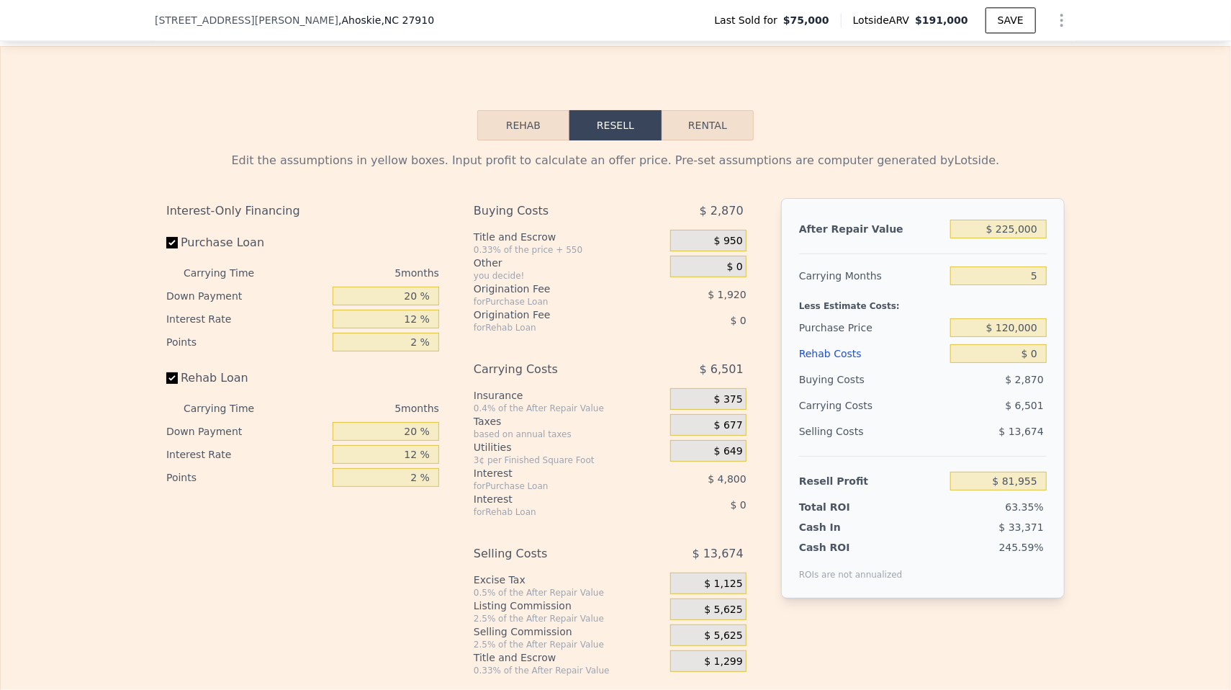
scroll to position [1940, 0]
click at [1004, 354] on input "$ 0" at bounding box center [999, 354] width 96 height 19
drag, startPoint x: 991, startPoint y: 511, endPoint x: 1038, endPoint y: 508, distance: 47.7
click at [1038, 508] on div "63.35%" at bounding box center [971, 507] width 152 height 14
click at [1038, 508] on span "63.35%" at bounding box center [1025, 508] width 38 height 12
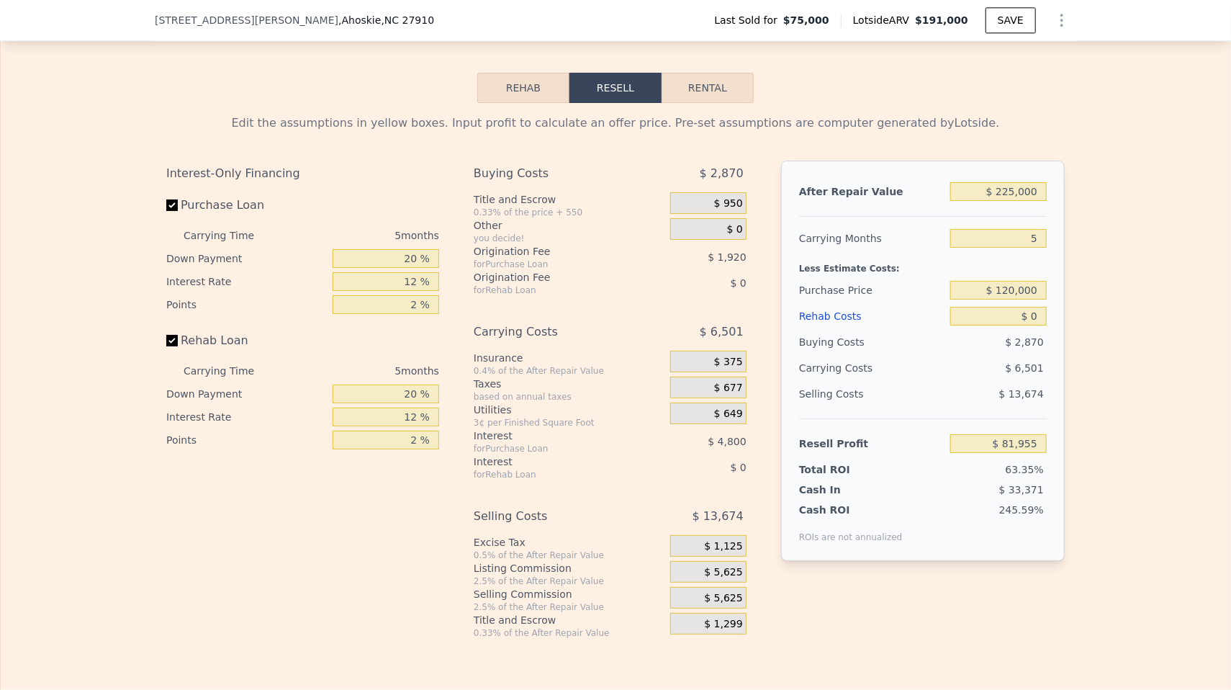
scroll to position [1989, 0]
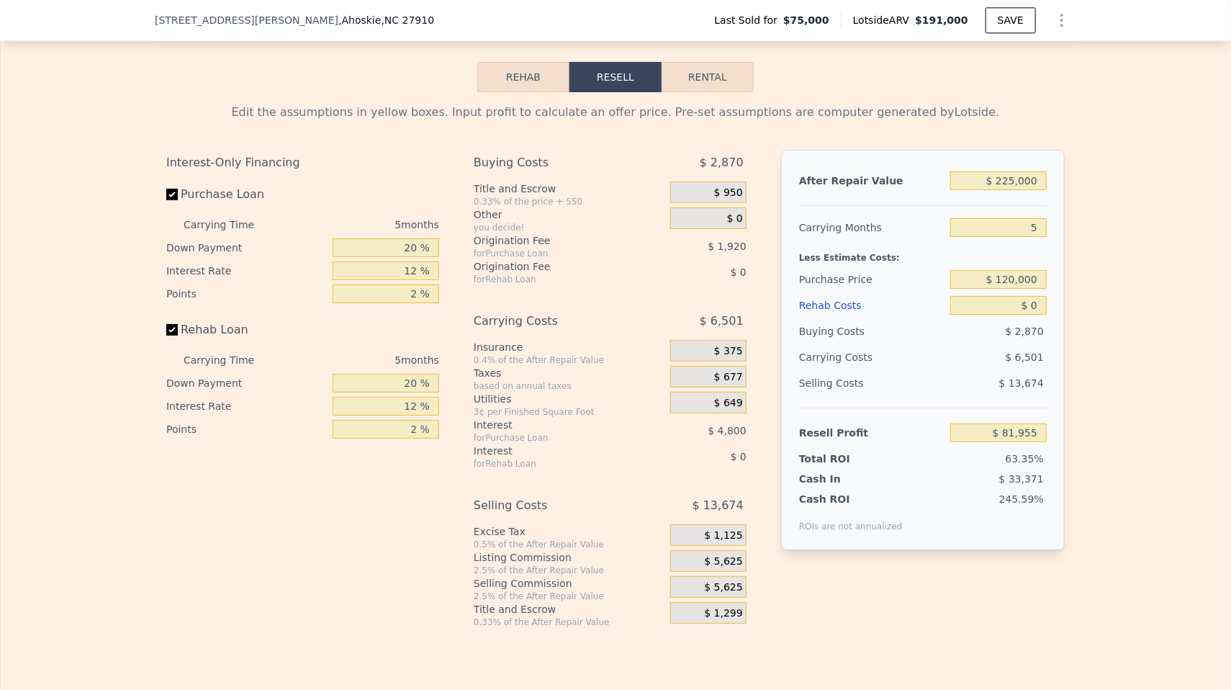
click at [1035, 454] on span "63.35%" at bounding box center [1025, 459] width 38 height 12
click at [1023, 456] on span "63.35%" at bounding box center [1025, 459] width 38 height 12
click at [1015, 306] on input "$ 0" at bounding box center [999, 305] width 96 height 19
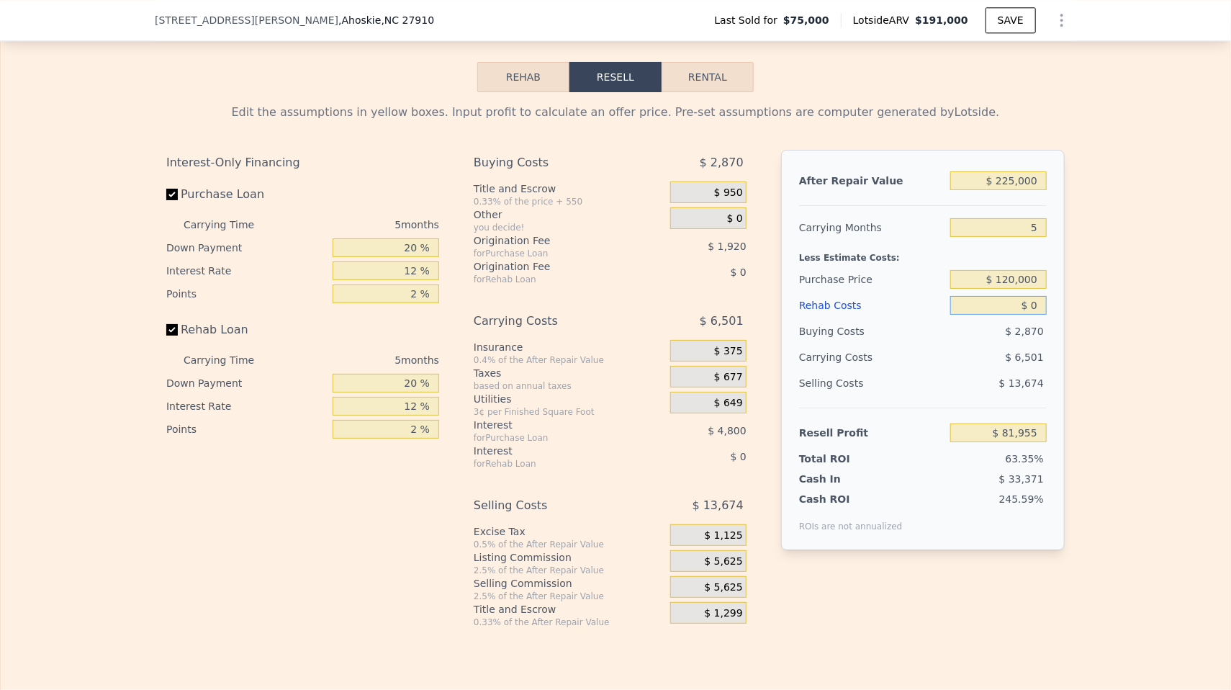
click at [1015, 306] on input "$ 0" at bounding box center [999, 305] width 96 height 19
type input "$ 3"
type input "$ 81,952"
type input "$ 30"
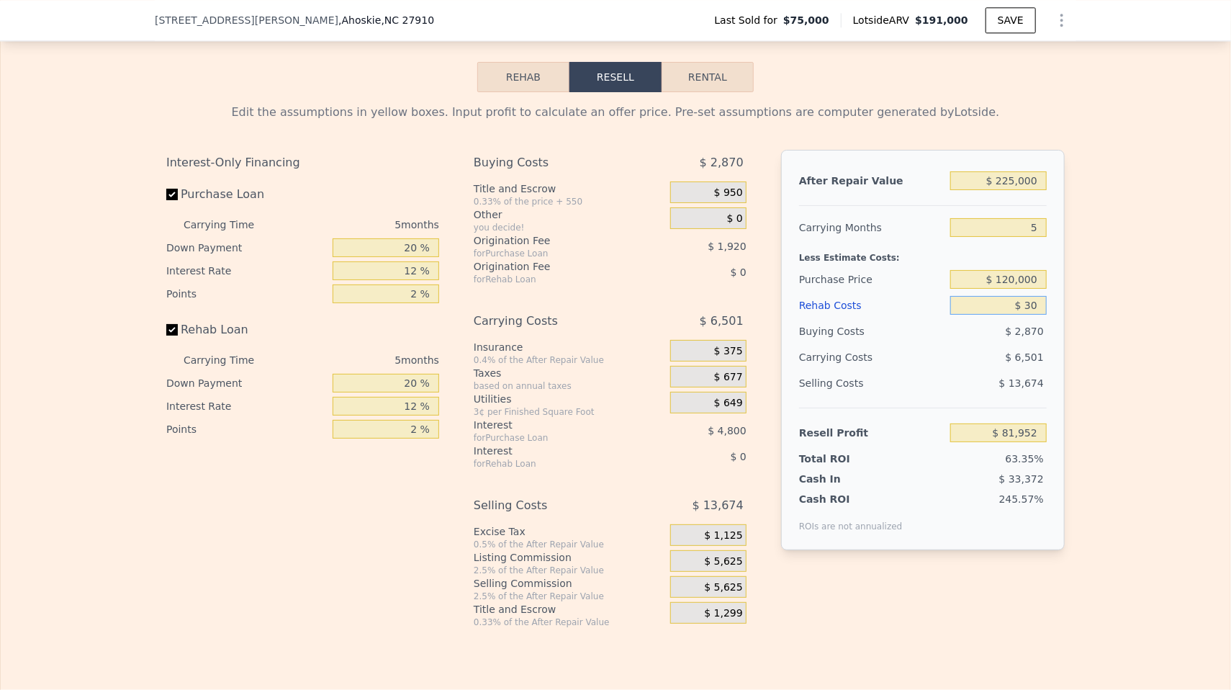
type input "$ 81,925"
type input "$ 300"
type input "$ 81,640"
type input "$ 3,000"
type input "$ 78,787"
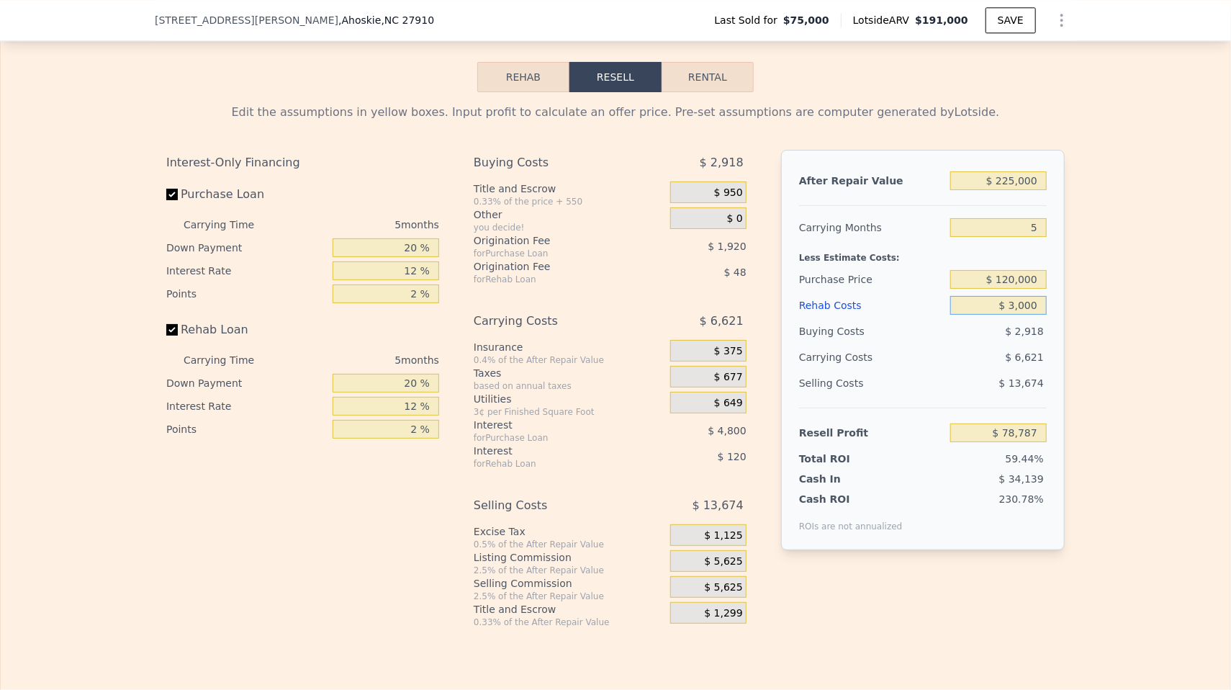
type input "$ 30,000"
type input "$ 50,275"
type input "$ 30,000"
click at [1060, 287] on div "After Repair Value $ 225,000 Carrying Months 5 Less Estimate Costs: Purchase Pr…" at bounding box center [923, 350] width 284 height 400
click at [1015, 277] on input "$ 120,000" at bounding box center [999, 279] width 96 height 19
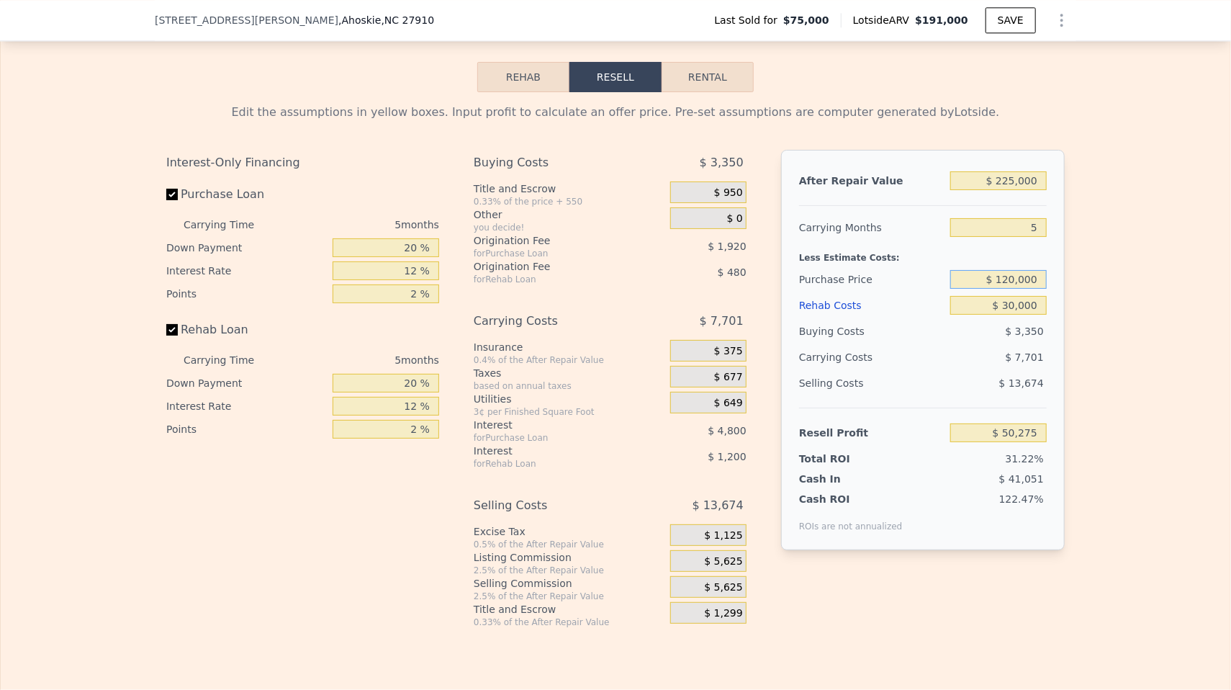
click at [1016, 277] on input "$ 120,000" at bounding box center [999, 279] width 96 height 19
click at [1015, 277] on input "$ 120,000" at bounding box center [999, 279] width 96 height 19
drag, startPoint x: 1035, startPoint y: 462, endPoint x: 1046, endPoint y: 457, distance: 11.6
click at [1046, 457] on div "31.22%" at bounding box center [971, 459] width 152 height 14
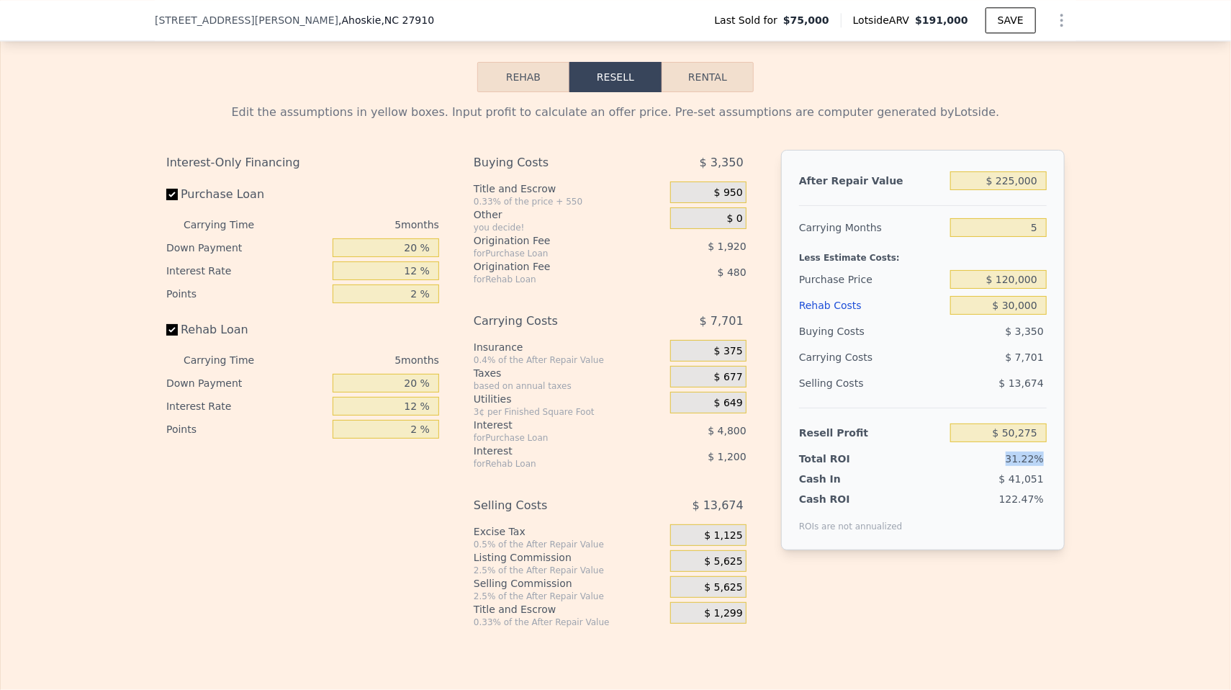
drag, startPoint x: 1043, startPoint y: 458, endPoint x: 988, endPoint y: 456, distance: 55.5
click at [988, 456] on div "31.22%" at bounding box center [971, 459] width 152 height 14
drag, startPoint x: 991, startPoint y: 455, endPoint x: 1047, endPoint y: 453, distance: 56.2
click at [1047, 453] on div "31.22%" at bounding box center [971, 459] width 152 height 14
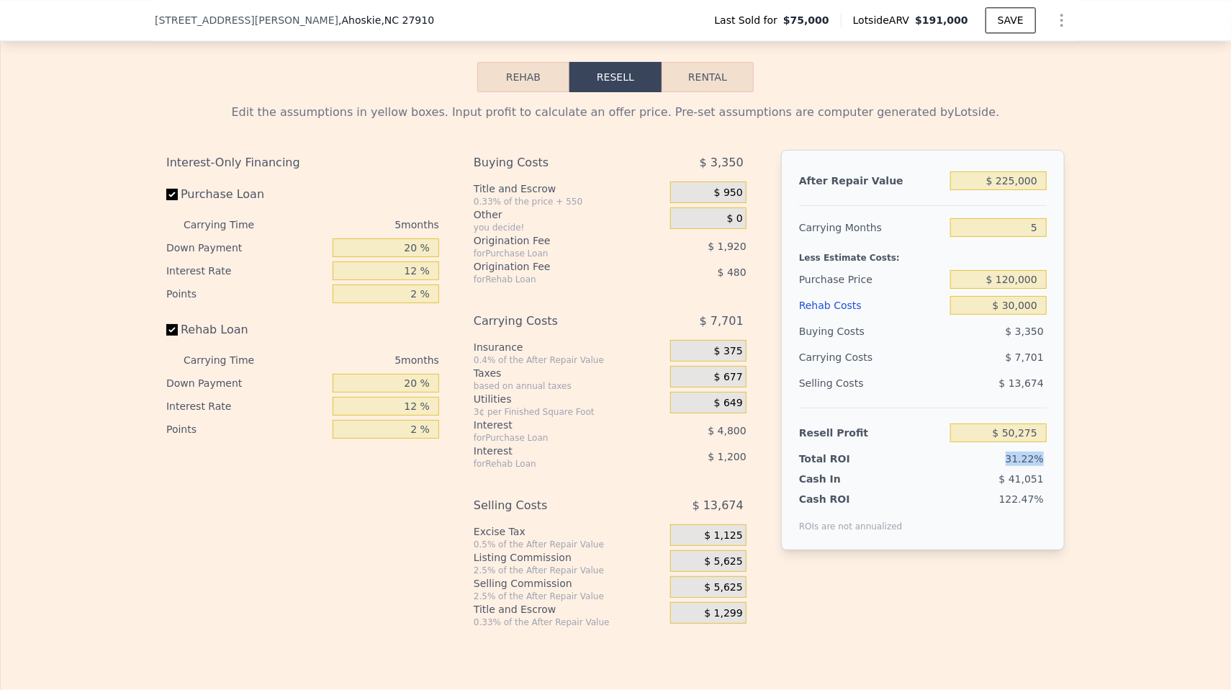
click at [1047, 453] on div "31.22%" at bounding box center [971, 459] width 152 height 14
click at [1015, 274] on input "$ 120,000" at bounding box center [999, 279] width 96 height 19
type input "$ 160,000"
type input "$ 7,902"
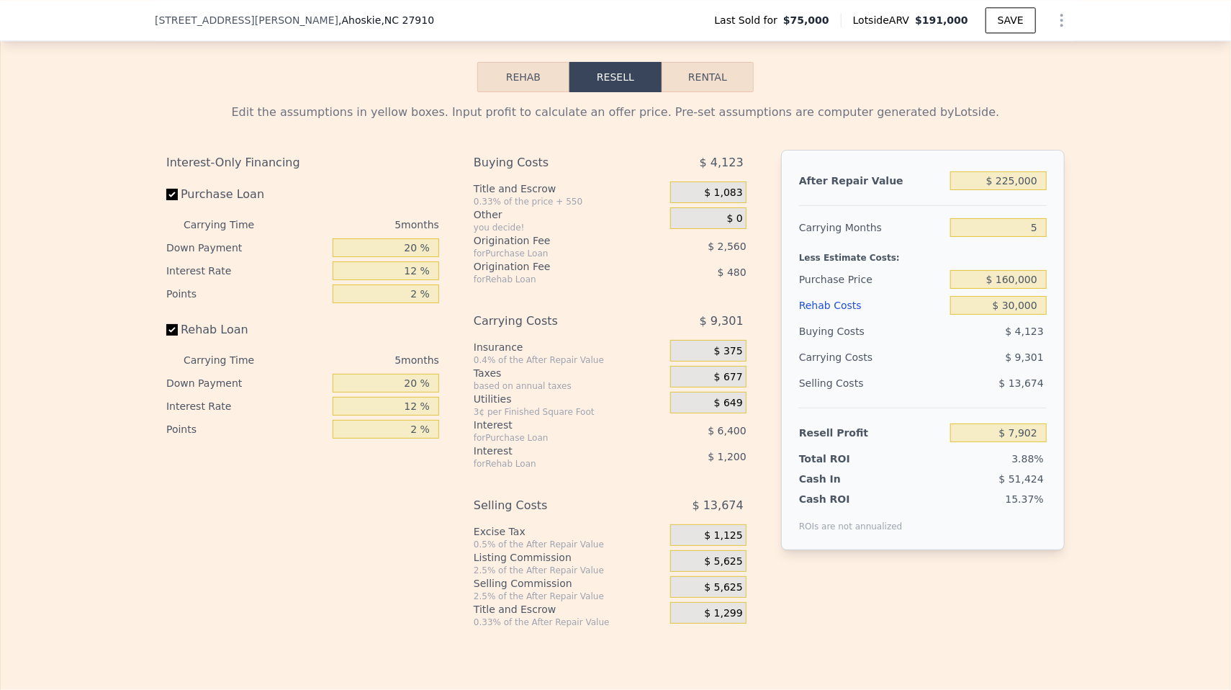
click at [1084, 246] on div "Edit the assumptions in yellow boxes. Input profit to calculate an offer price.…" at bounding box center [616, 360] width 1230 height 536
click at [1027, 276] on input "$ 160,000" at bounding box center [999, 279] width 96 height 19
click at [1026, 276] on input "$ 160,000" at bounding box center [999, 279] width 96 height 19
type input "$ 150,000"
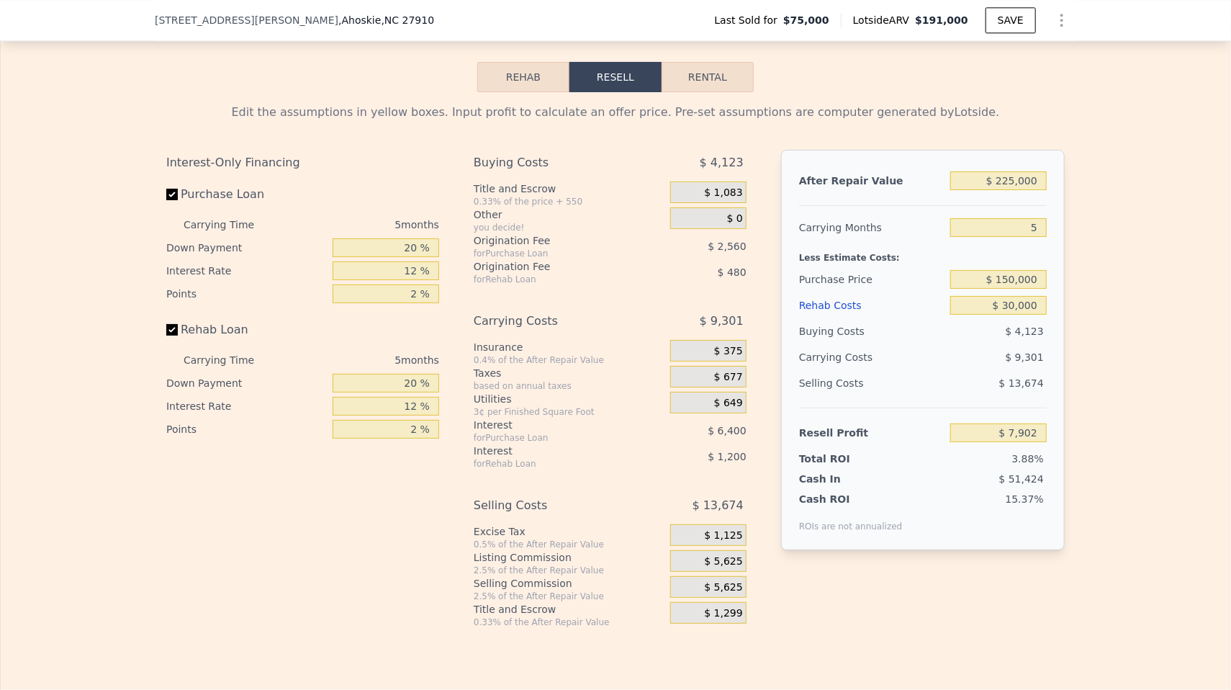
type input "$ 18,495"
click at [1095, 239] on div "Edit the assumptions in yellow boxes. Input profit to calculate an offer price.…" at bounding box center [616, 360] width 1230 height 536
click at [1023, 277] on input "$ 150,000" at bounding box center [999, 279] width 96 height 19
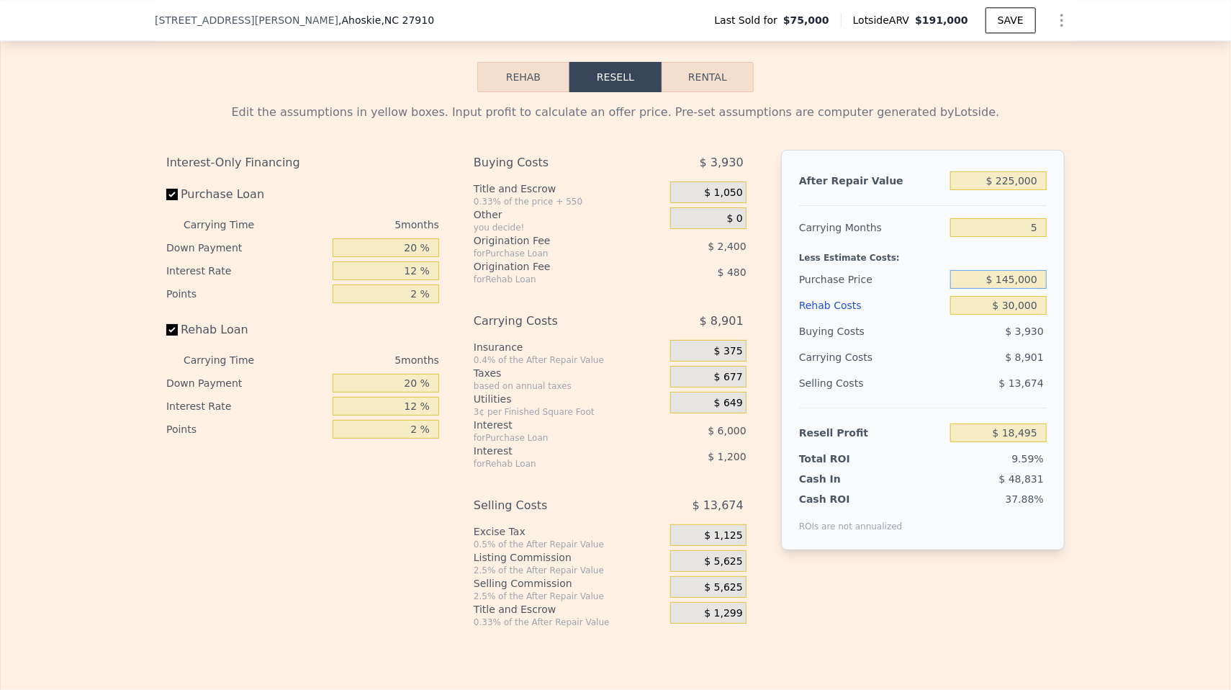
type input "$ 145,000"
type input "$ 23,792"
click at [1108, 266] on div "Edit the assumptions in yellow boxes. Input profit to calculate an offer price.…" at bounding box center [616, 360] width 1230 height 536
click at [1023, 276] on input "$ 145,000" at bounding box center [999, 279] width 96 height 19
click at [1022, 275] on input "$ 145,000" at bounding box center [999, 279] width 96 height 19
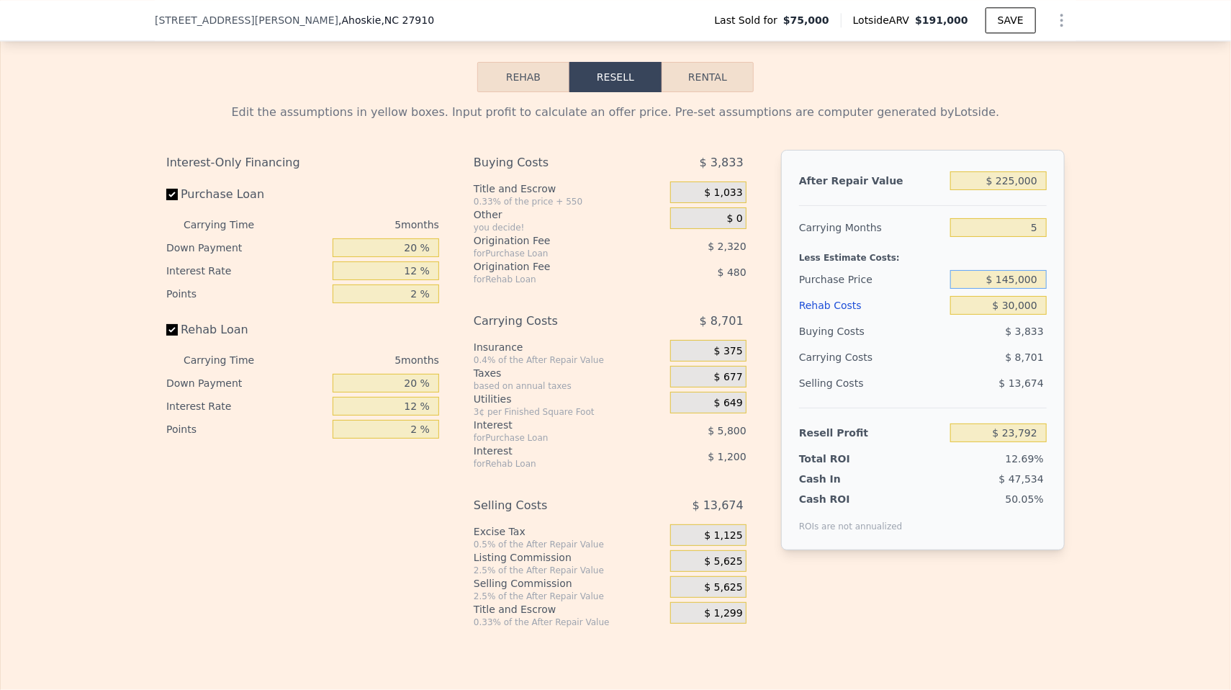
click at [1022, 275] on input "$ 145,000" at bounding box center [999, 279] width 96 height 19
type input "$ 140,000"
type input "$ 29,089"
click at [1061, 269] on div "After Repair Value $ 225,000 Carrying Months 5 Less Estimate Costs: Purchase Pr…" at bounding box center [923, 350] width 284 height 400
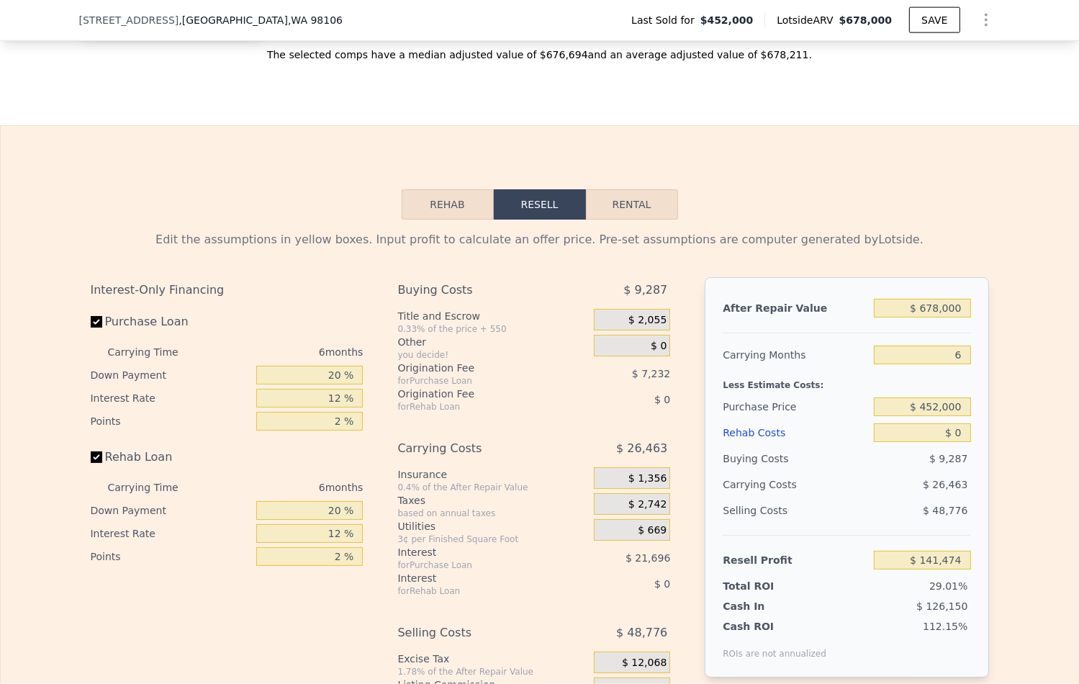
scroll to position [2088, 0]
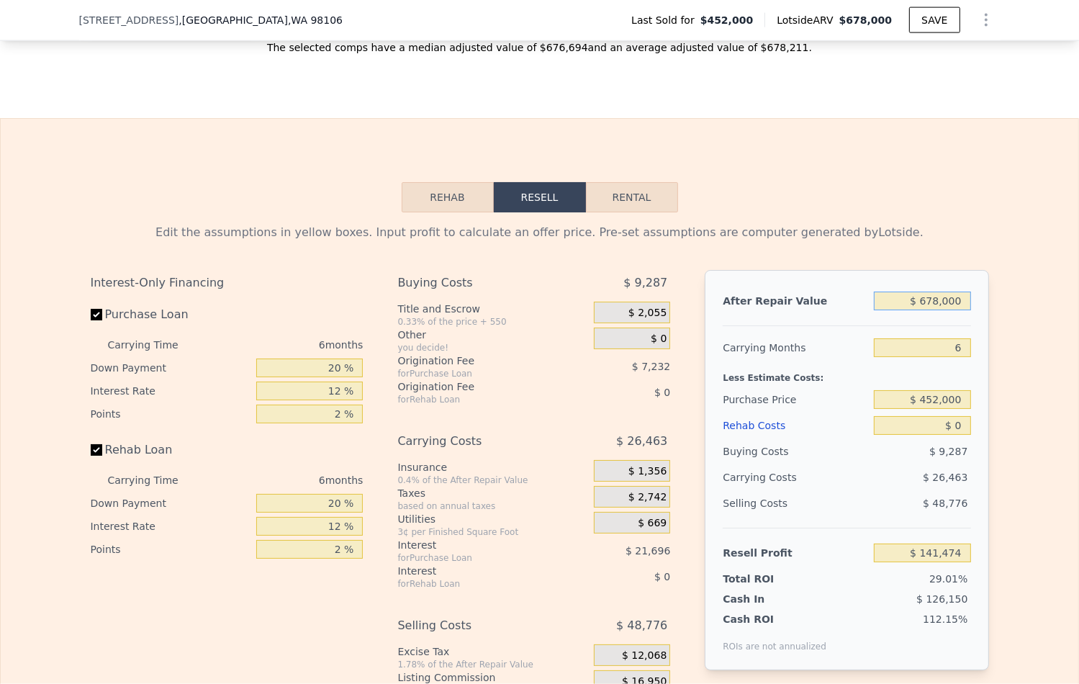
click at [923, 298] on input "$ 678,000" at bounding box center [922, 301] width 96 height 19
type input "$ 2"
type input "-$ 486,942"
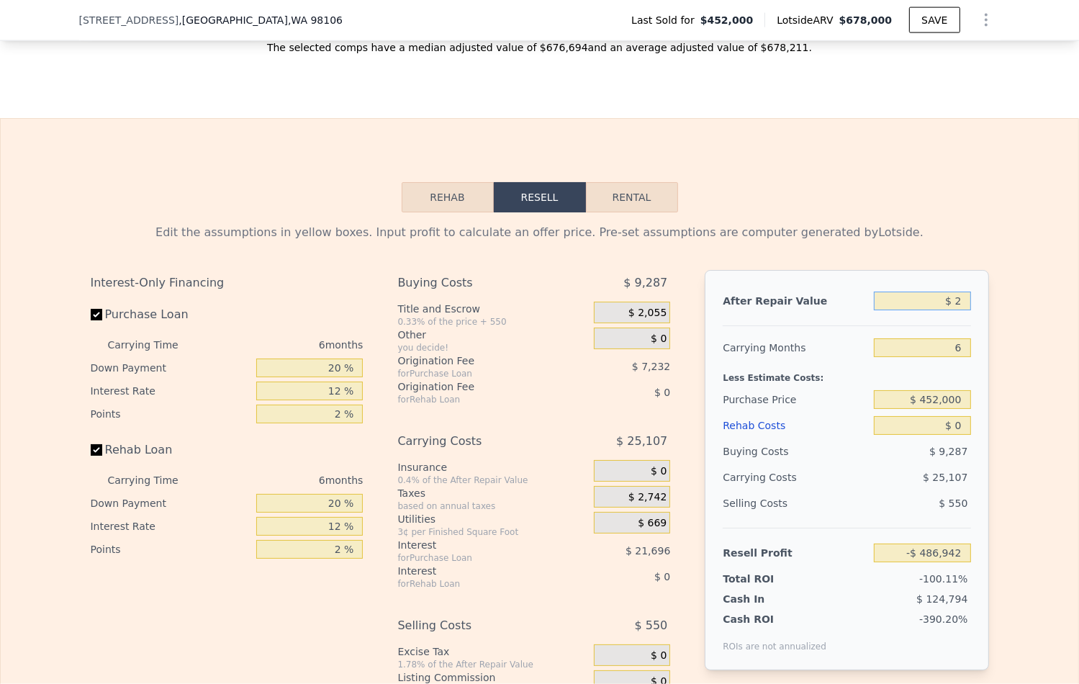
type input "$ 25"
type input "-$ 486,921"
type input "$ 25,000"
type input "-$ 486,712"
type input "$ 250,000"
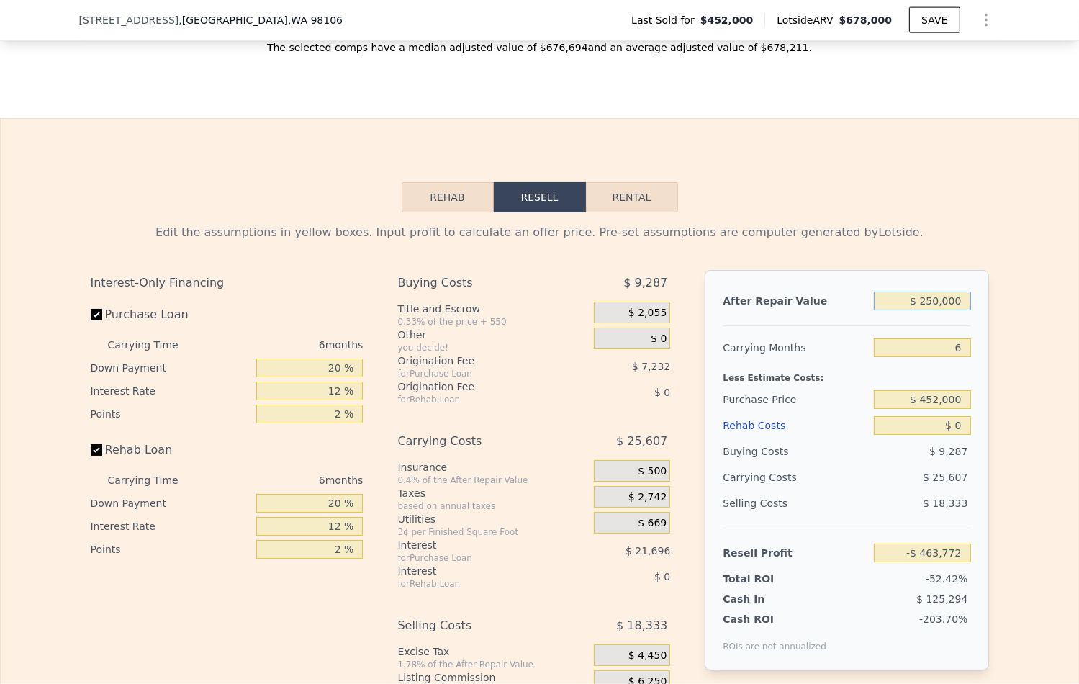
type input "-$ 255,227"
type input "$ 250,000"
click at [943, 271] on div "After Repair Value $ 250,000 Carrying Months 6 Less Estimate Costs: Purchase Pr…" at bounding box center [847, 470] width 284 height 400
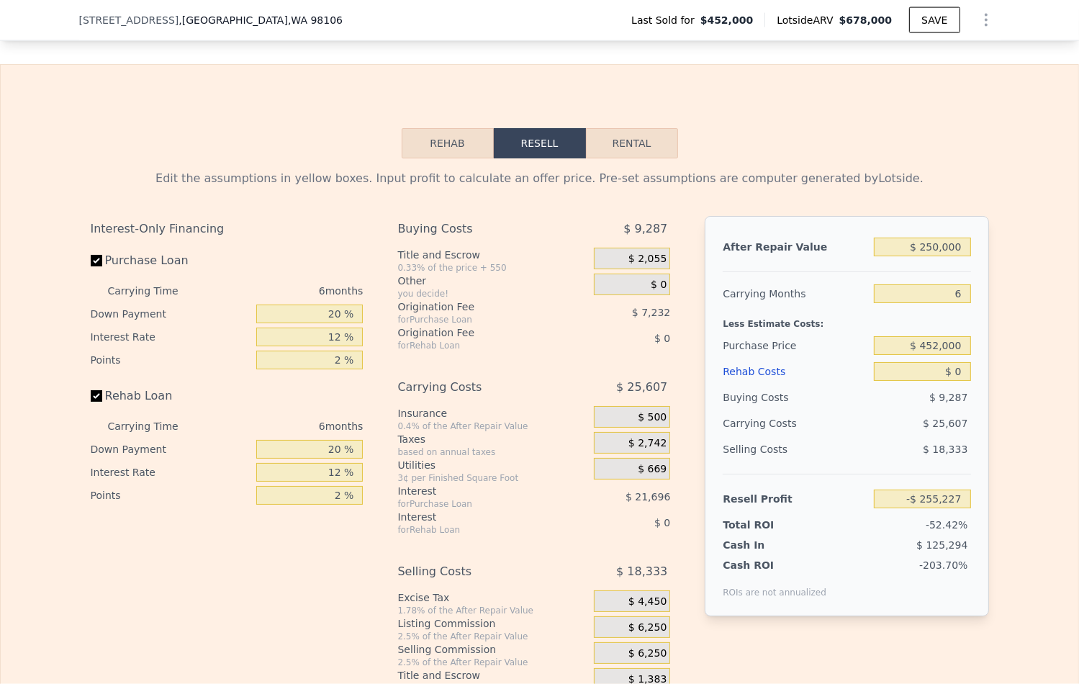
scroll to position [2157, 0]
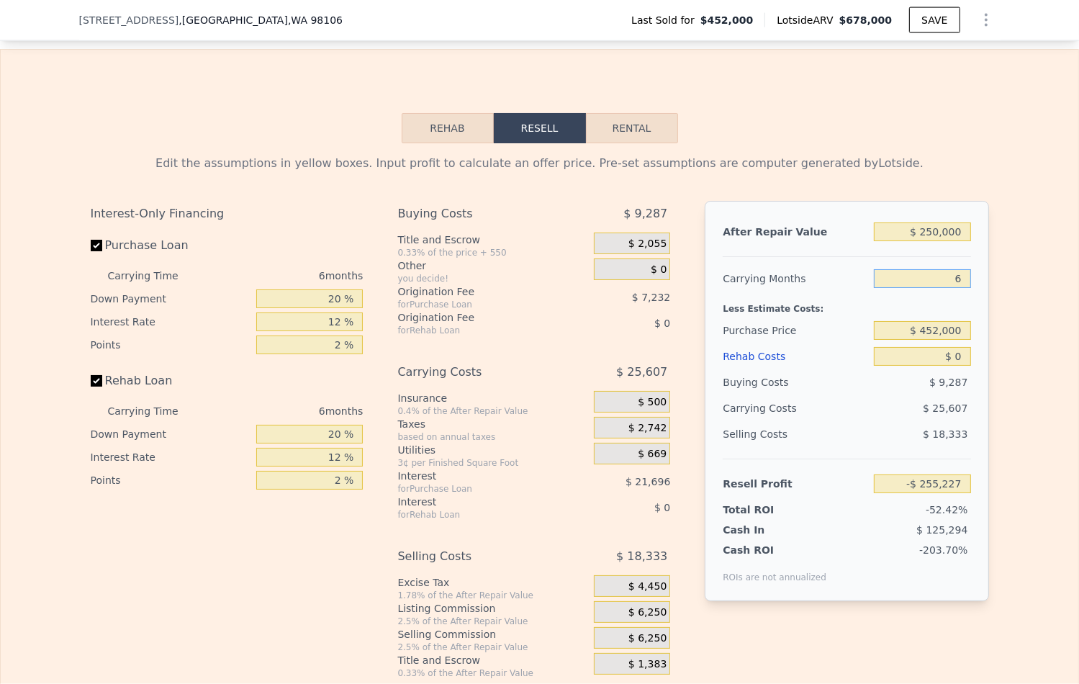
click at [944, 269] on input "6" at bounding box center [922, 278] width 96 height 19
click at [974, 282] on div "After Repair Value $ 250,000 Carrying Months 6 Less Estimate Costs: Purchase Pr…" at bounding box center [847, 401] width 284 height 400
click at [952, 321] on input "$ 452,000" at bounding box center [922, 330] width 96 height 19
type input "$ 120,000"
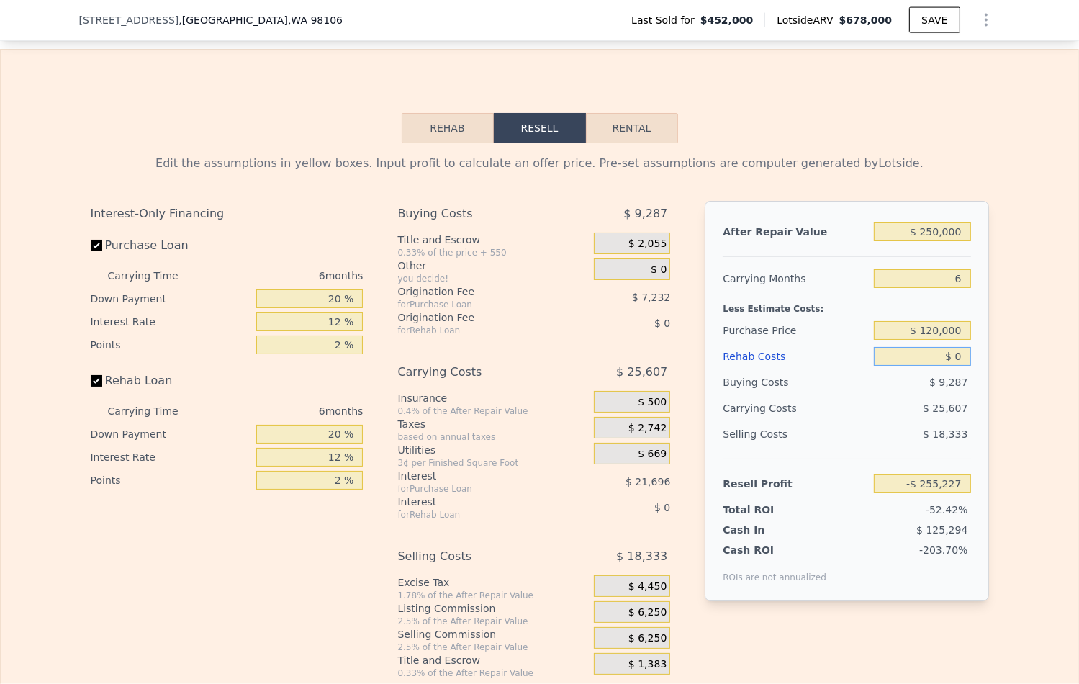
click at [944, 351] on input "$ 0" at bounding box center [922, 356] width 96 height 19
type input "$ 99,126"
click at [944, 351] on input "$ 0" at bounding box center [922, 356] width 96 height 19
type input "$ 500"
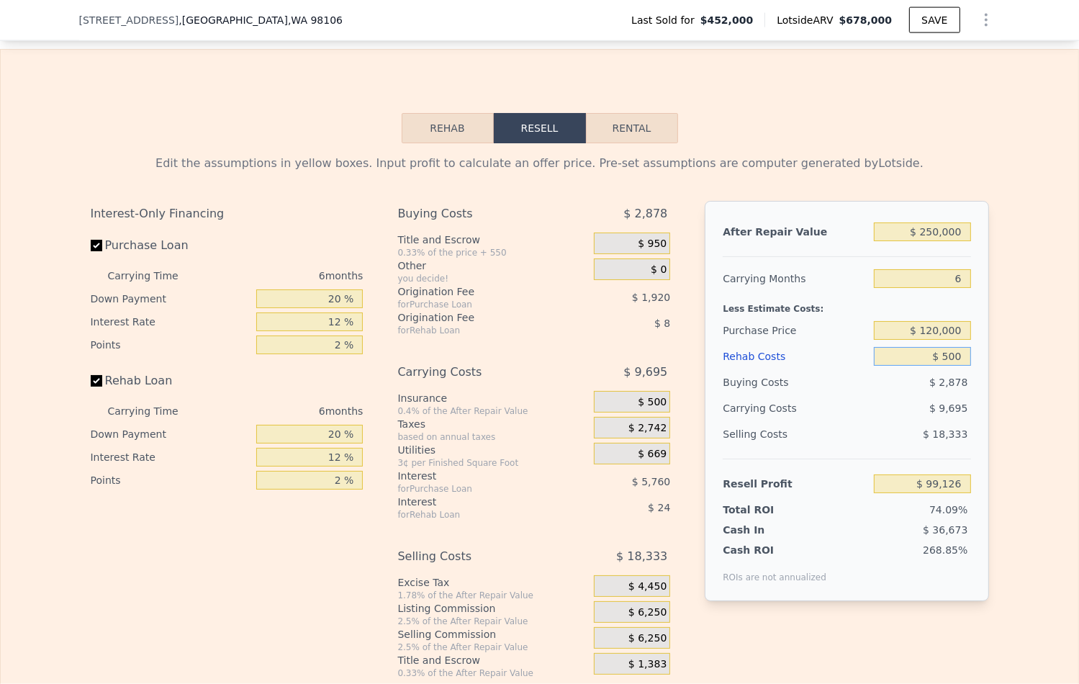
type input "$ 98,594"
type input "$ 5,000"
type input "$ 93,806"
type input "$ 50,000"
type input "$ 45,926"
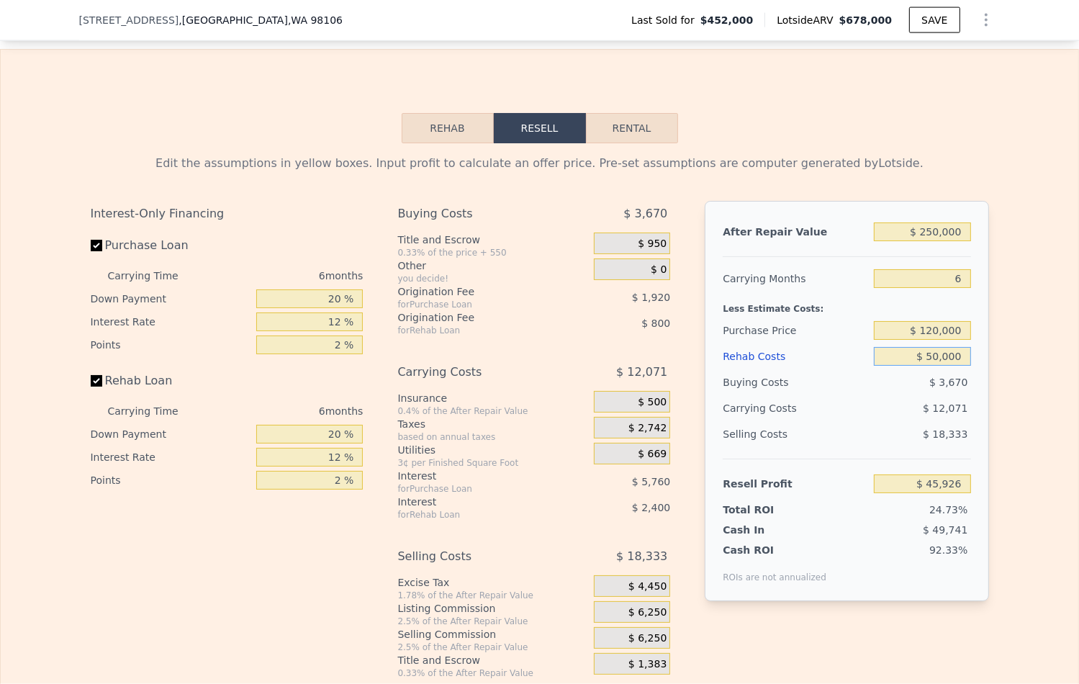
type input "$ 50,000"
click at [1001, 323] on div "Edit the assumptions in yellow boxes. Input profit to calculate an offer price.…" at bounding box center [540, 411] width 1078 height 536
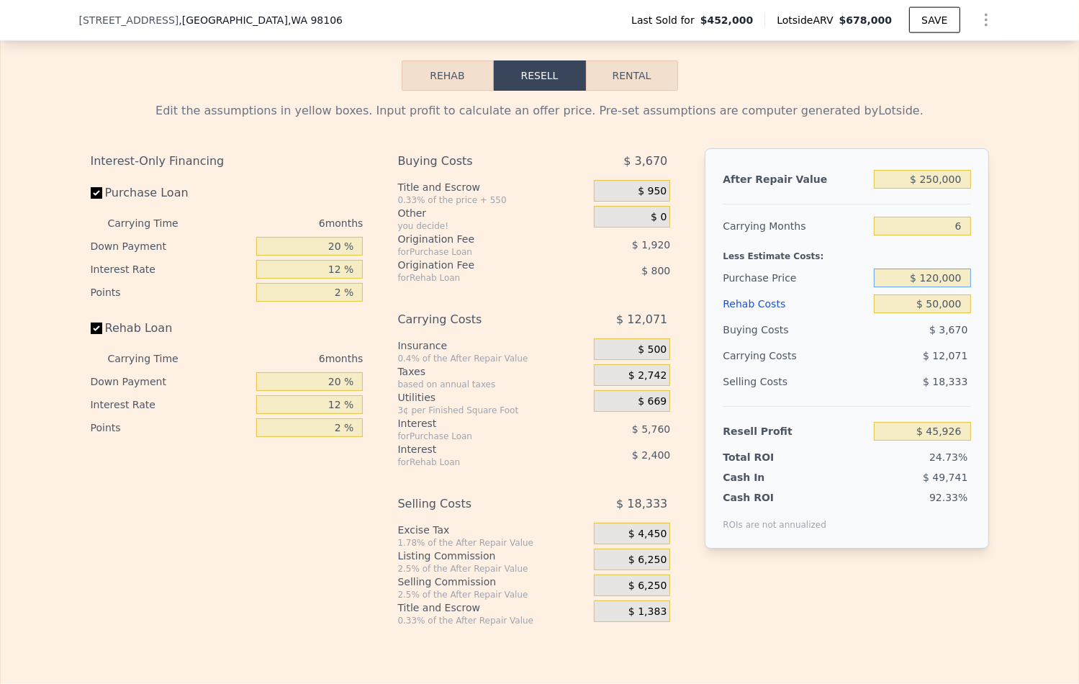
click at [932, 277] on input "$ 120,000" at bounding box center [922, 278] width 96 height 19
type input "$ 140,000"
click at [992, 256] on div "Edit the assumptions in yellow boxes. Input profit to calculate an offer price.…" at bounding box center [540, 359] width 922 height 536
type input "$ 24,580"
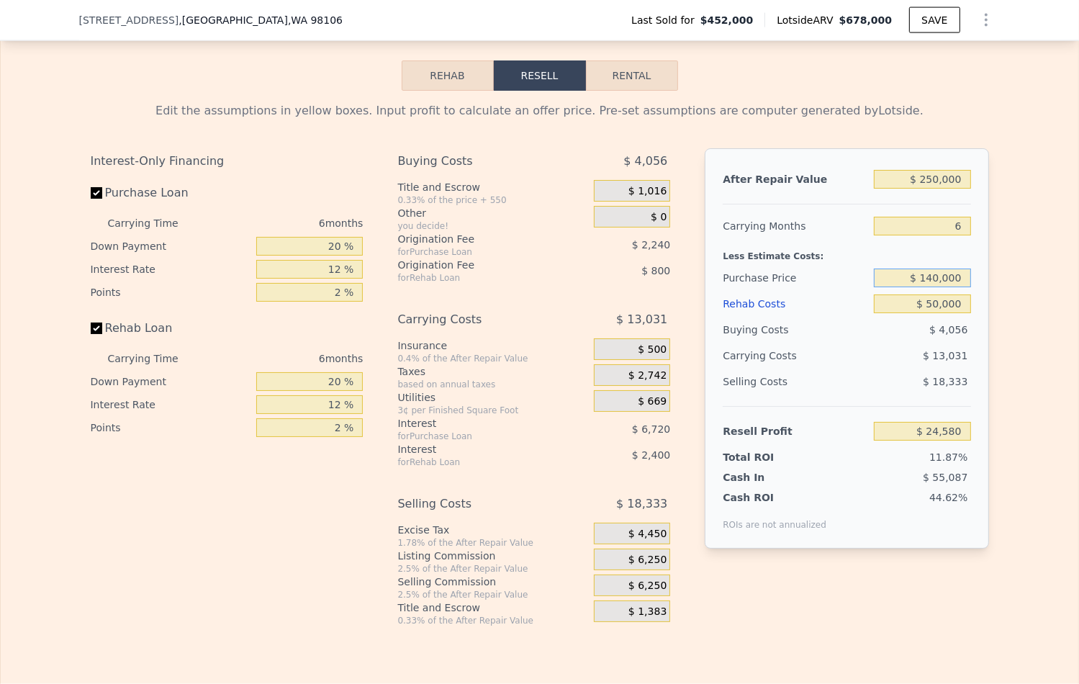
click at [958, 269] on input "$ 140,000" at bounding box center [922, 278] width 96 height 19
type input "$ 120,000"
click at [1018, 256] on div "Edit the assumptions in yellow boxes. Input profit to calculate an offer price.…" at bounding box center [540, 359] width 1078 height 536
type input "$ 45,926"
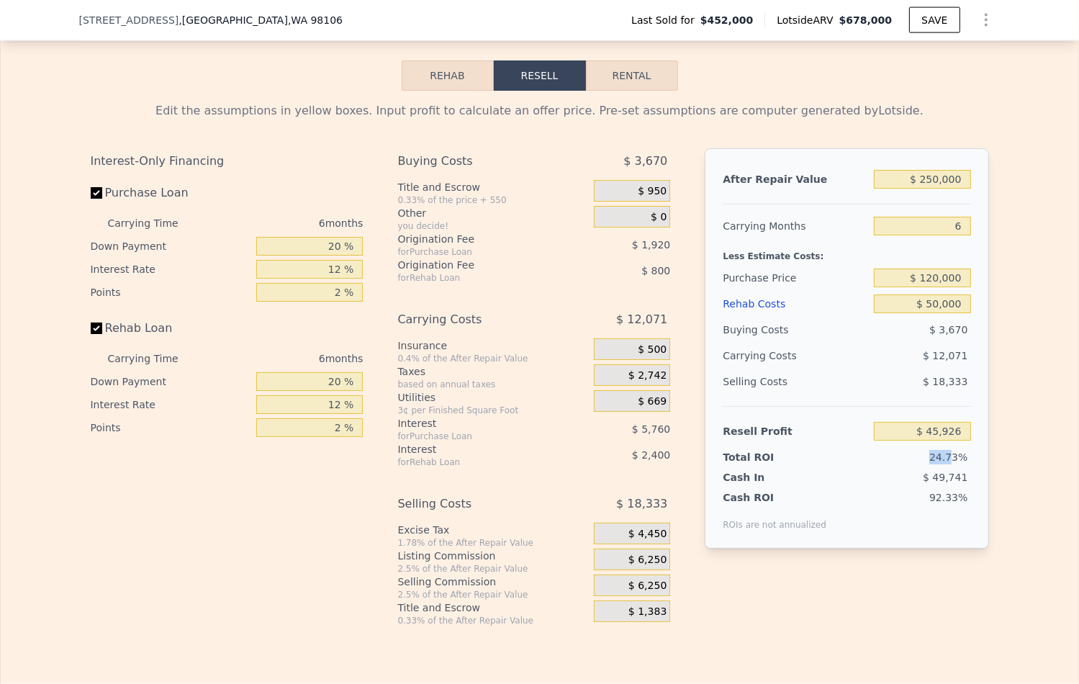
drag, startPoint x: 928, startPoint y: 454, endPoint x: 956, endPoint y: 453, distance: 28.1
click at [956, 453] on div "24.73%" at bounding box center [895, 457] width 152 height 14
click at [956, 453] on span "24.73%" at bounding box center [949, 458] width 38 height 12
drag, startPoint x: 964, startPoint y: 453, endPoint x: 940, endPoint y: 452, distance: 23.8
click at [940, 452] on span "24.73%" at bounding box center [949, 458] width 38 height 12
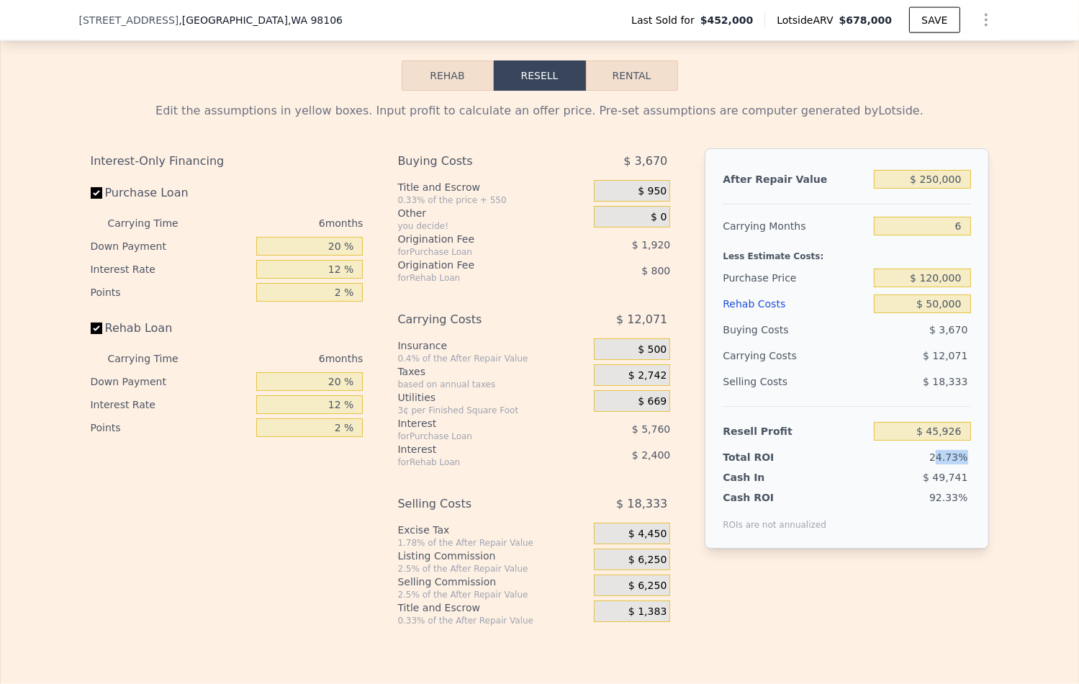
click at [940, 452] on span "24.73%" at bounding box center [949, 458] width 38 height 12
drag, startPoint x: 930, startPoint y: 453, endPoint x: 963, endPoint y: 452, distance: 32.4
click at [963, 452] on div "24.73%" at bounding box center [895, 457] width 152 height 14
click at [963, 452] on span "24.73%" at bounding box center [949, 458] width 38 height 12
click at [929, 301] on input "$ 50,000" at bounding box center [922, 304] width 96 height 19
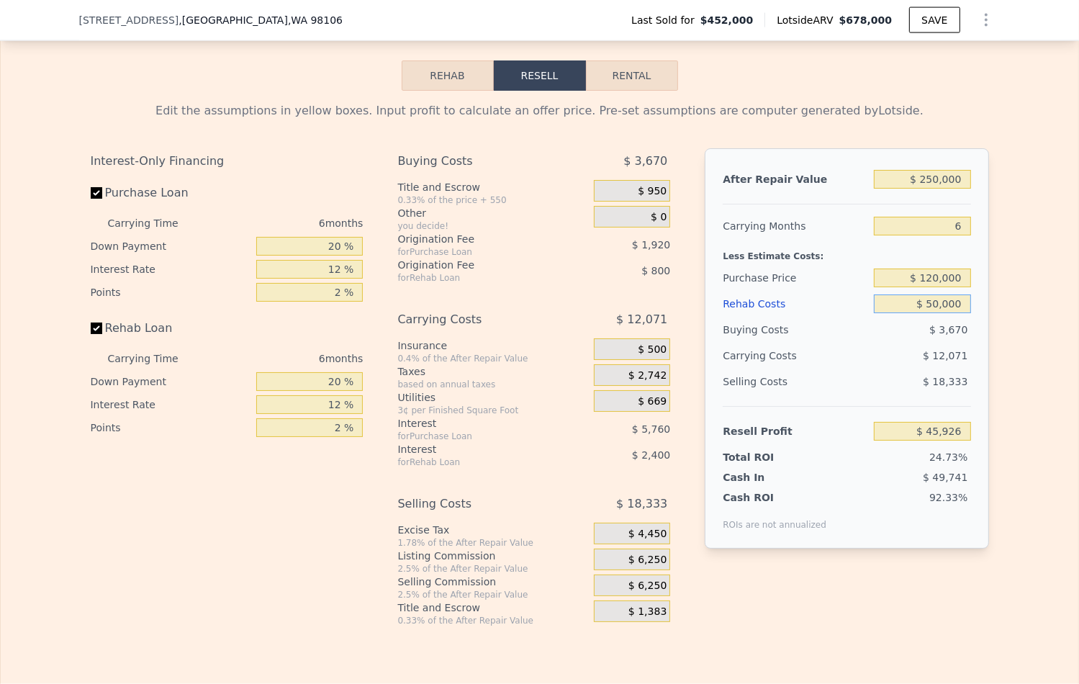
click at [929, 301] on input "$ 50,000" at bounding box center [922, 304] width 96 height 19
click at [932, 269] on input "$ 120,000" at bounding box center [922, 278] width 96 height 19
click at [969, 269] on input "$ 130,000" at bounding box center [922, 278] width 96 height 19
type input "$ 130,000"
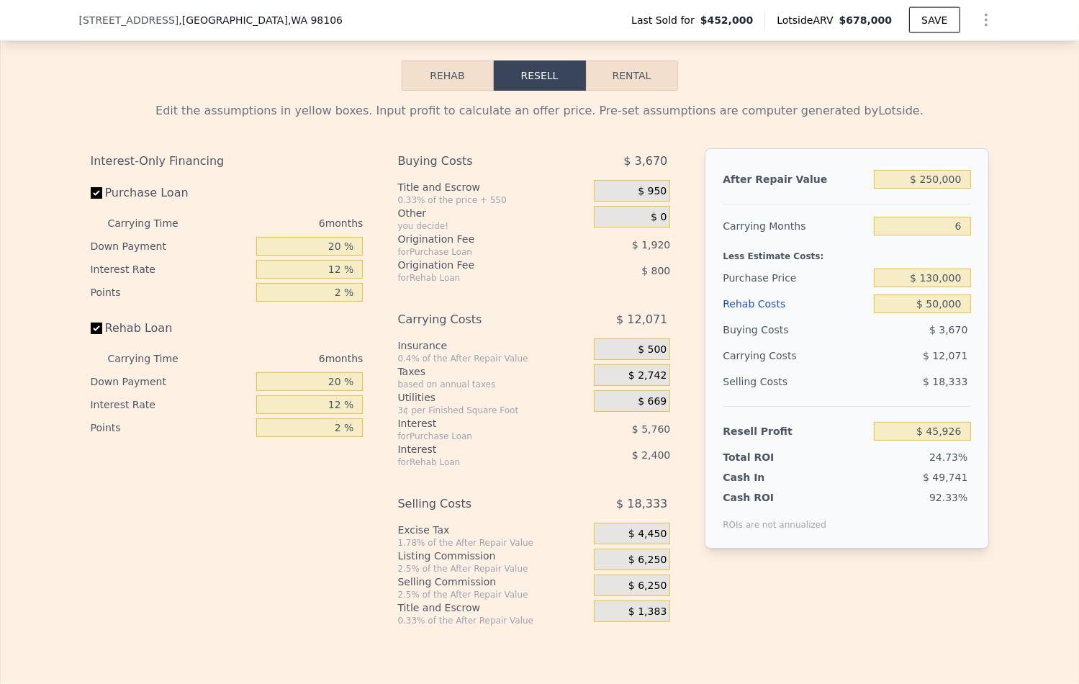
click at [969, 256] on div "Less Estimate Costs:" at bounding box center [847, 252] width 248 height 26
type input "$ 35,253"
drag, startPoint x: 938, startPoint y: 452, endPoint x: 965, endPoint y: 452, distance: 26.7
click at [965, 452] on span "17.95%" at bounding box center [949, 458] width 38 height 12
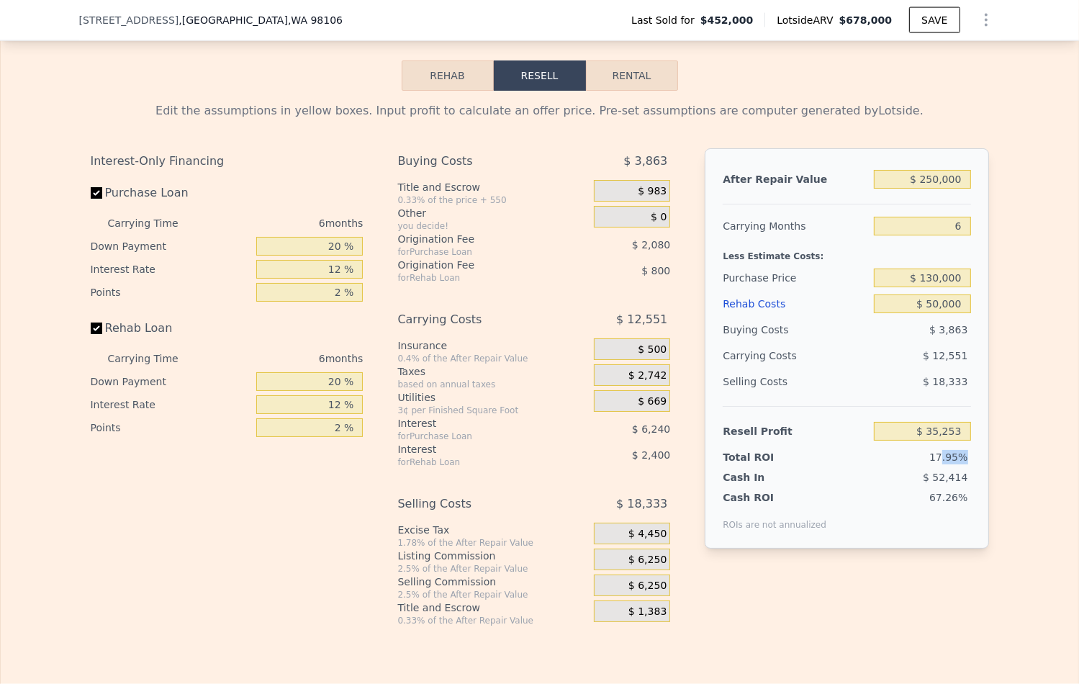
drag, startPoint x: 957, startPoint y: 451, endPoint x: 942, endPoint y: 451, distance: 15.1
click at [943, 452] on span "17.95%" at bounding box center [949, 458] width 38 height 12
click at [942, 452] on span "17.95%" at bounding box center [949, 458] width 38 height 12
drag, startPoint x: 930, startPoint y: 453, endPoint x: 975, endPoint y: 456, distance: 44.7
click at [976, 457] on div "After Repair Value $ 250,000 Carrying Months 6 Less Estimate Costs: Purchase Pr…" at bounding box center [847, 348] width 284 height 400
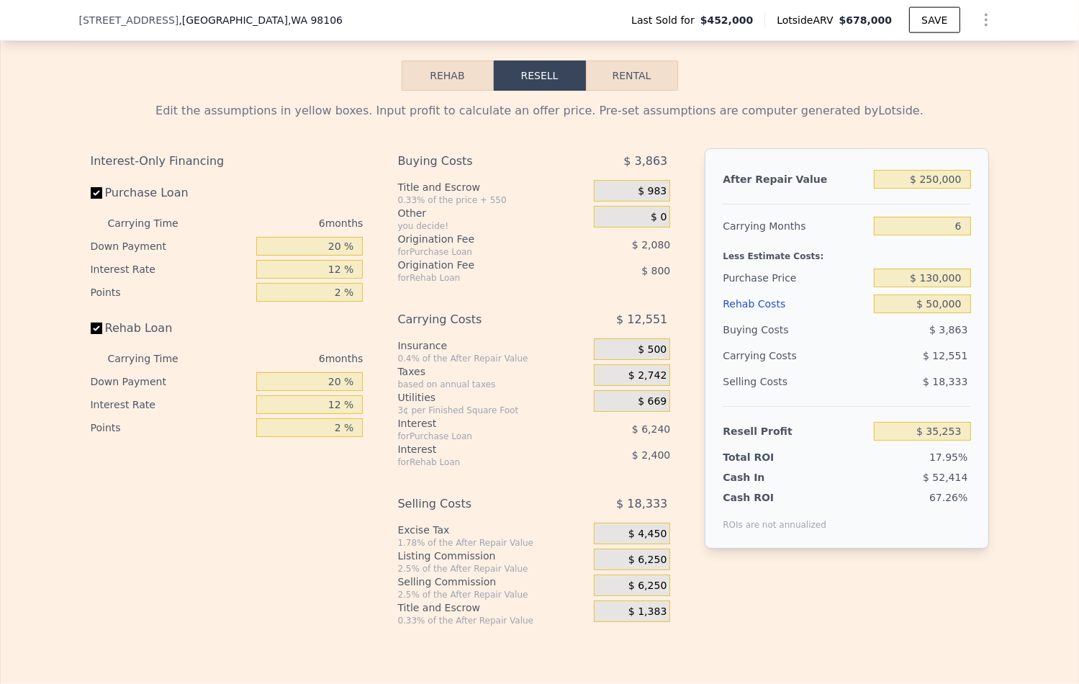
click at [975, 455] on div "After Repair Value $ 250,000 Carrying Months 6 Less Estimate Costs: Purchase Pr…" at bounding box center [847, 348] width 284 height 400
click at [939, 271] on input "$ 130,000" at bounding box center [922, 278] width 96 height 19
type input "$ 133,000"
click at [954, 256] on div "Less Estimate Costs:" at bounding box center [847, 252] width 248 height 26
type input "$ 32,051"
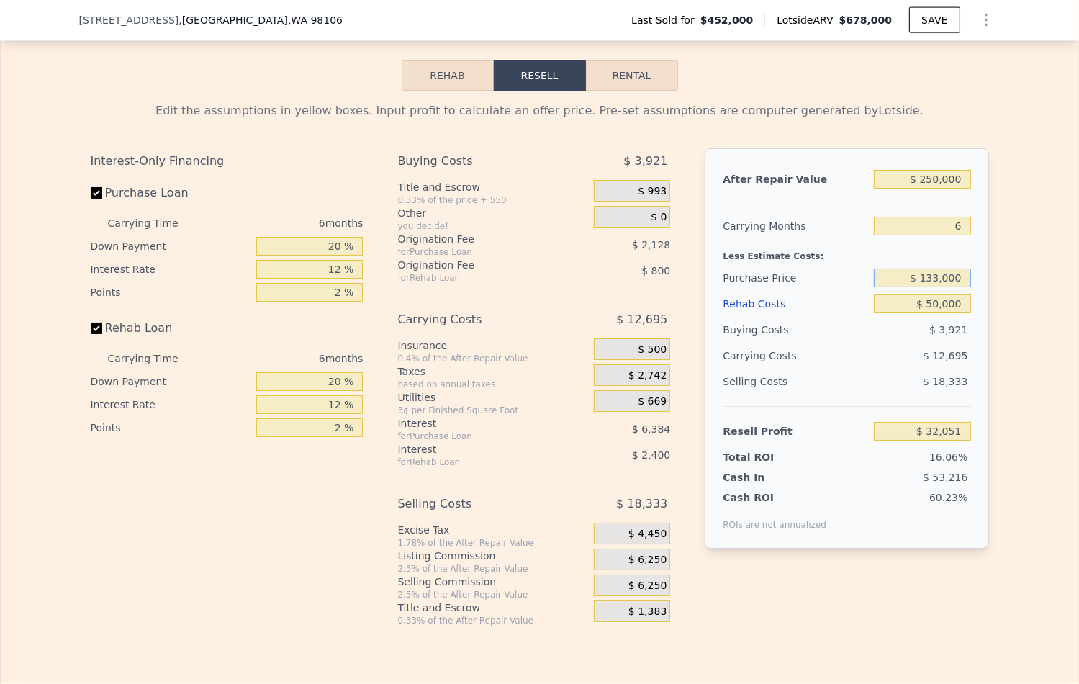
click at [943, 277] on input "$ 133,000" at bounding box center [922, 278] width 96 height 19
click at [938, 274] on input "$ 133,000" at bounding box center [922, 278] width 96 height 19
type input "$ 135,000"
click at [953, 265] on div "$ 135,000" at bounding box center [922, 278] width 96 height 26
type input "$ 29,916"
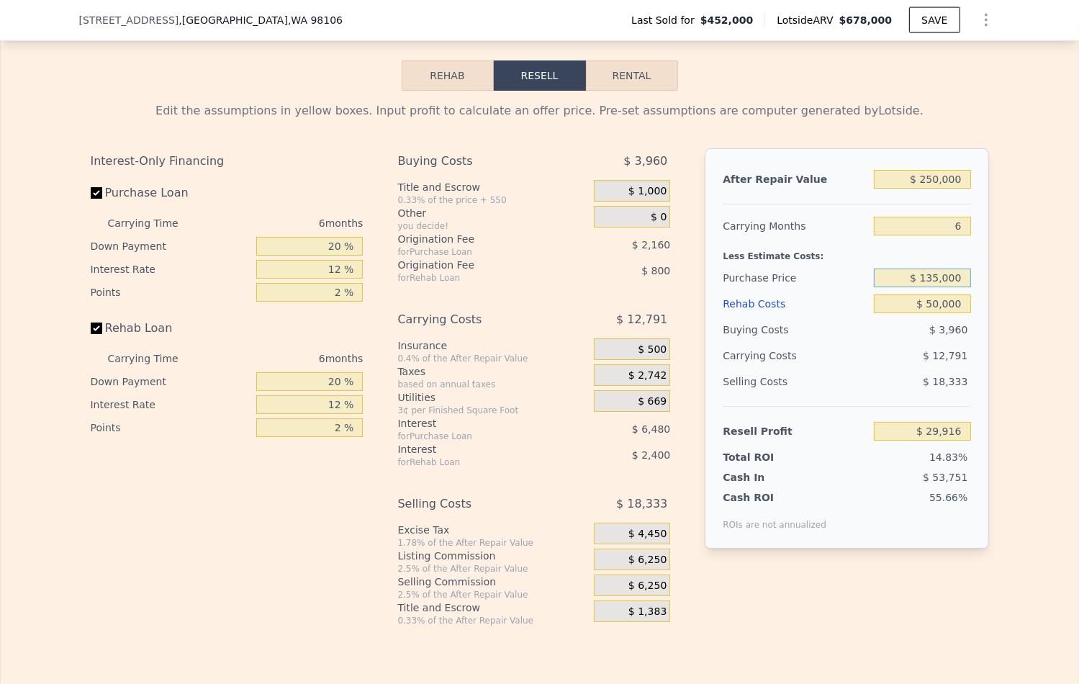
click at [941, 270] on input "$ 135,000" at bounding box center [922, 278] width 96 height 19
type input "$ 130,000"
click at [971, 261] on div "After Repair Value $ 250,000 Carrying Months 6 Less Estimate Costs: Purchase Pr…" at bounding box center [847, 348] width 284 height 400
type input "$ 35,253"
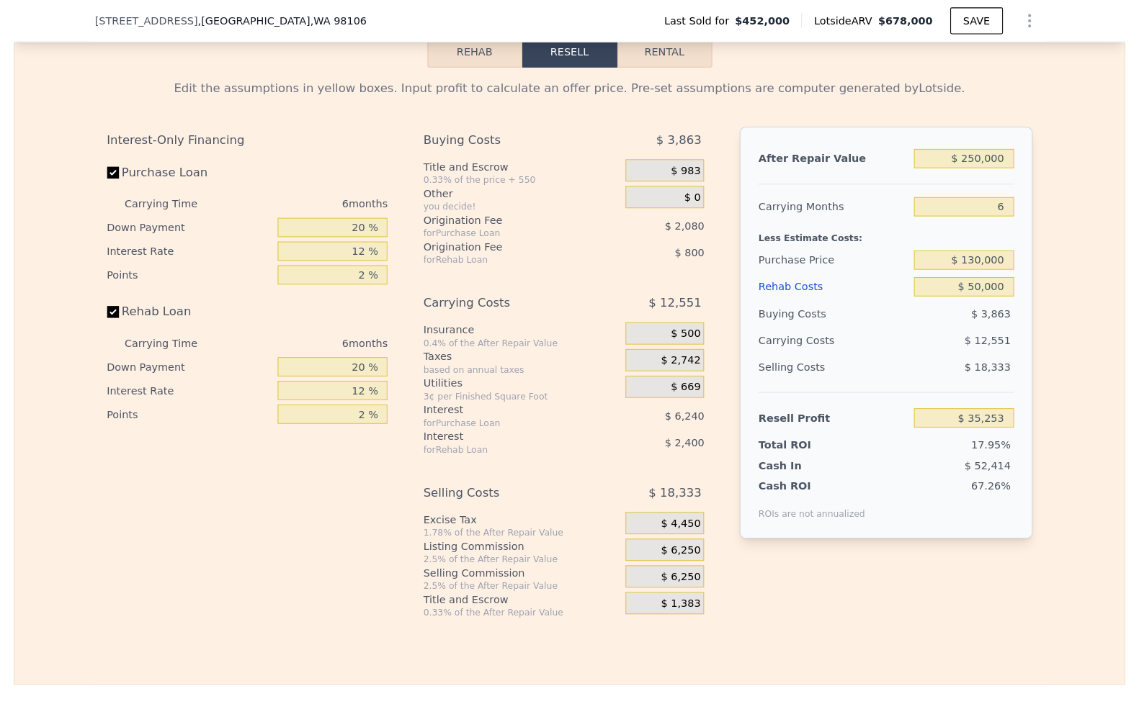
scroll to position [2238, 0]
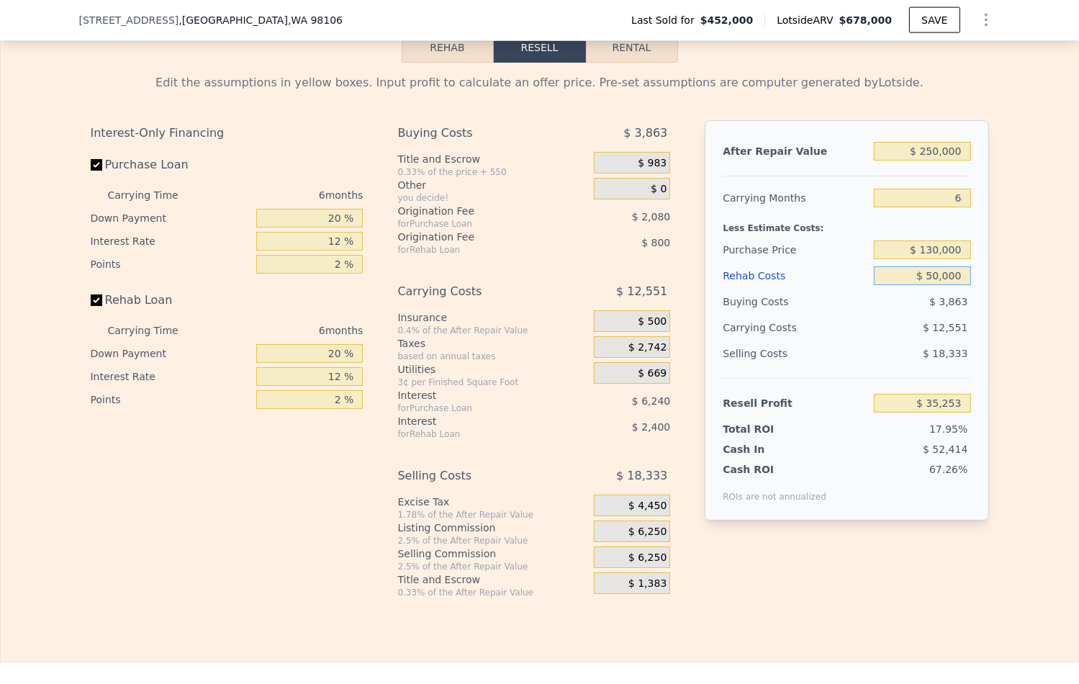
click at [947, 274] on input "$ 50,000" at bounding box center [922, 275] width 96 height 19
click at [996, 273] on div "Edit the assumptions in yellow boxes. Input profit to calculate an offer price.…" at bounding box center [540, 331] width 922 height 536
click at [935, 246] on input "$ 130,000" at bounding box center [922, 250] width 96 height 19
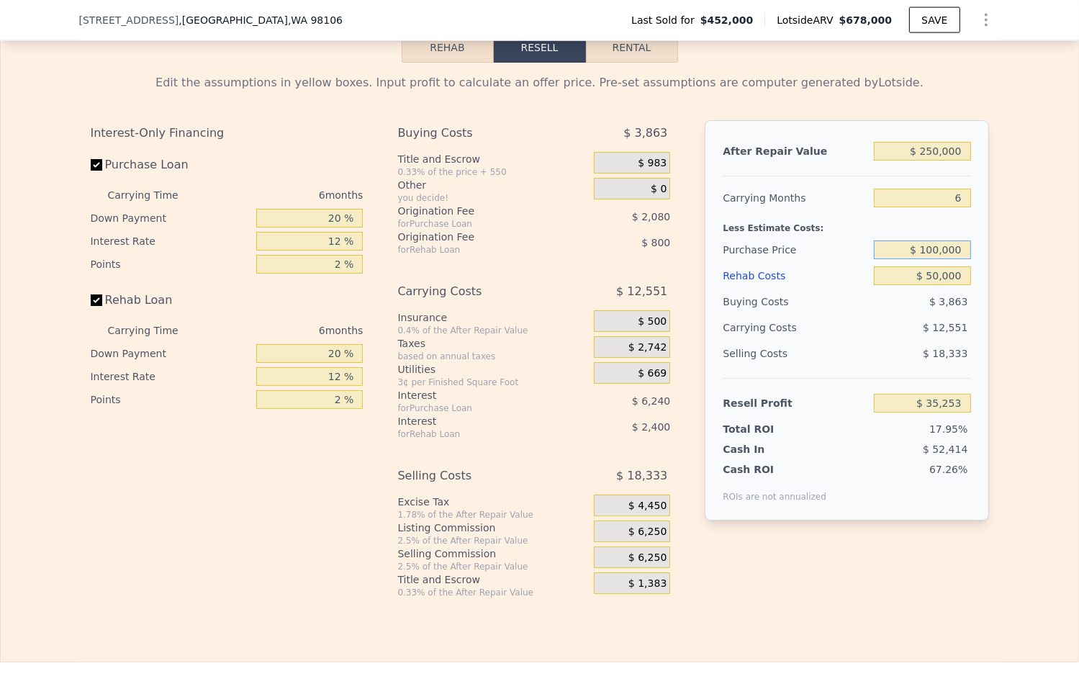
type input "$ 100,000"
click at [998, 225] on div "Edit the assumptions in yellow boxes. Input profit to calculate an offer price.…" at bounding box center [540, 331] width 922 height 536
type input "$ 67,273"
click at [936, 268] on input "$ 50,000" at bounding box center [922, 275] width 96 height 19
type input "$ 80,000"
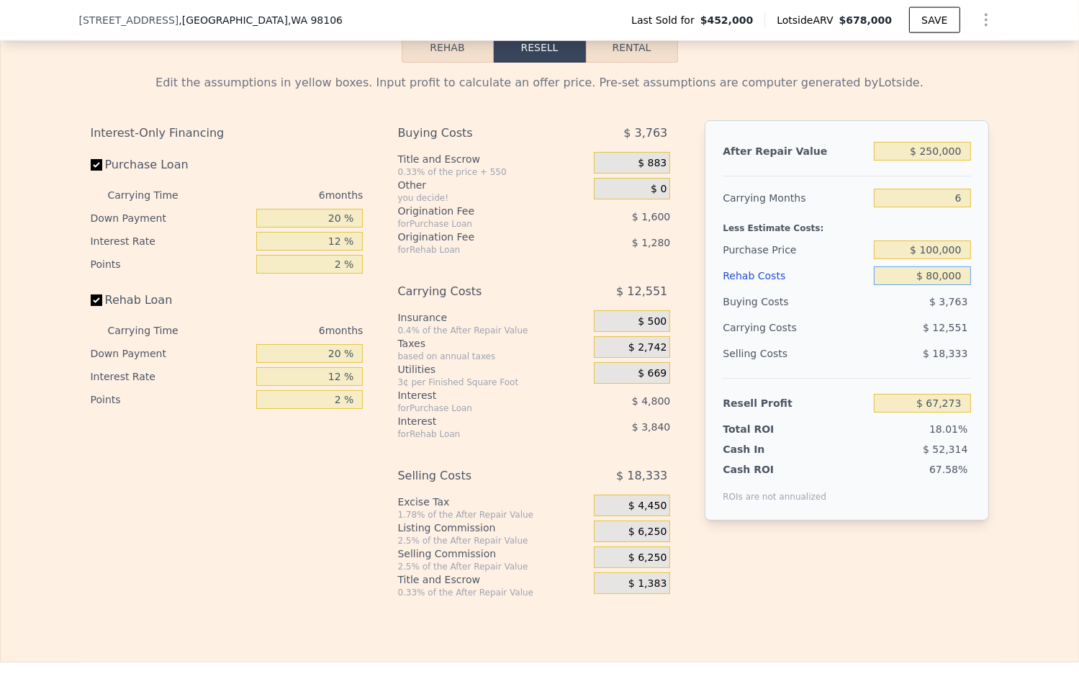
type input "$ 35,353"
type input "$ 80,000"
click at [976, 236] on div "After Repair Value $ 250,000 Carrying Months 6 Less Estimate Costs: Purchase Pr…" at bounding box center [847, 320] width 284 height 400
click at [922, 189] on input "6" at bounding box center [922, 198] width 96 height 19
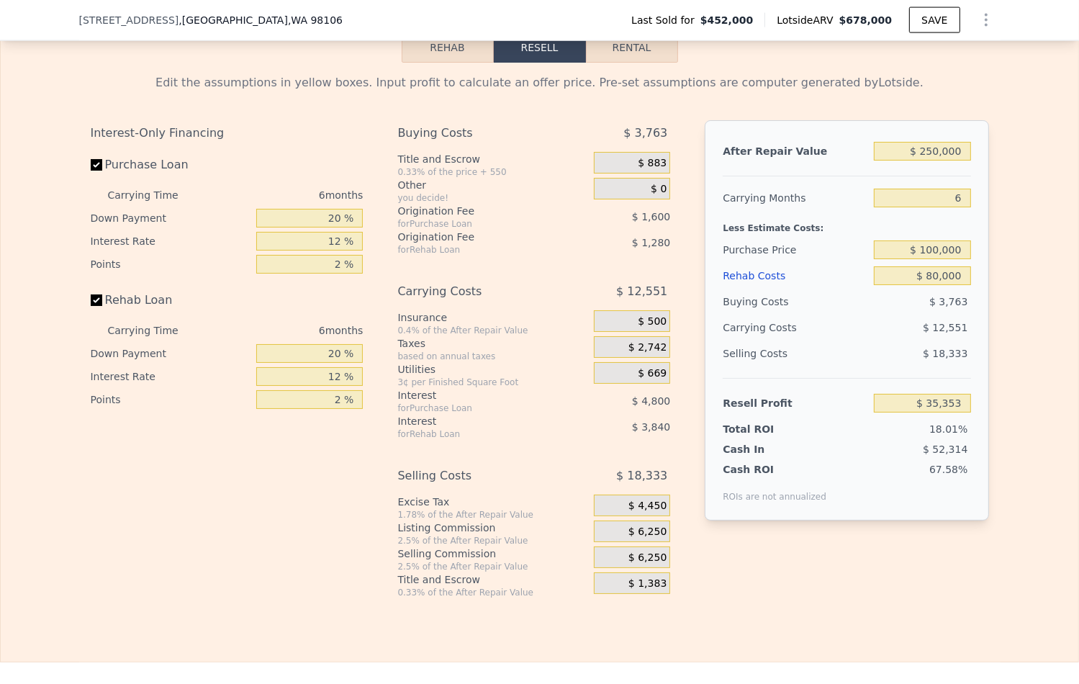
click at [922, 172] on div "After Repair Value $ 250,000 Carrying Months 6 Less Estimate Costs: Purchase Pr…" at bounding box center [847, 320] width 284 height 400
